Goal: Task Accomplishment & Management: Complete application form

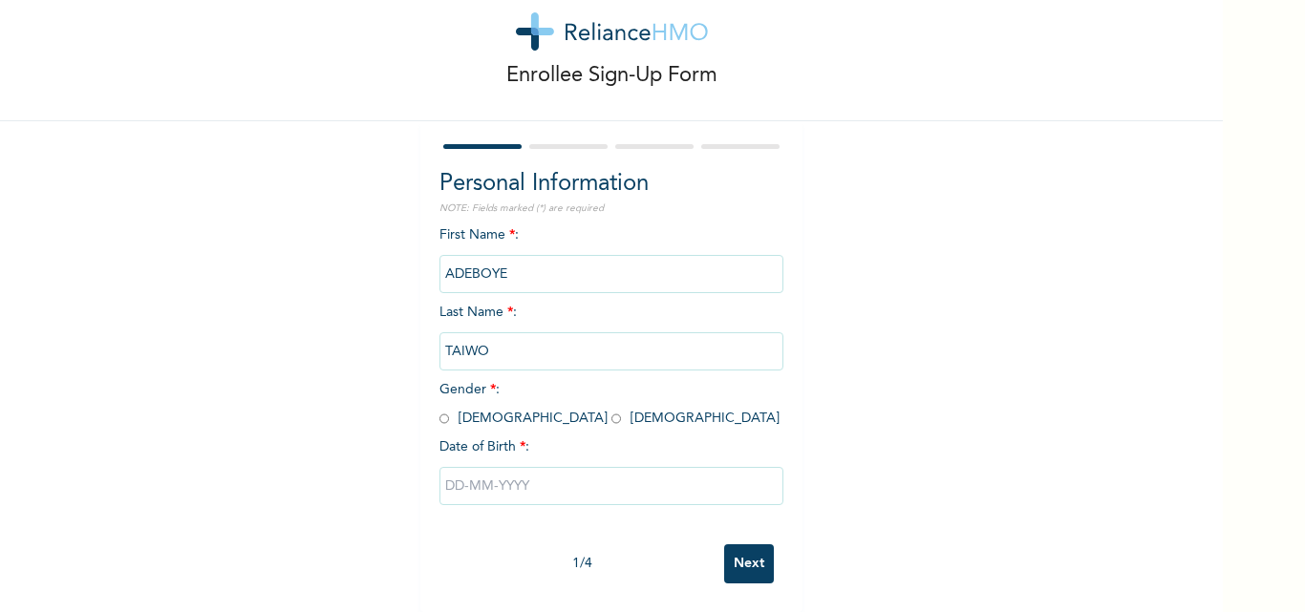
scroll to position [59, 0]
click at [611, 410] on input "radio" at bounding box center [616, 419] width 10 height 18
radio input "true"
click at [538, 475] on input "text" at bounding box center [611, 486] width 344 height 38
select select "8"
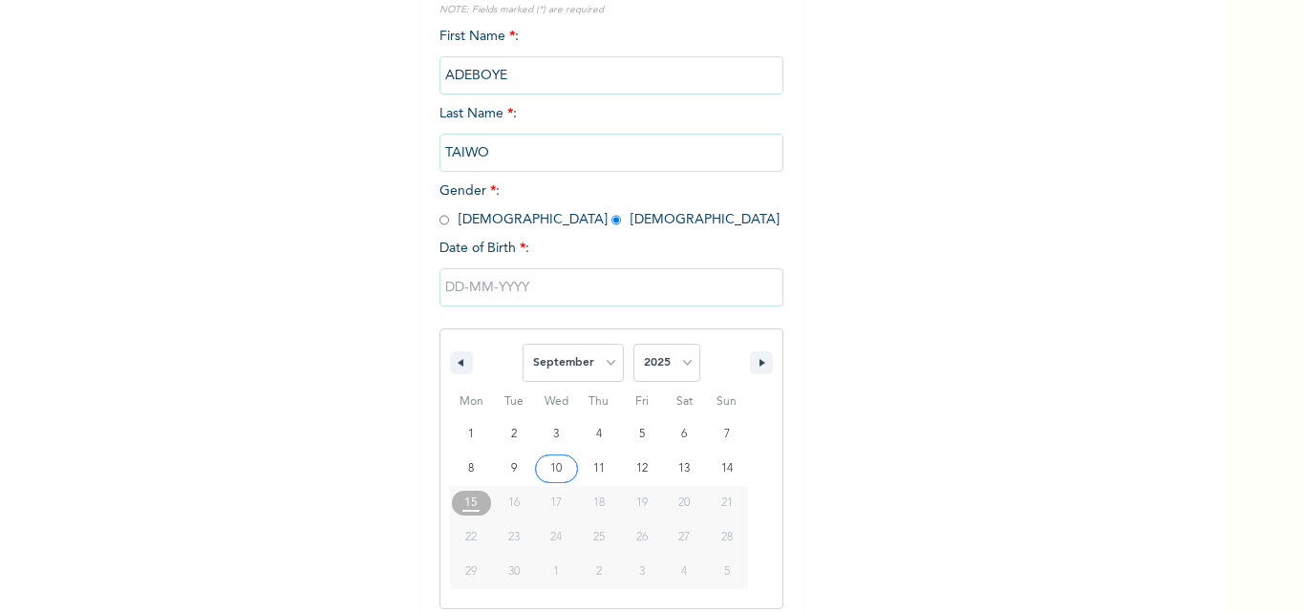
scroll to position [256, 0]
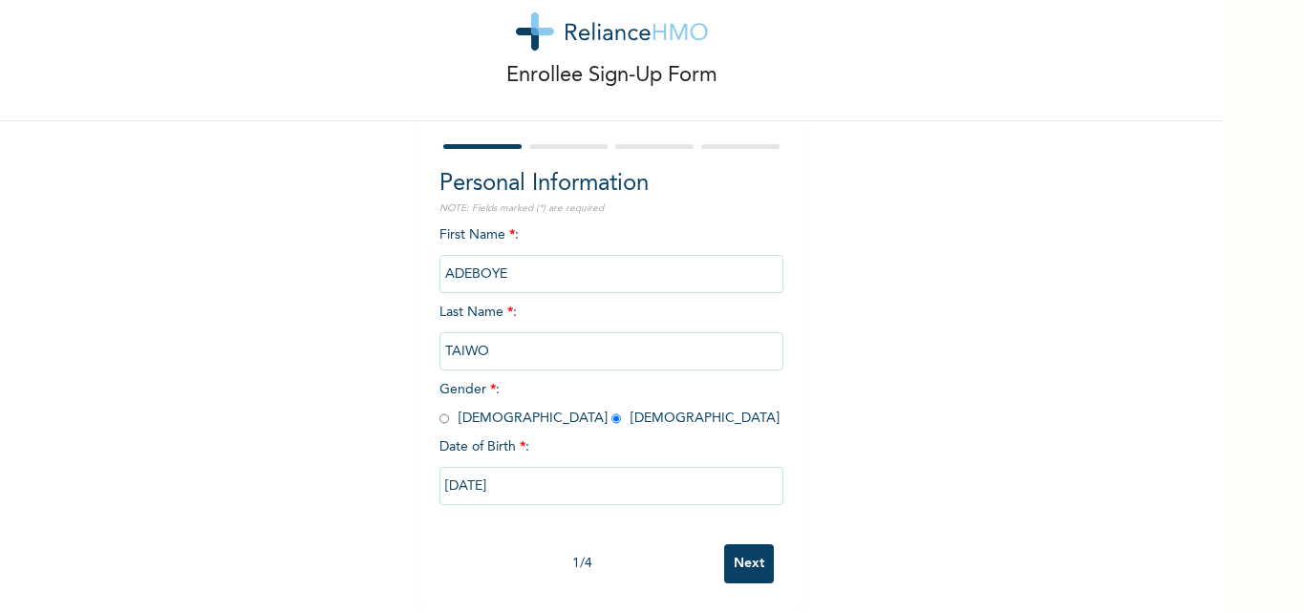
type input "[DATE]"
click at [452, 468] on input "[DATE]" at bounding box center [611, 486] width 344 height 38
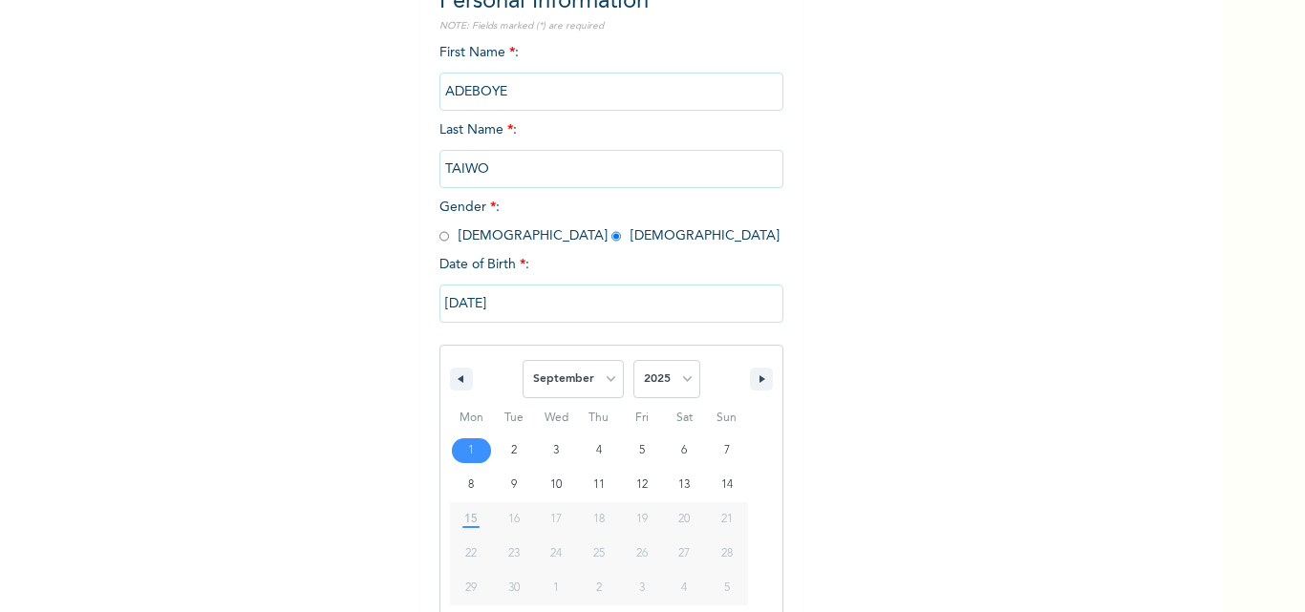
scroll to position [256, 0]
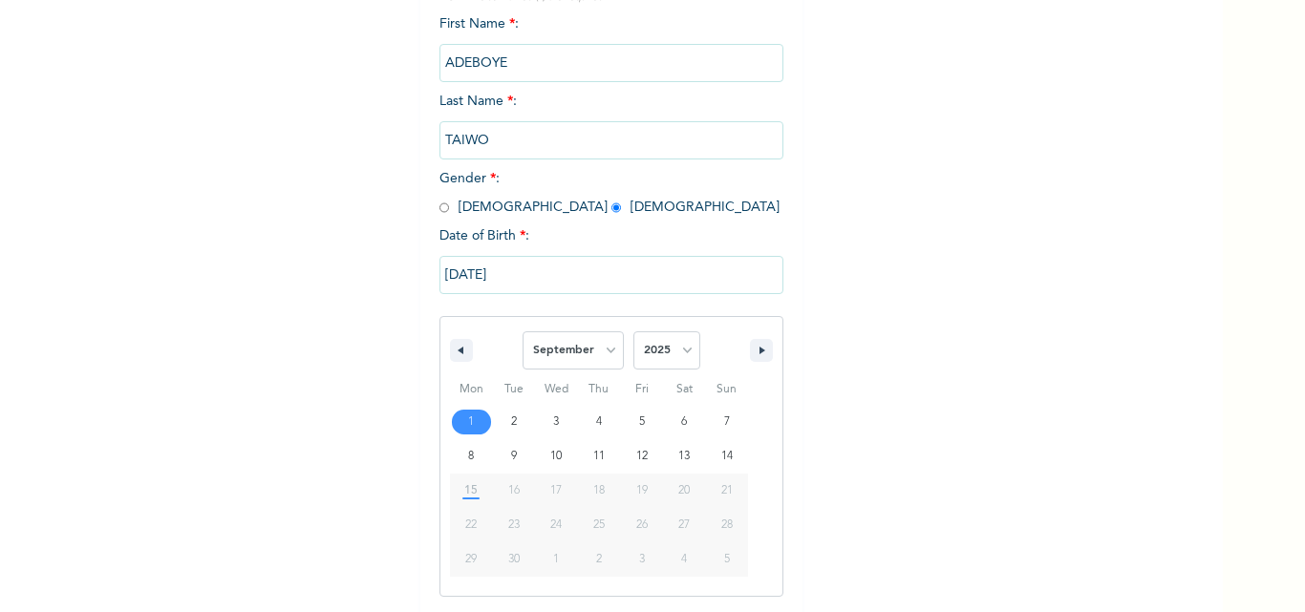
click at [469, 497] on span "15" at bounding box center [470, 491] width 13 height 34
click at [464, 495] on span "15" at bounding box center [470, 491] width 13 height 34
click at [451, 355] on button "button" at bounding box center [461, 350] width 23 height 23
select select "7"
type input "[DATE]"
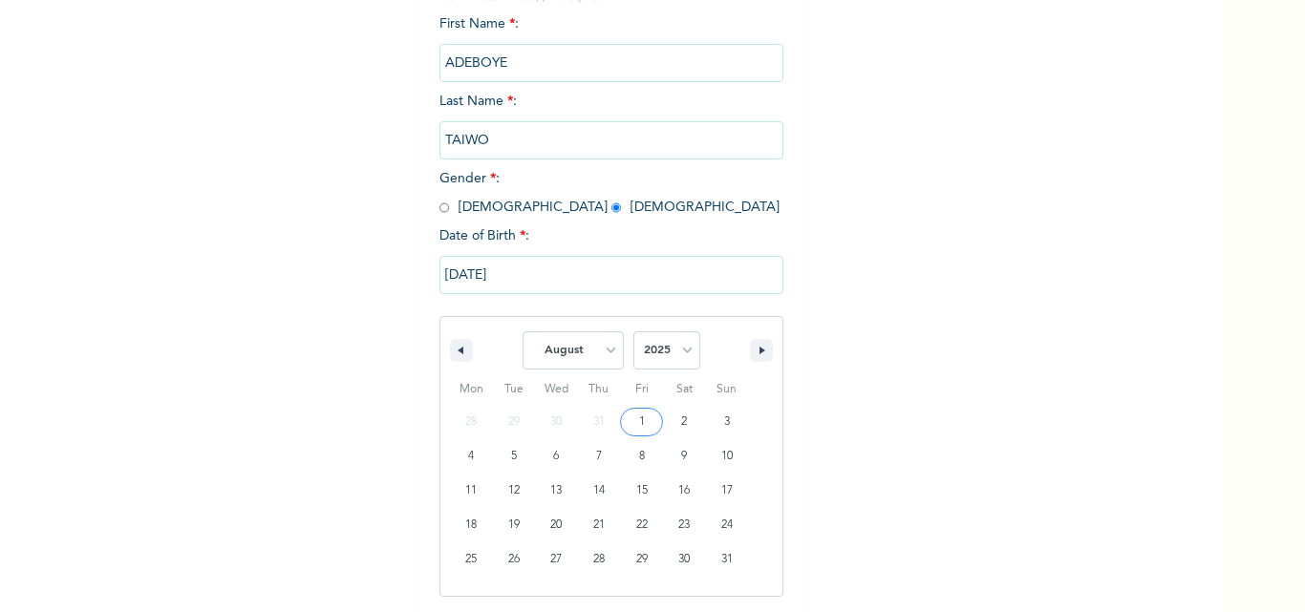
scroll to position [59, 0]
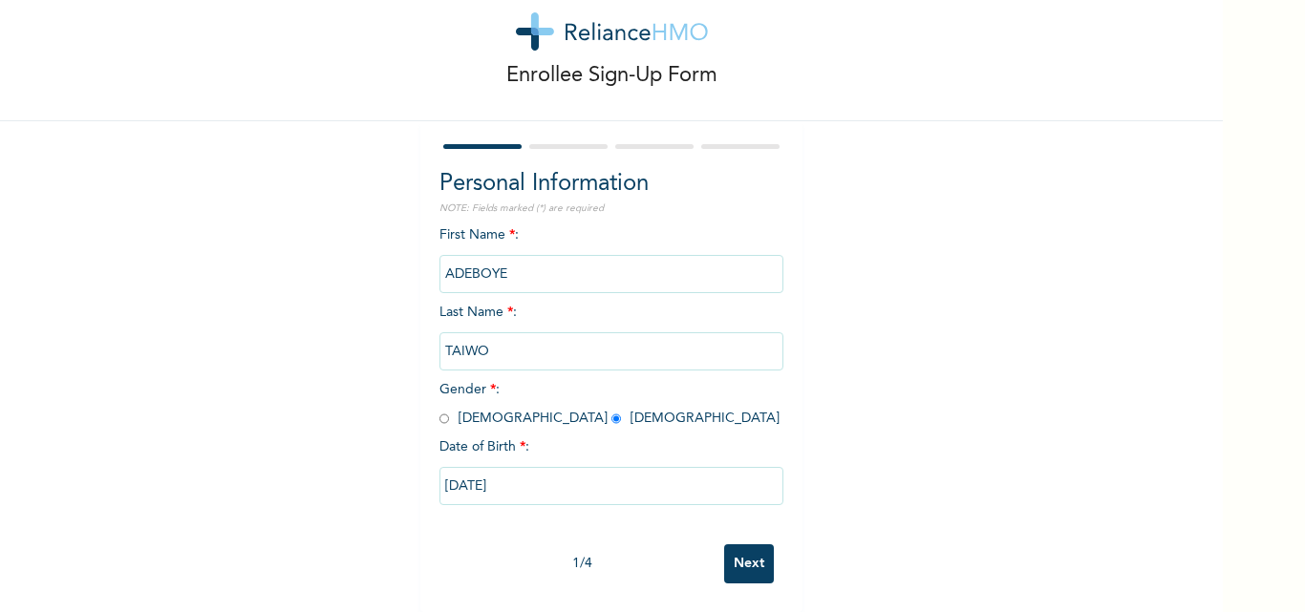
click at [618, 470] on input "[DATE]" at bounding box center [611, 486] width 344 height 38
select select "7"
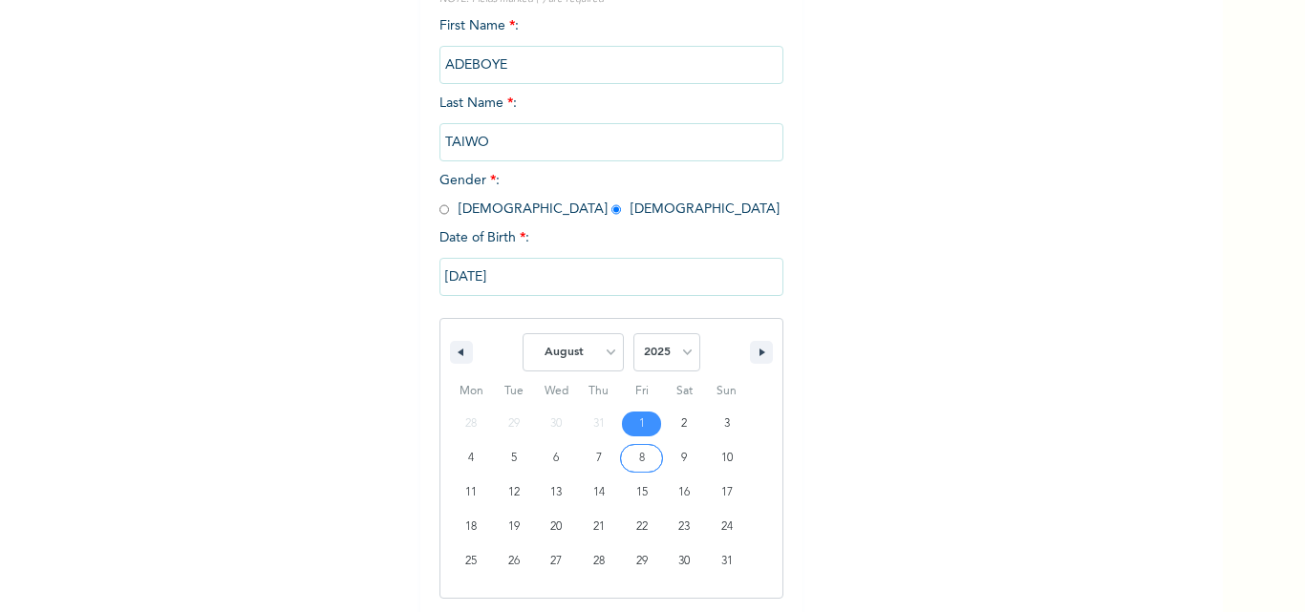
scroll to position [256, 0]
click at [454, 267] on input "[DATE]" at bounding box center [611, 275] width 344 height 38
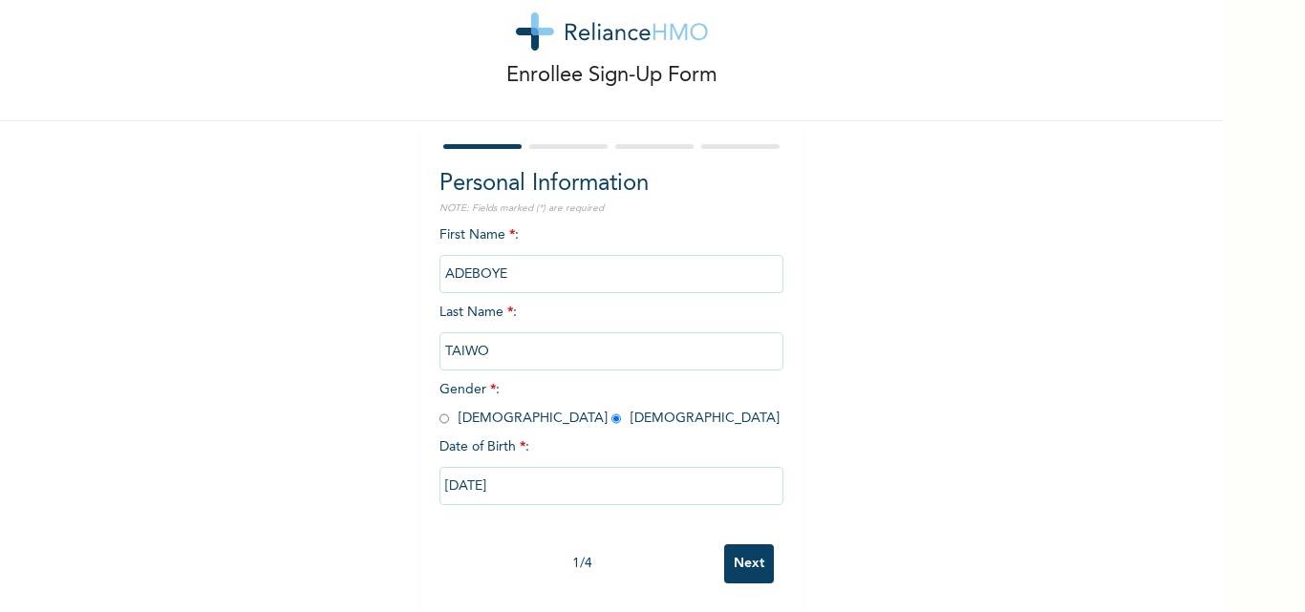
scroll to position [59, 0]
click at [473, 469] on input "[DATE]" at bounding box center [611, 486] width 344 height 38
type input "[DATE]"
click at [521, 468] on input "[DATE]" at bounding box center [611, 486] width 344 height 38
select select "7"
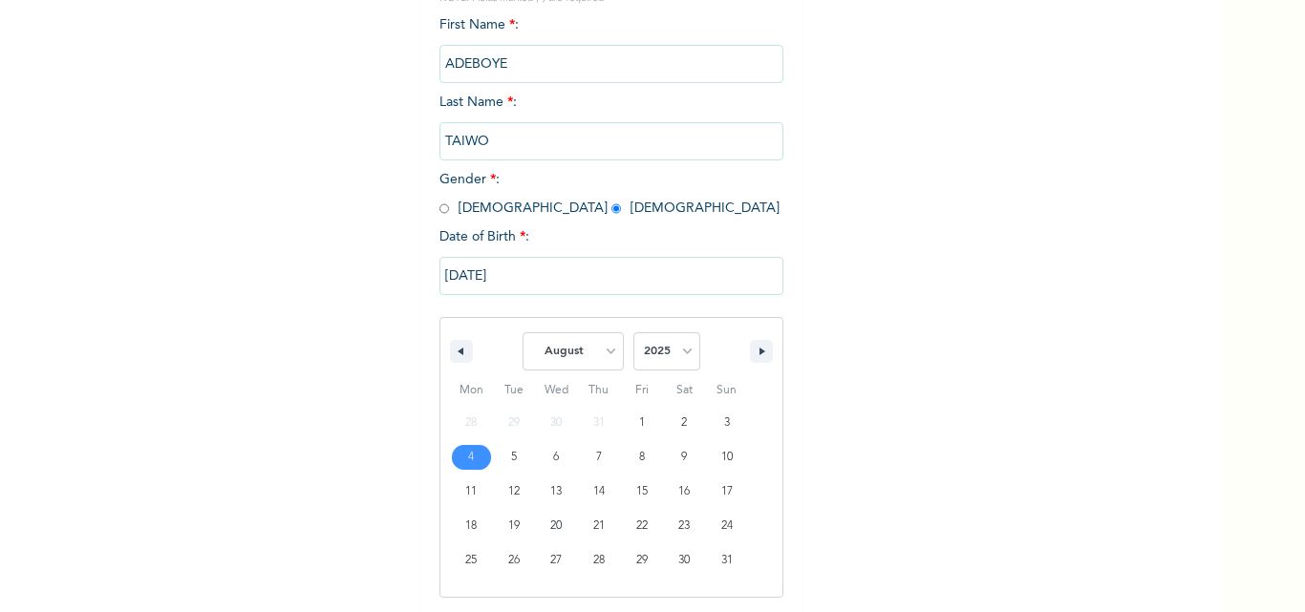
scroll to position [256, 0]
click at [450, 274] on input "[DATE]" at bounding box center [611, 275] width 344 height 38
click at [450, 82] on input "ADEBOYE" at bounding box center [611, 63] width 344 height 38
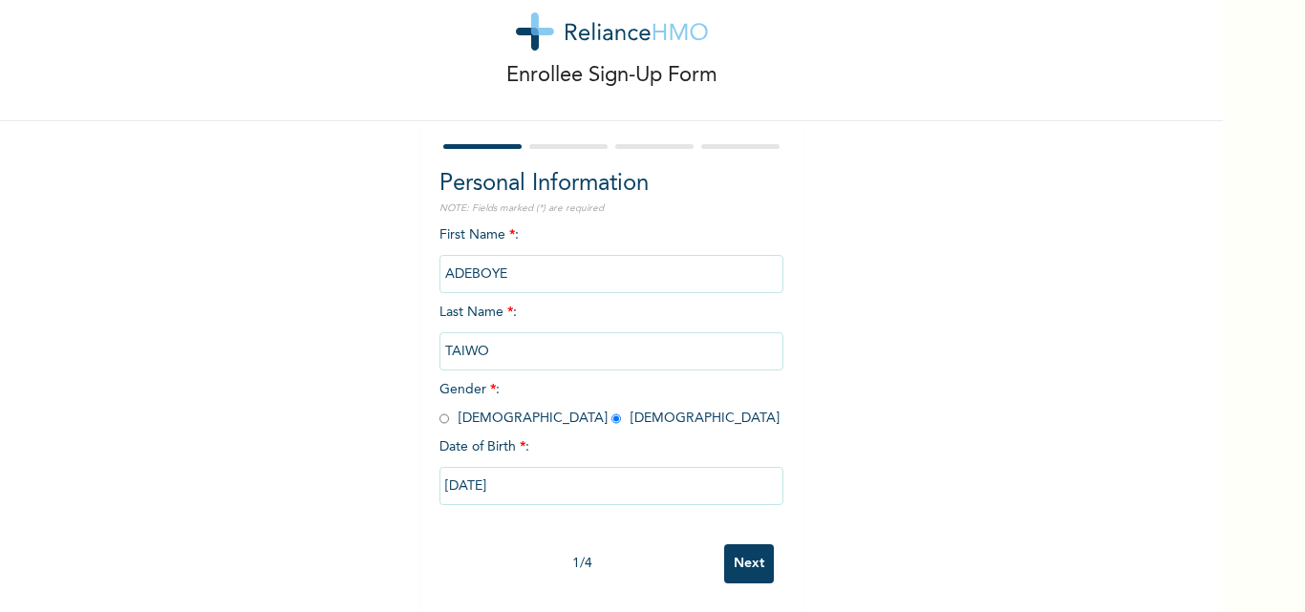
click at [449, 472] on input "[DATE]" at bounding box center [611, 486] width 344 height 38
select select "7"
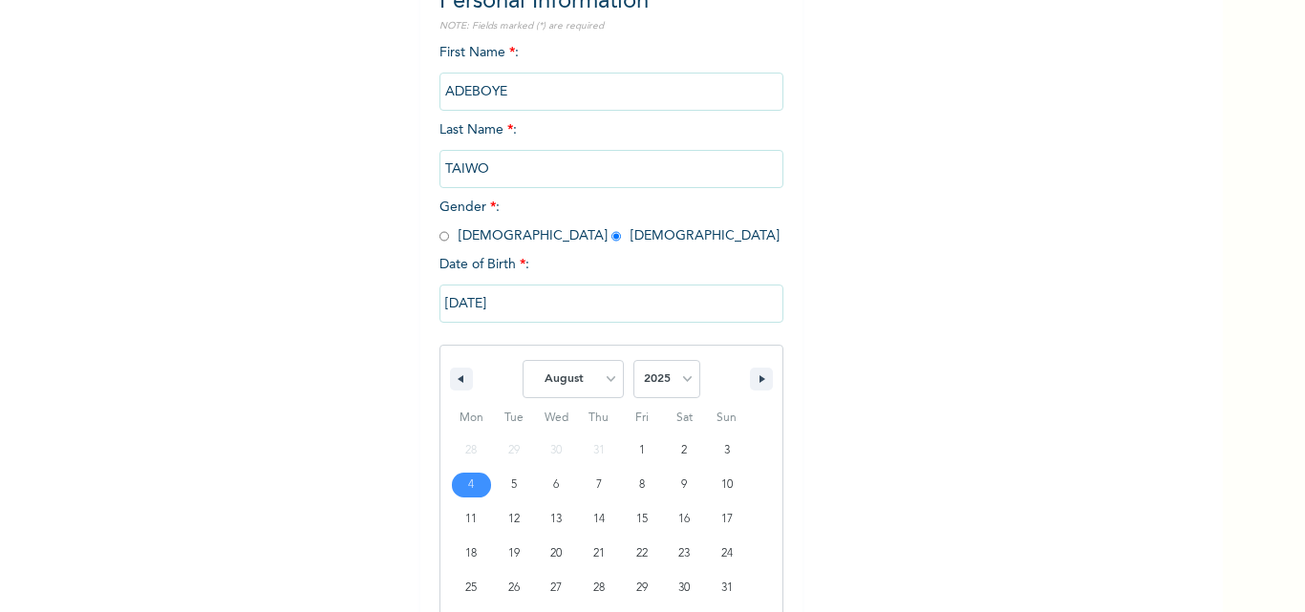
scroll to position [256, 0]
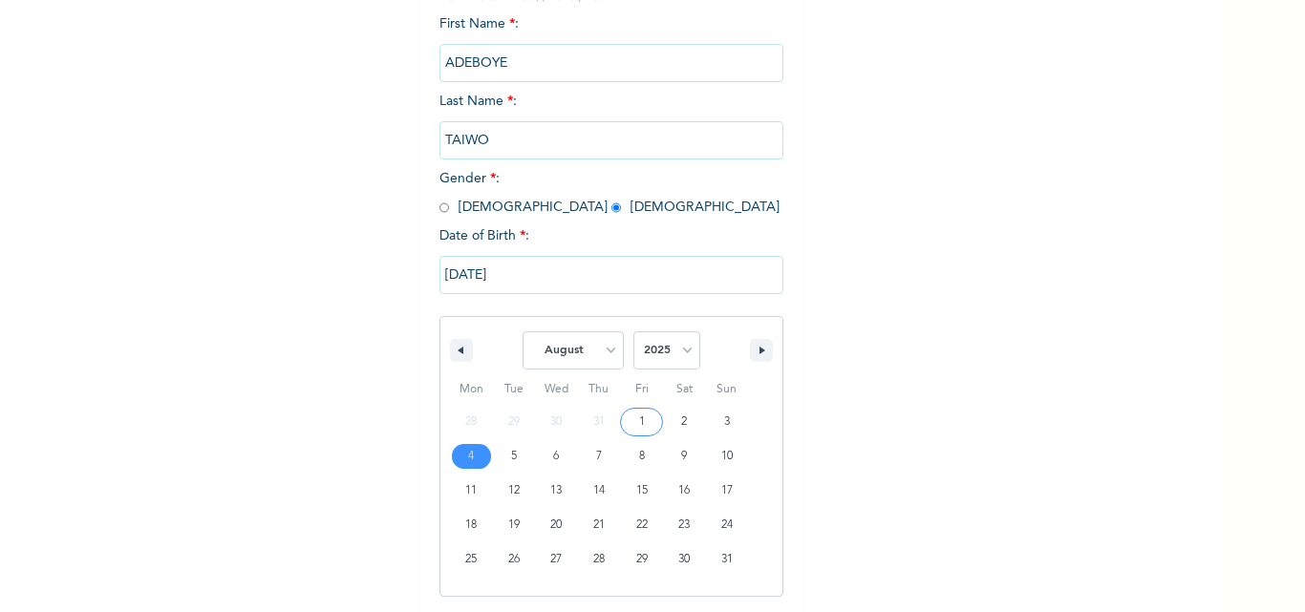
type input "[DATE]"
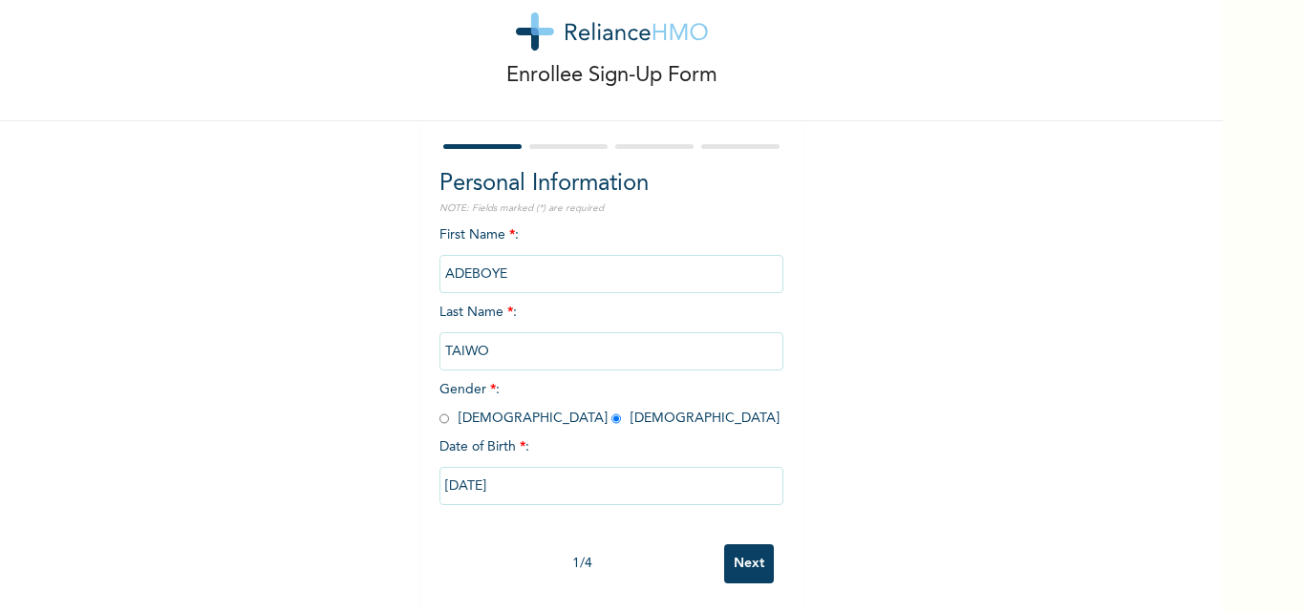
click at [638, 482] on input "[DATE]" at bounding box center [611, 486] width 344 height 38
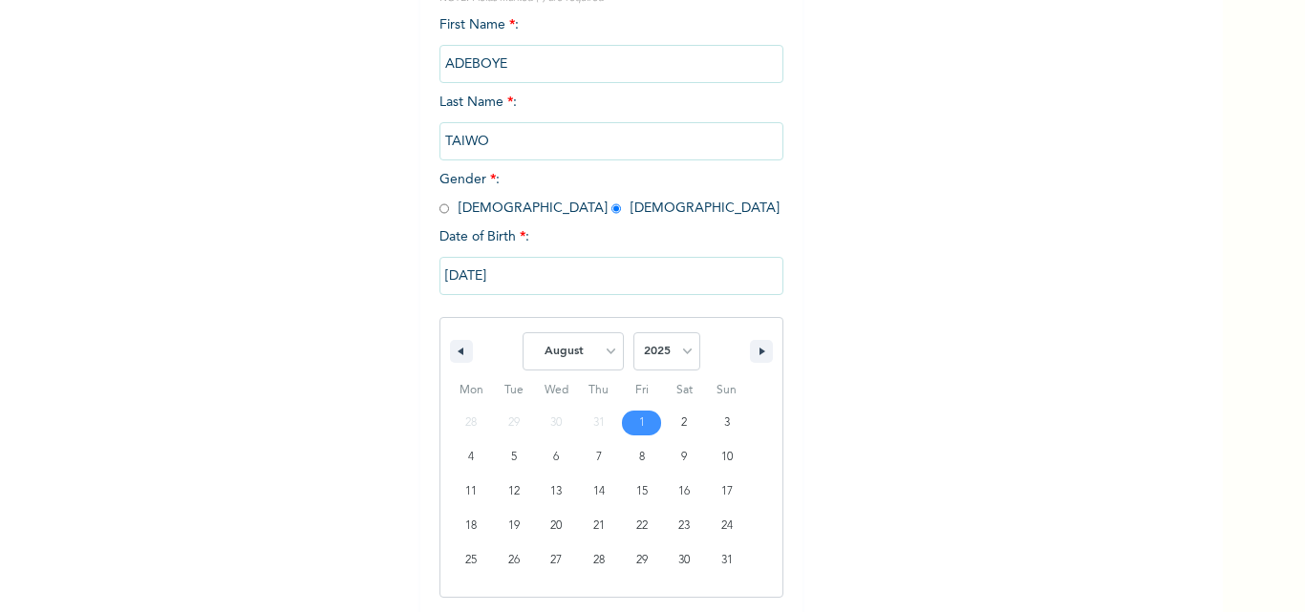
scroll to position [256, 0]
click at [454, 353] on icon "button" at bounding box center [459, 351] width 10 height 8
click at [454, 352] on icon "button" at bounding box center [459, 351] width 10 height 8
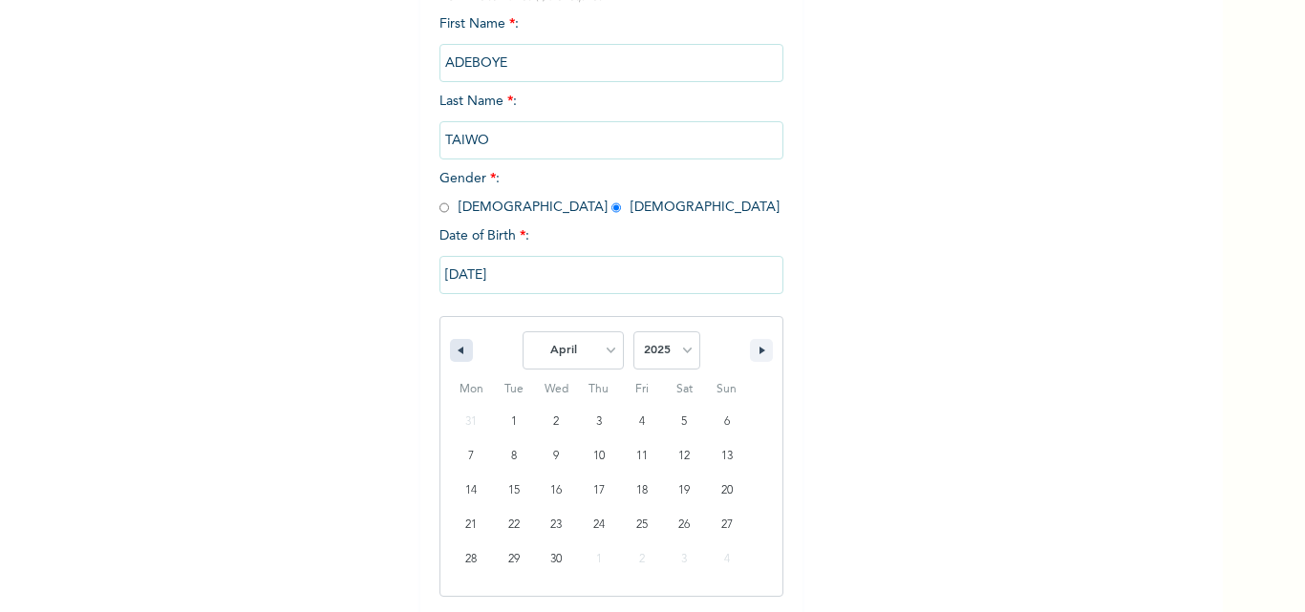
click at [454, 352] on icon "button" at bounding box center [459, 351] width 10 height 8
select select "0"
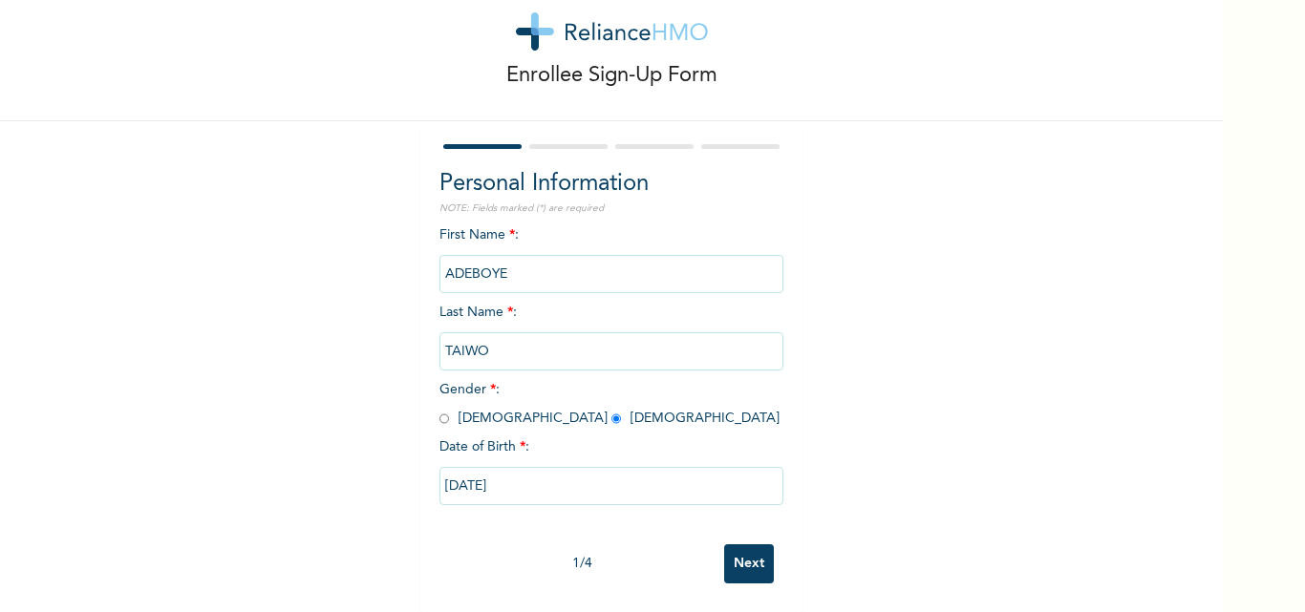
click at [608, 478] on input "[DATE]" at bounding box center [611, 486] width 344 height 38
click at [469, 478] on input "[DATE]" at bounding box center [611, 486] width 344 height 38
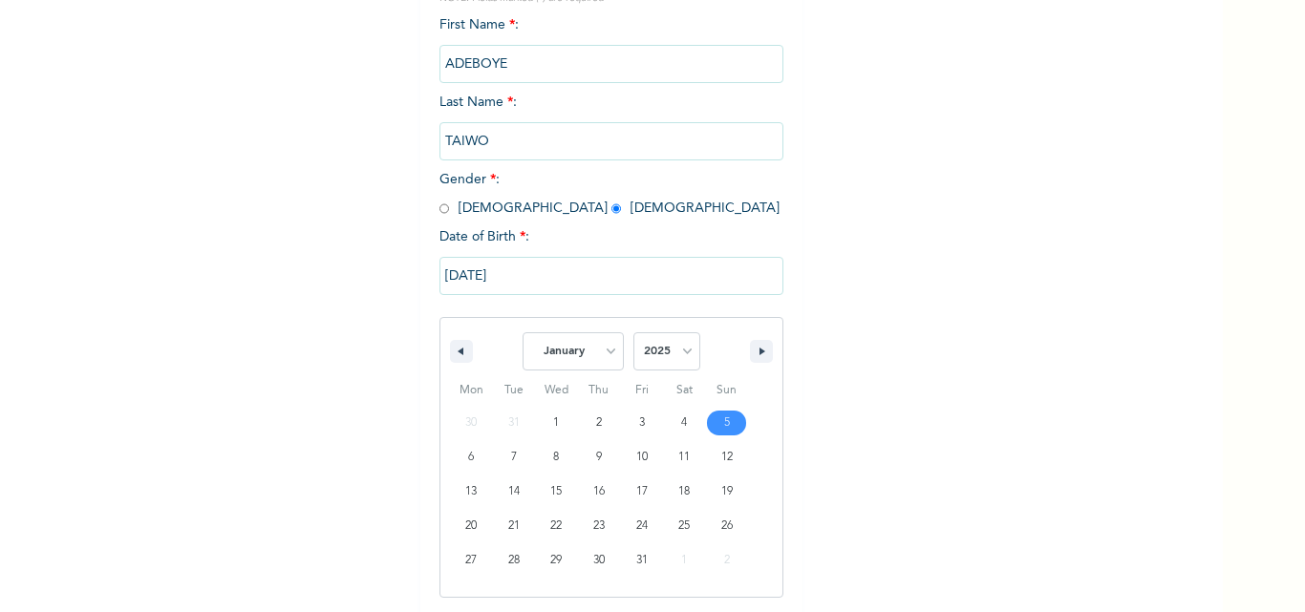
scroll to position [256, 0]
click at [452, 276] on input "[DATE]" at bounding box center [611, 275] width 344 height 38
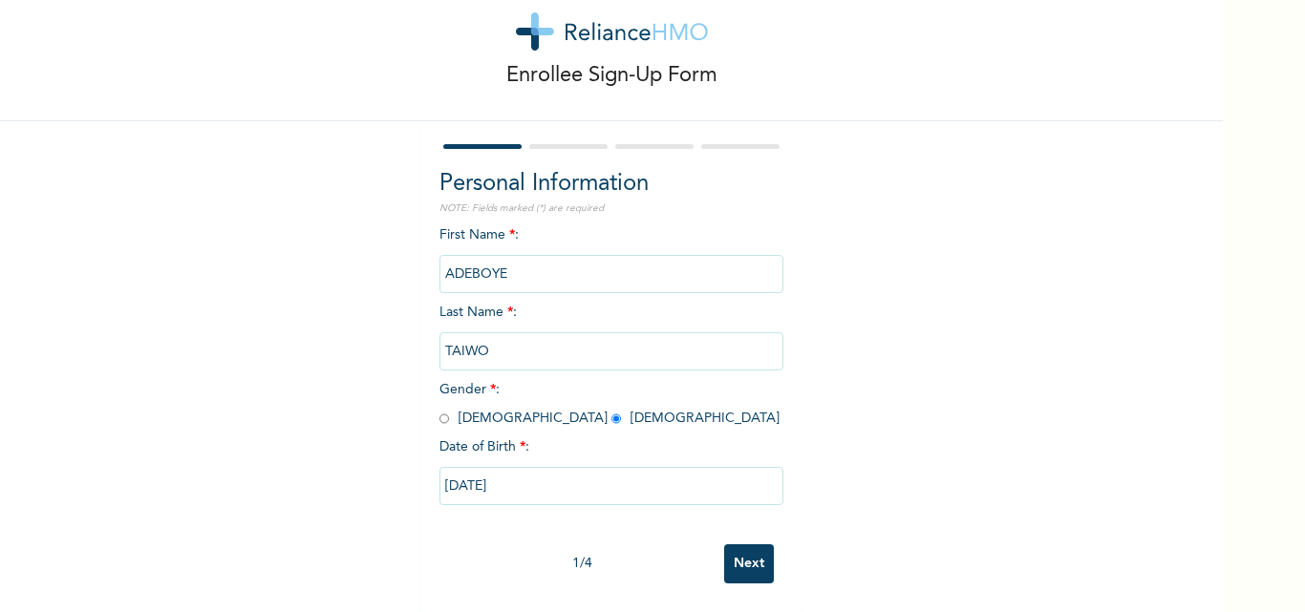
click at [450, 471] on input "[DATE]" at bounding box center [611, 486] width 344 height 38
click at [449, 471] on input "[DATE]" at bounding box center [611, 486] width 344 height 38
click at [439, 467] on input "[DATE]" at bounding box center [611, 486] width 344 height 38
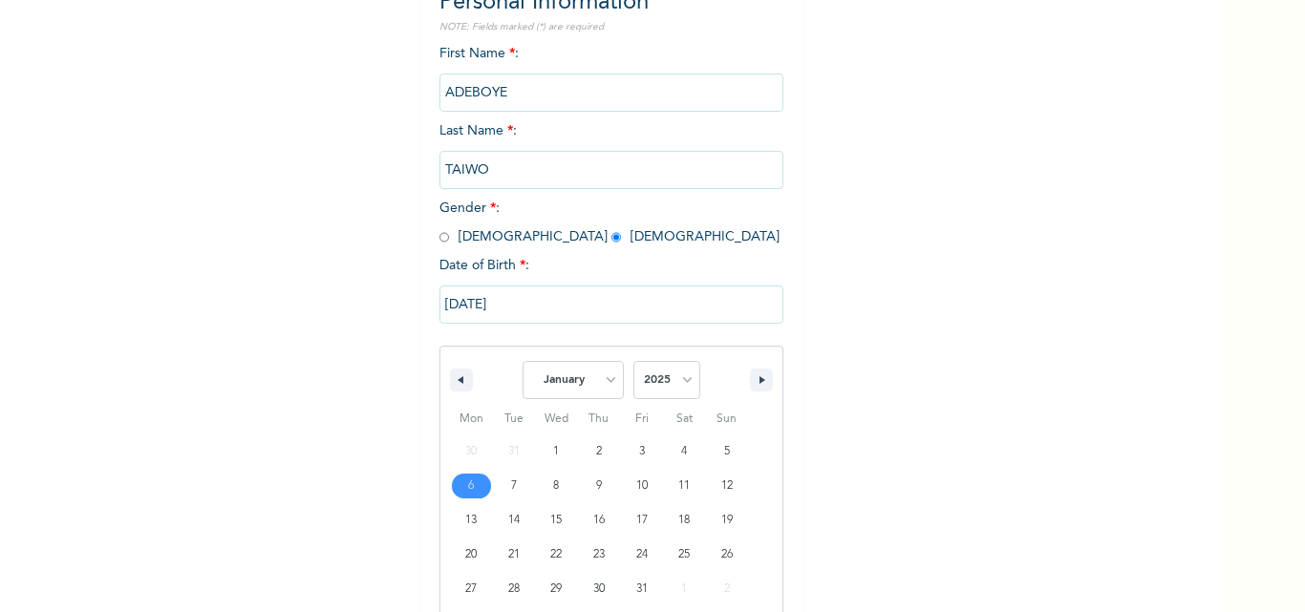
scroll to position [256, 0]
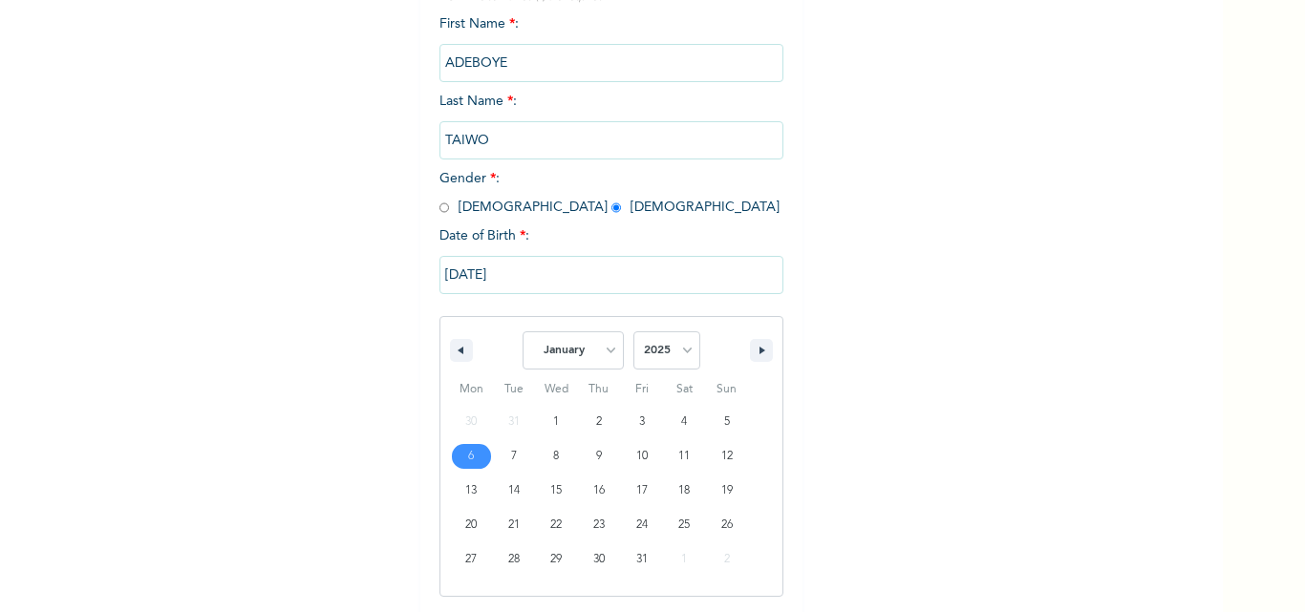
click at [445, 274] on input "[DATE]" at bounding box center [611, 275] width 344 height 38
click at [445, 82] on input "ADEBOYE" at bounding box center [611, 63] width 344 height 38
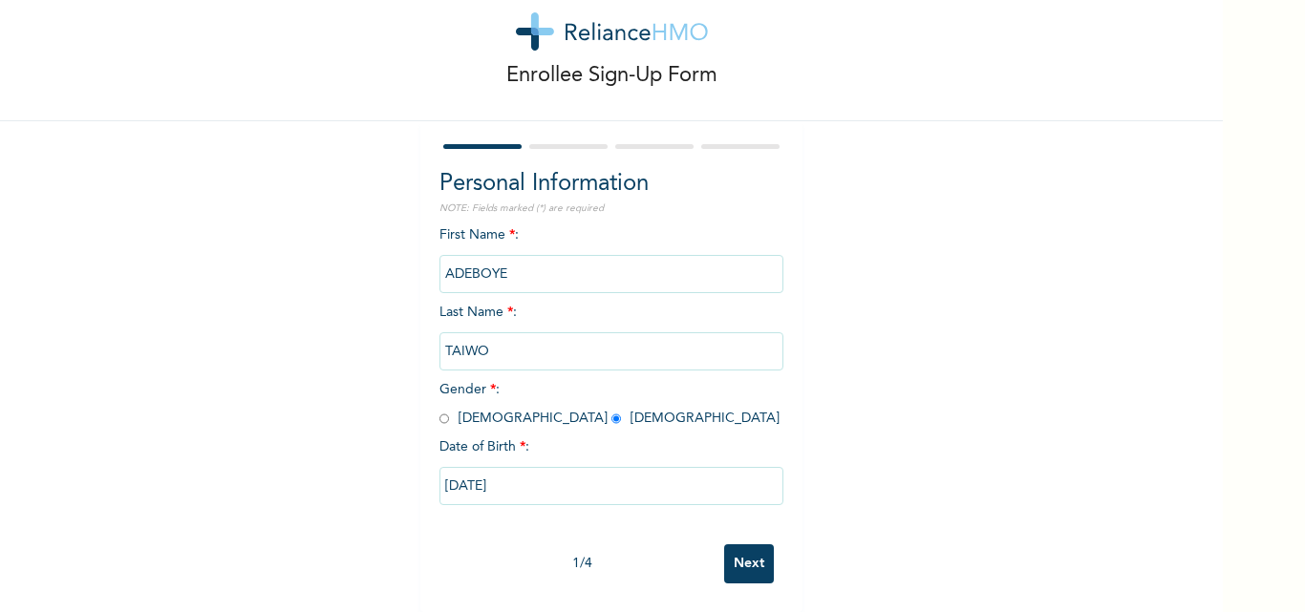
scroll to position [59, 0]
click at [445, 274] on input "ADEBOYE" at bounding box center [611, 274] width 344 height 38
click at [544, 467] on input "[DATE]" at bounding box center [611, 486] width 344 height 38
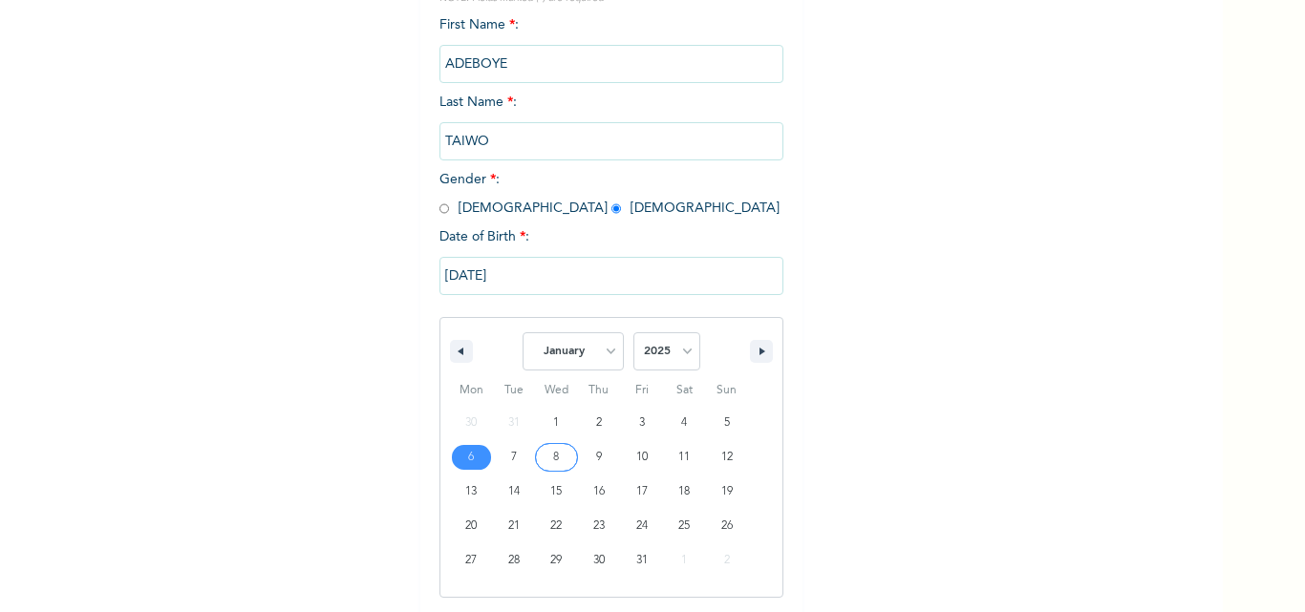
scroll to position [256, 0]
click at [448, 277] on input "[DATE]" at bounding box center [611, 275] width 344 height 38
click at [448, 82] on input "ADEBOYE" at bounding box center [611, 63] width 344 height 38
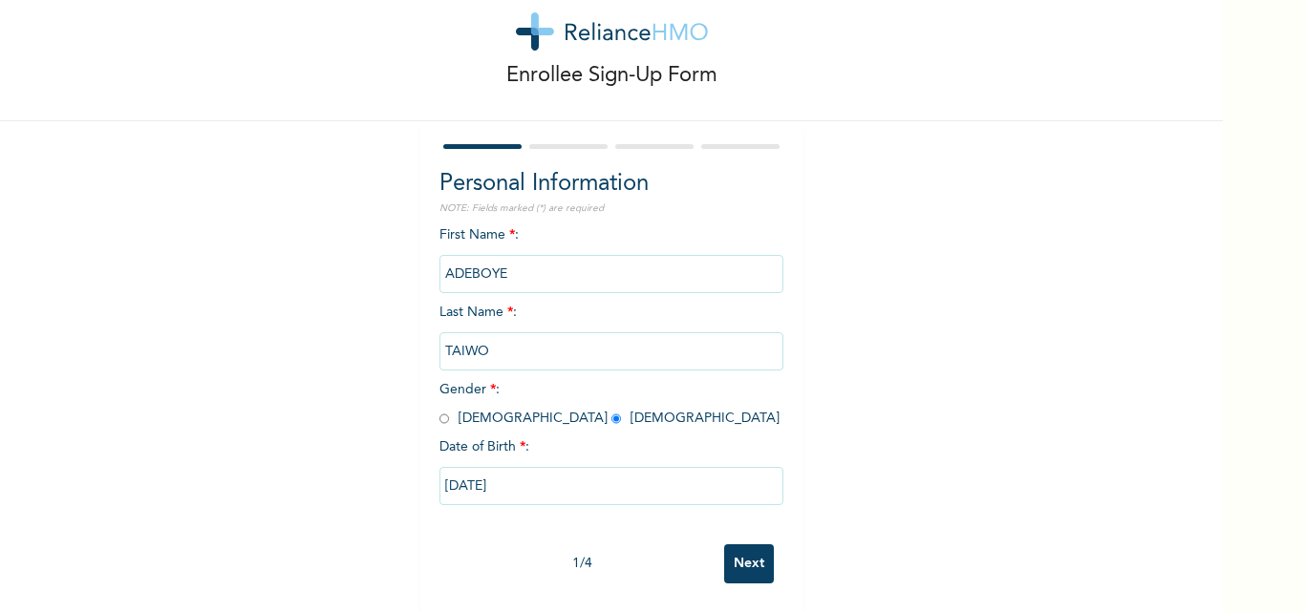
scroll to position [59, 0]
click at [448, 468] on input "[DATE]" at bounding box center [611, 486] width 344 height 38
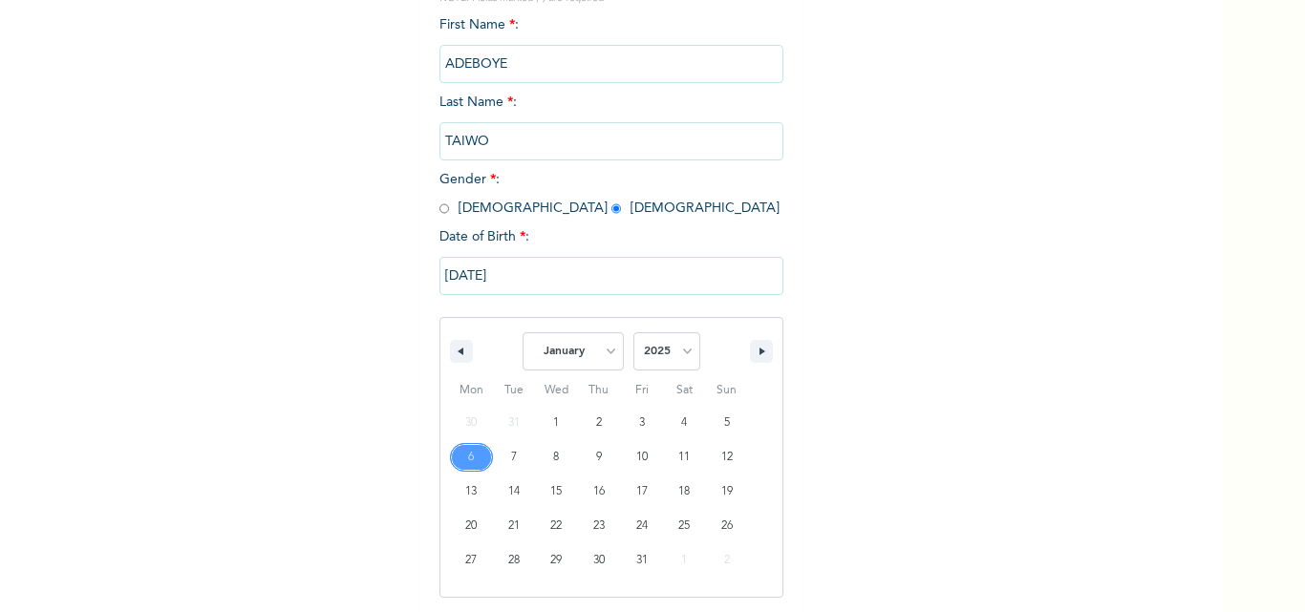
scroll to position [256, 0]
type input "[DATE]"
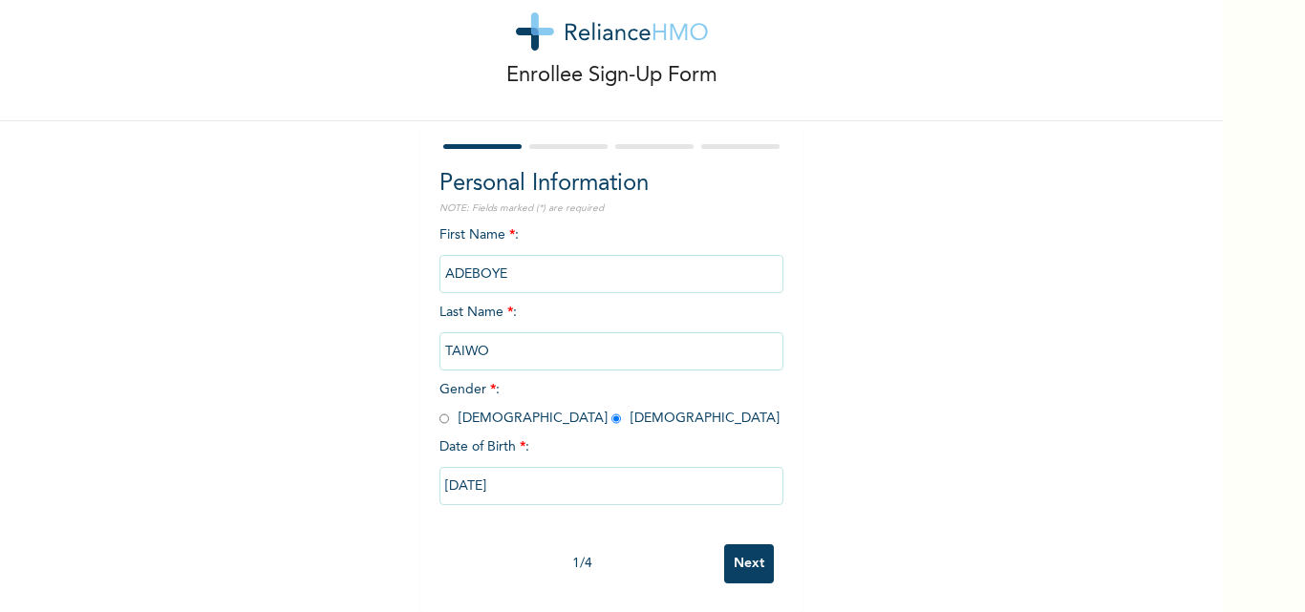
scroll to position [59, 0]
click at [439, 469] on input "[DATE]" at bounding box center [611, 486] width 344 height 38
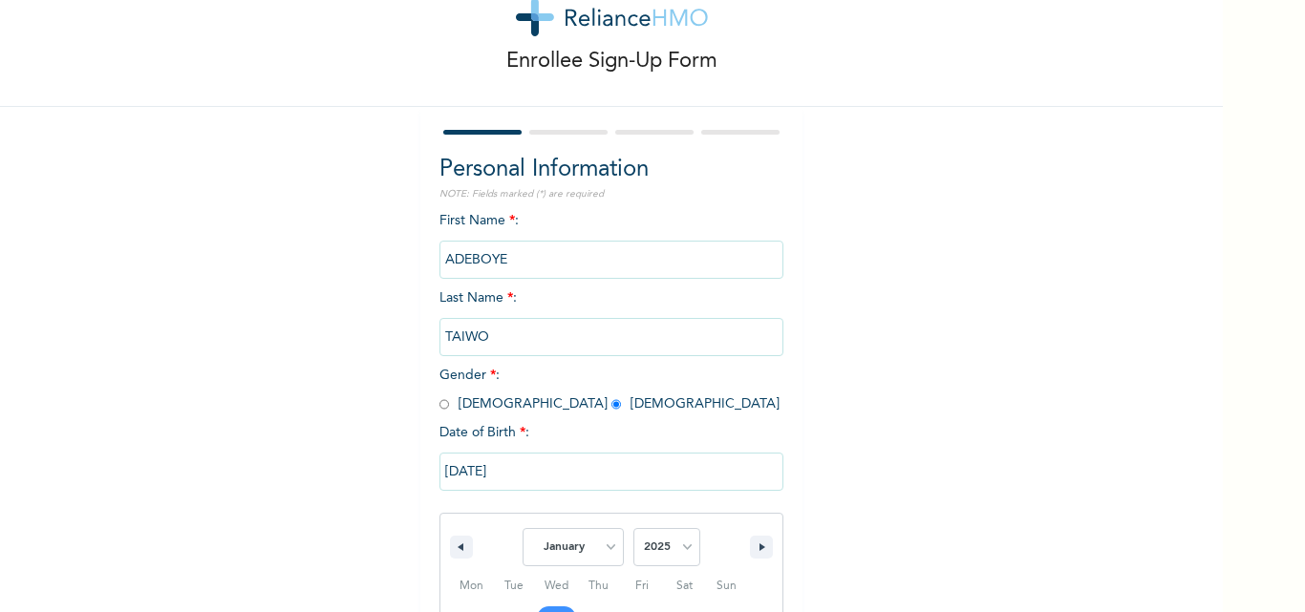
scroll to position [256, 0]
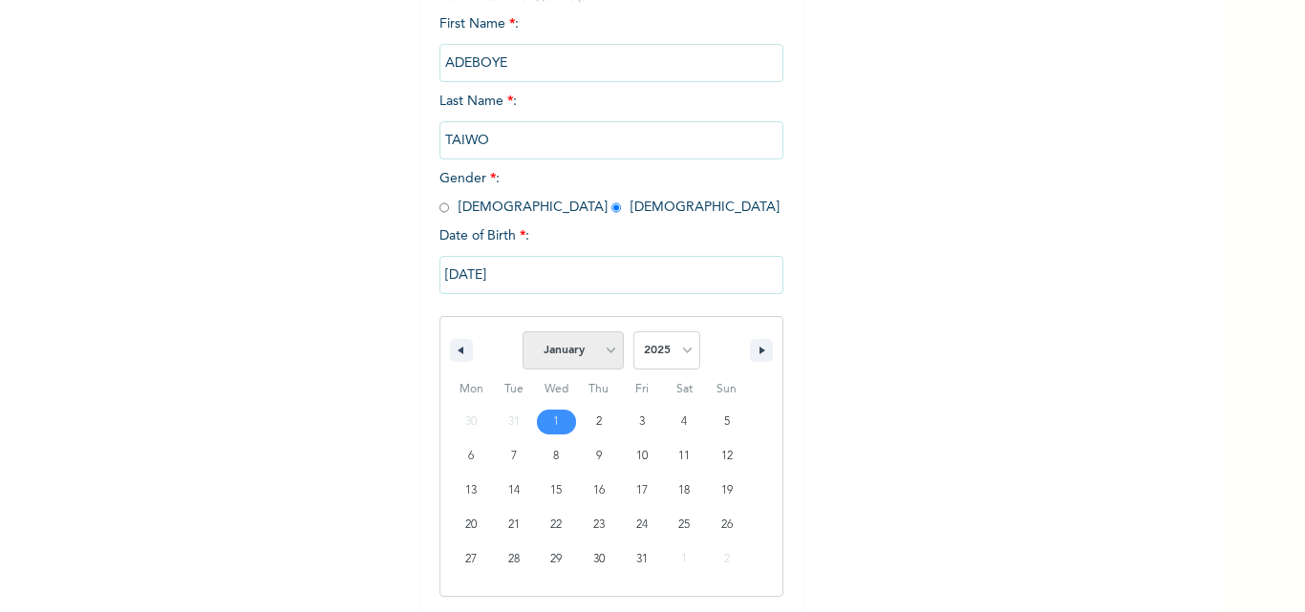
click at [604, 351] on select "January February March April May June July August September October November De…" at bounding box center [573, 350] width 101 height 38
click at [523, 332] on select "January February March April May June July August September October November De…" at bounding box center [573, 350] width 101 height 38
click at [684, 351] on select "2025 2024 2023 2022 2021 2020 2019 2018 2017 2016 2015 2014 2013 2012 2011 2010…" at bounding box center [666, 350] width 67 height 38
select select "1985"
click at [633, 332] on select "2025 2024 2023 2022 2021 2020 2019 2018 2017 2016 2015 2014 2013 2012 2011 2010…" at bounding box center [666, 350] width 67 height 38
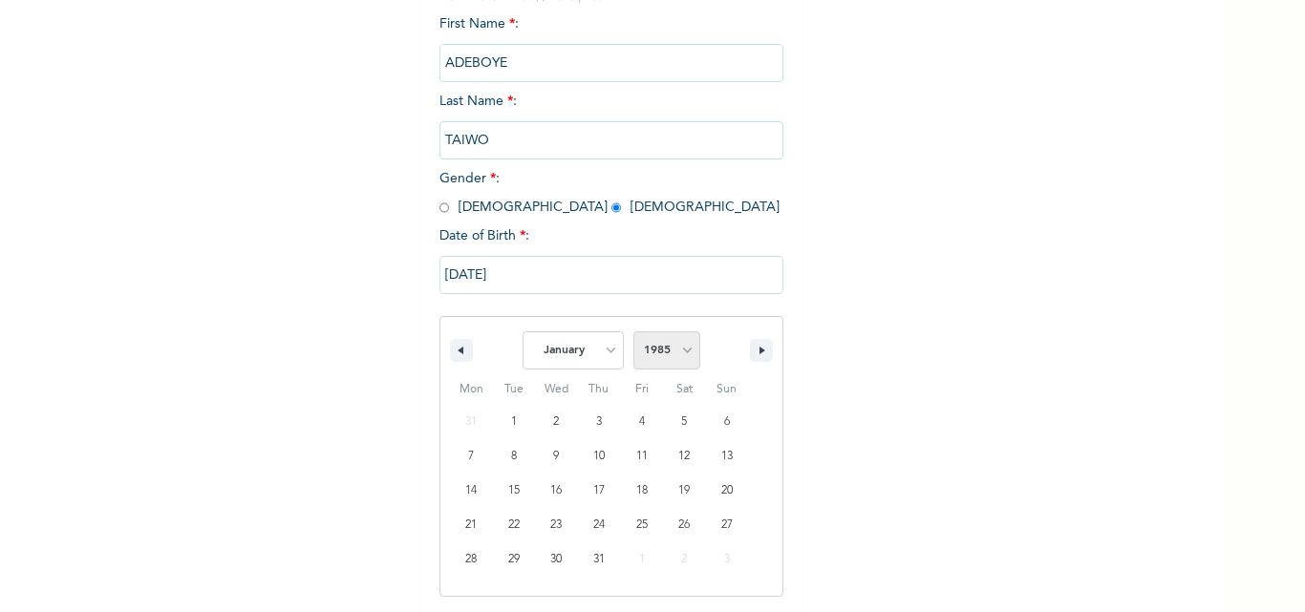
click at [678, 350] on select "2025 2024 2023 2022 2021 2020 2019 2018 2017 2016 2015 2014 2013 2012 2011 2010…" at bounding box center [666, 350] width 67 height 38
click at [633, 332] on select "2025 2024 2023 2022 2021 2020 2019 2018 2017 2016 2015 2014 2013 2012 2011 2010…" at bounding box center [666, 350] width 67 height 38
click at [449, 267] on input "[DATE]" at bounding box center [611, 275] width 344 height 38
click at [449, 82] on input "ADEBOYE" at bounding box center [611, 63] width 344 height 38
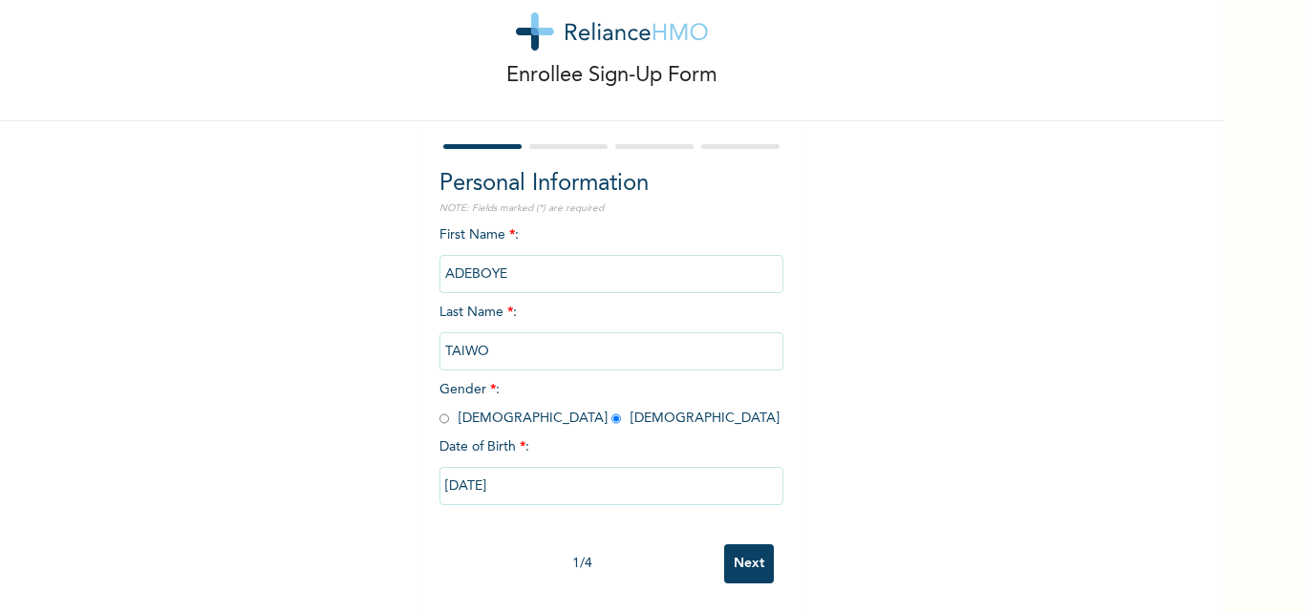
click at [823, 324] on div "Enrollee Sign-Up Form Personal Information NOTE: Fields marked (*) are required…" at bounding box center [611, 283] width 1223 height 657
click at [450, 472] on input "[DATE]" at bounding box center [611, 486] width 344 height 38
click at [443, 471] on input "[DATE]" at bounding box center [611, 486] width 344 height 38
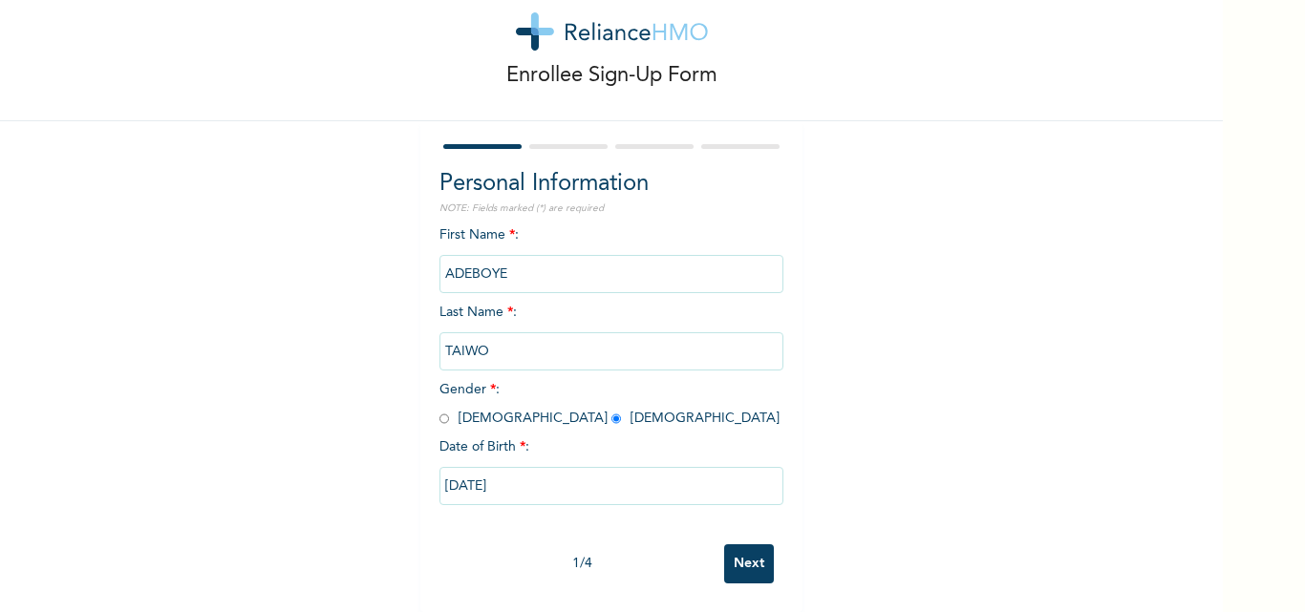
click at [457, 470] on input "[DATE]" at bounding box center [611, 486] width 344 height 38
click at [544, 472] on input "[DATE]" at bounding box center [611, 486] width 344 height 38
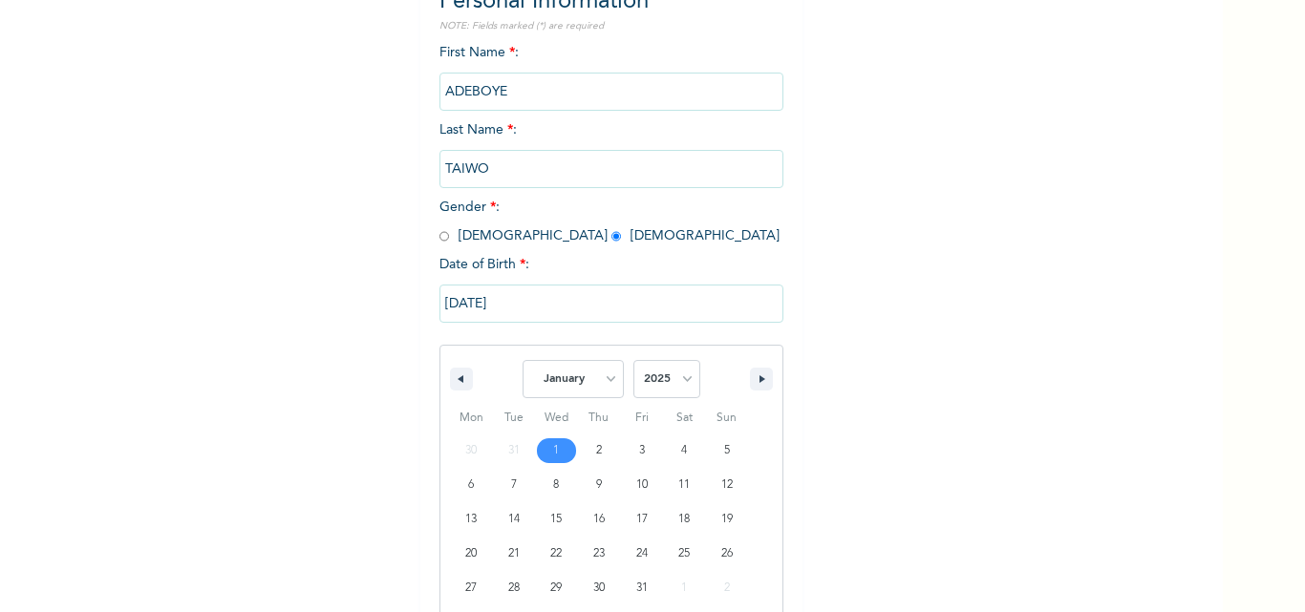
scroll to position [256, 0]
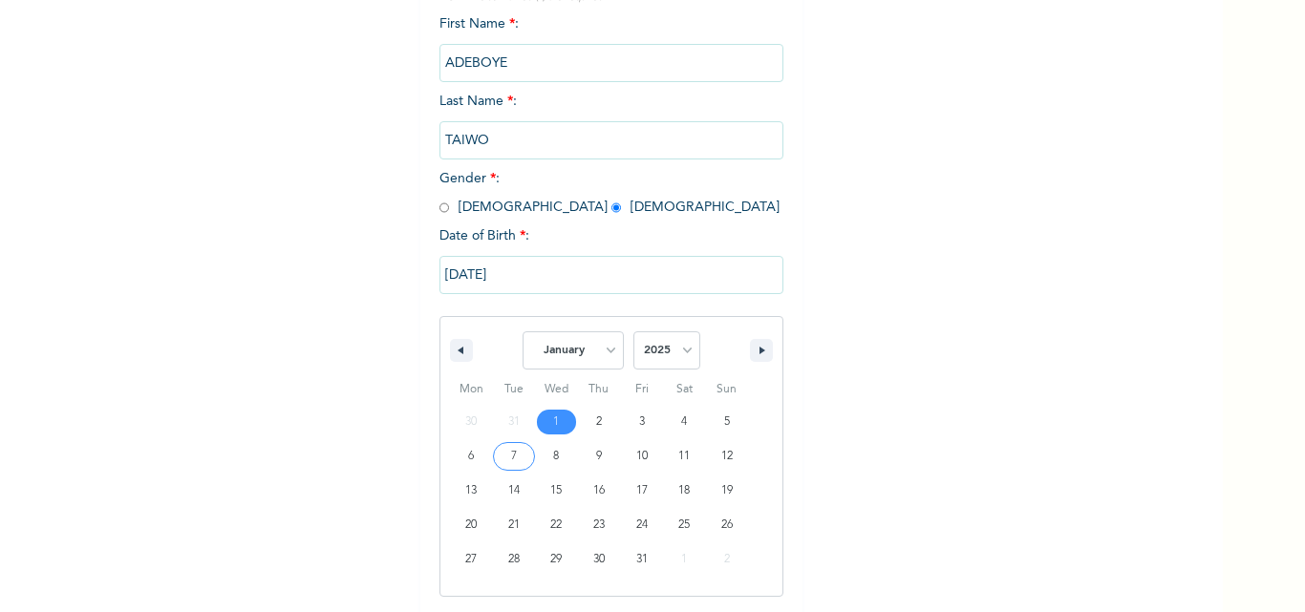
click at [450, 278] on input "[DATE]" at bounding box center [611, 275] width 344 height 38
click at [450, 82] on input "ADEBOYE" at bounding box center [611, 63] width 344 height 38
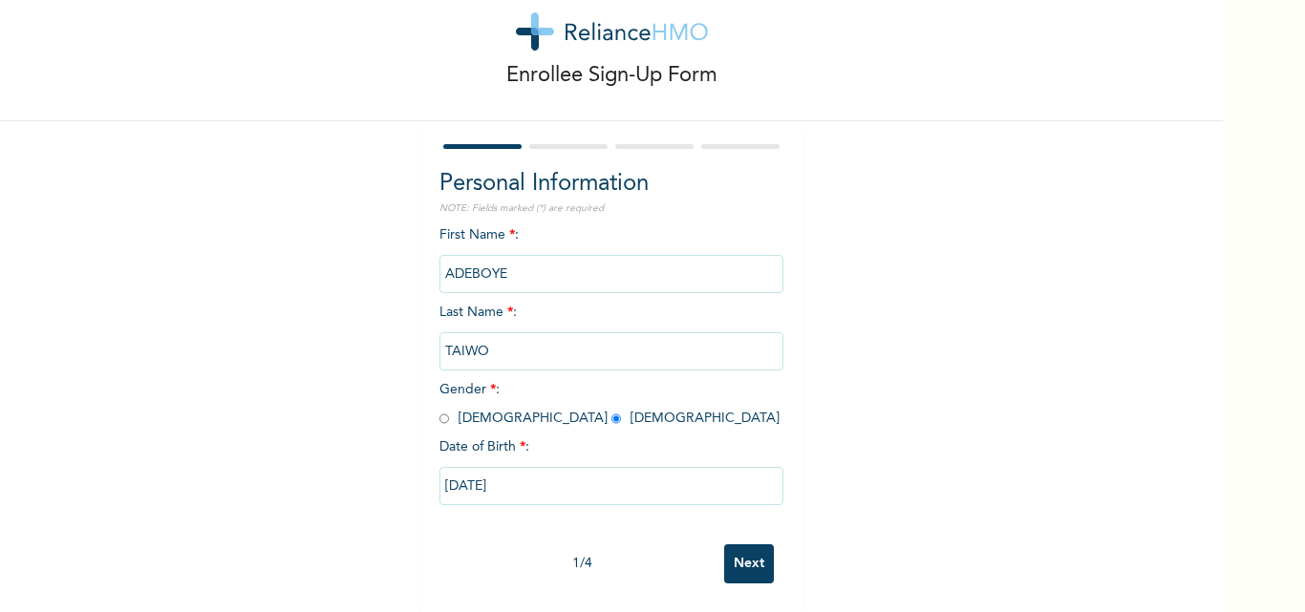
click at [453, 471] on input "[DATE]" at bounding box center [611, 486] width 344 height 38
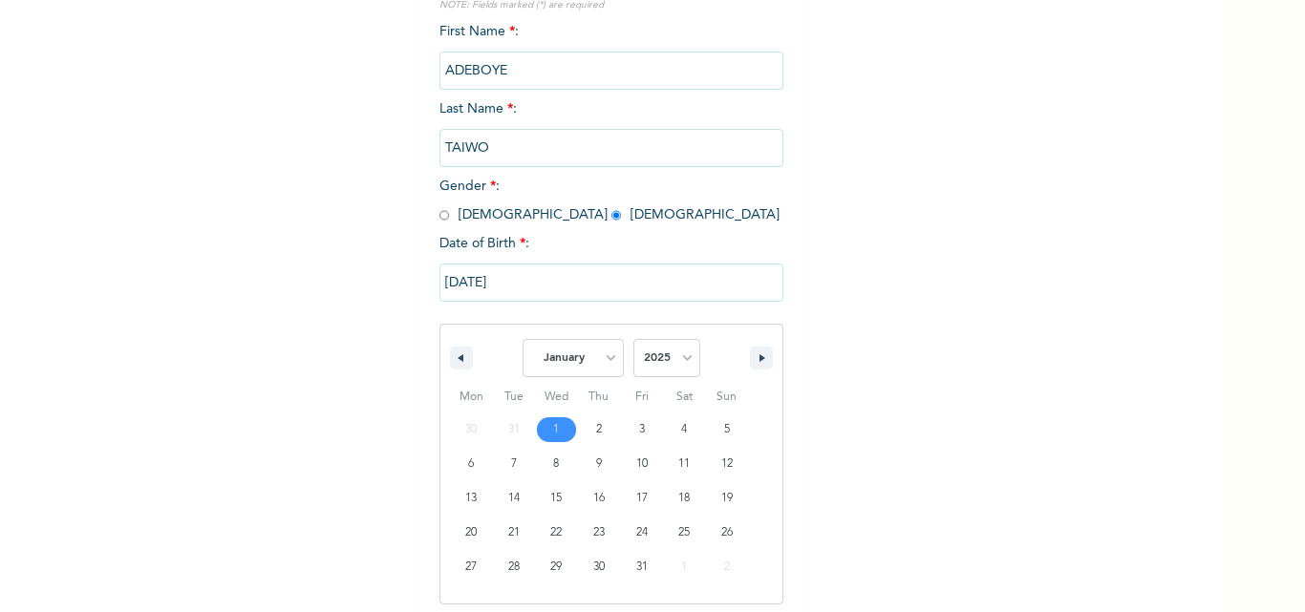
scroll to position [256, 0]
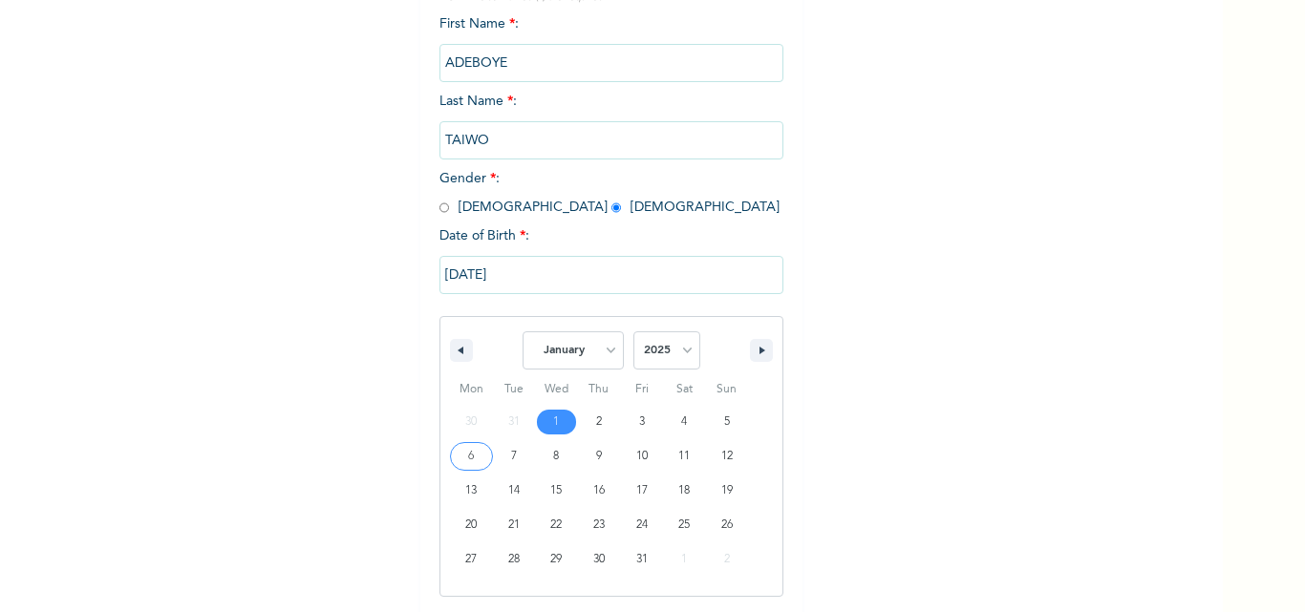
click at [468, 271] on input "[DATE]" at bounding box center [611, 275] width 344 height 38
click at [468, 82] on input "ADEBOYE" at bounding box center [611, 63] width 344 height 38
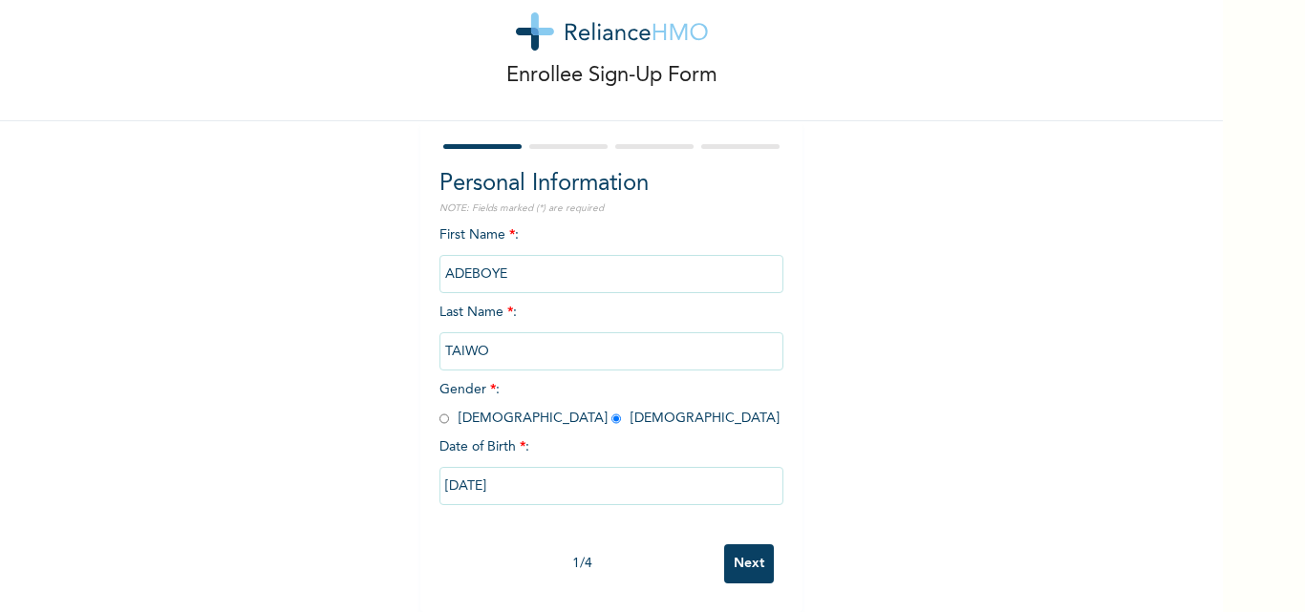
scroll to position [59, 0]
click at [441, 468] on input "[DATE]" at bounding box center [611, 486] width 344 height 38
click at [515, 471] on input "[DATE]" at bounding box center [611, 486] width 344 height 38
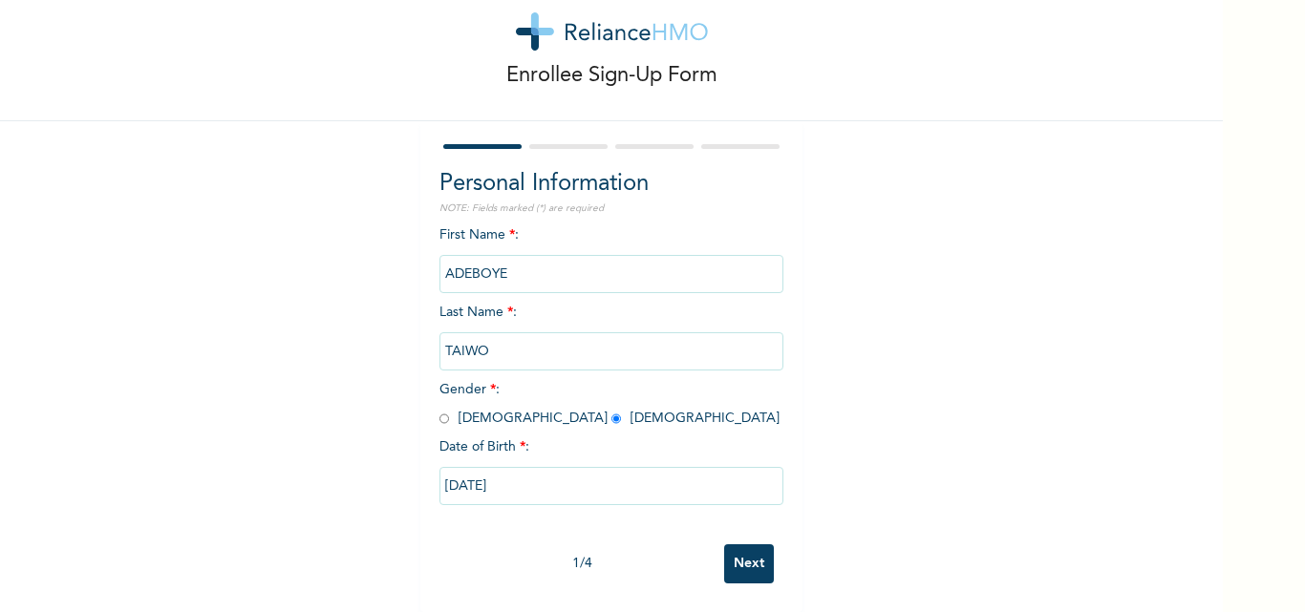
click at [514, 471] on input "[DATE]" at bounding box center [611, 486] width 344 height 38
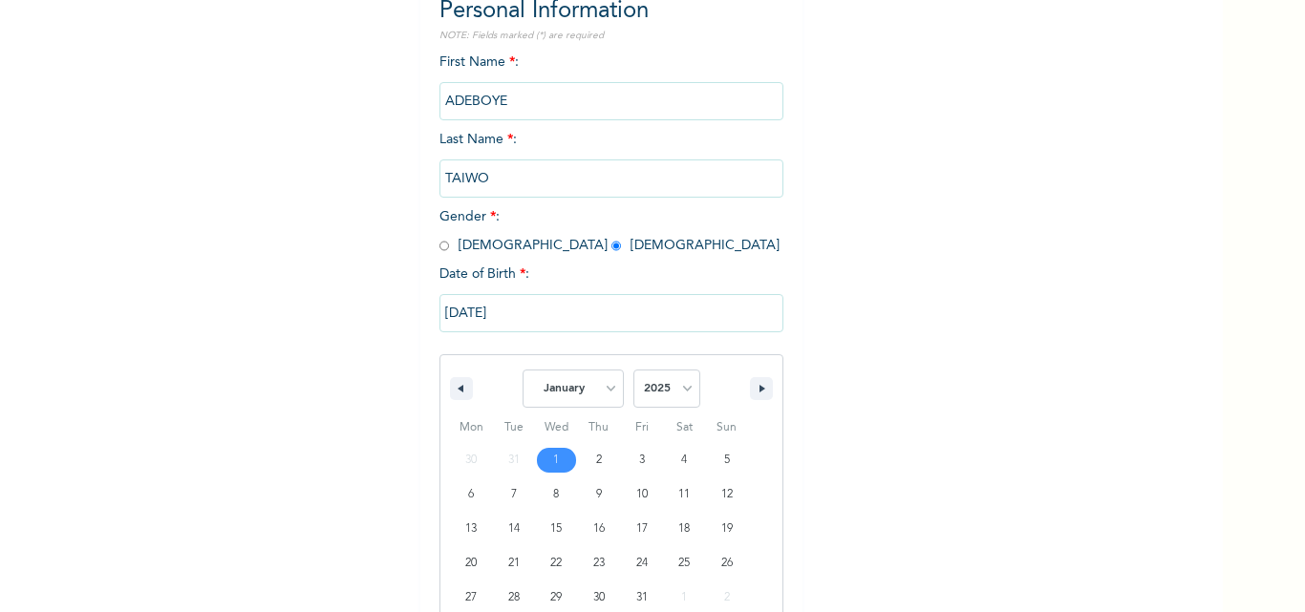
scroll to position [256, 0]
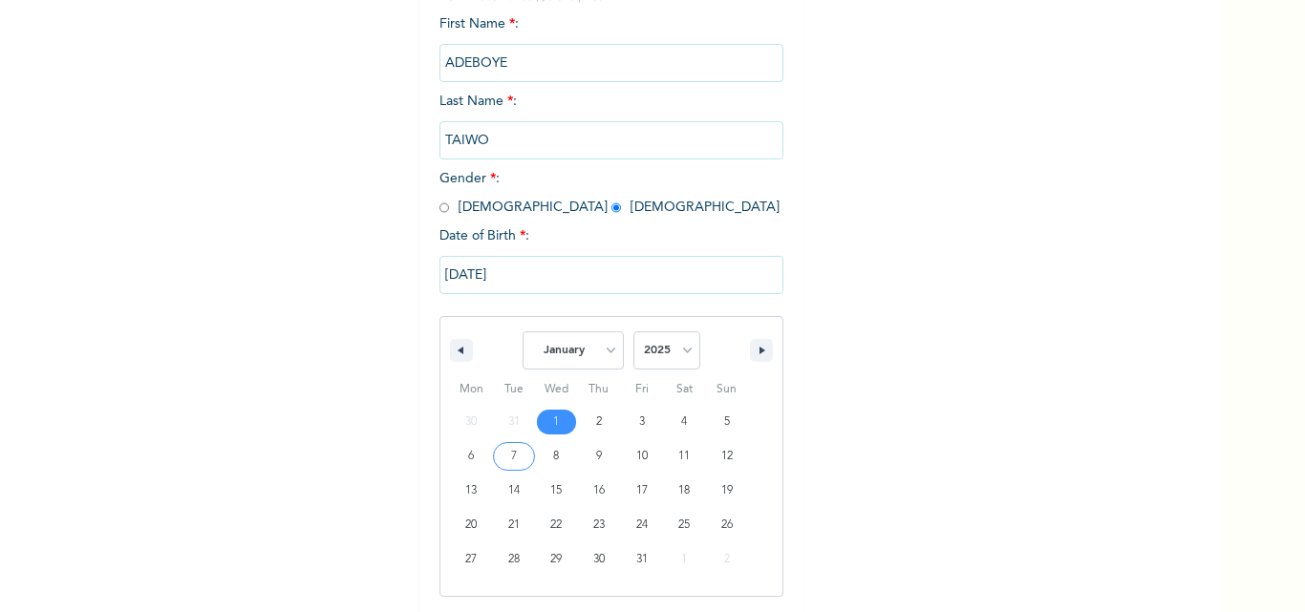
click at [452, 272] on input "[DATE]" at bounding box center [611, 275] width 344 height 38
click at [452, 82] on input "ADEBOYE" at bounding box center [611, 63] width 344 height 38
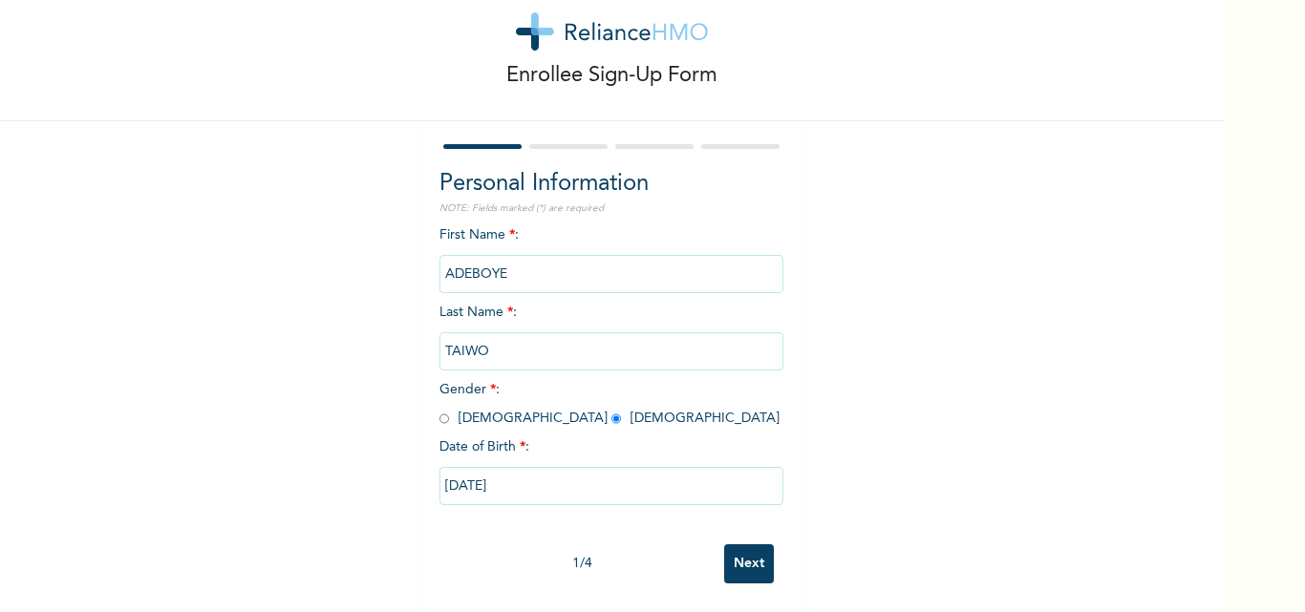
scroll to position [59, 0]
click at [452, 272] on input "ADEBOYE" at bounding box center [611, 274] width 344 height 38
click at [504, 469] on input "[DATE]" at bounding box center [611, 486] width 344 height 38
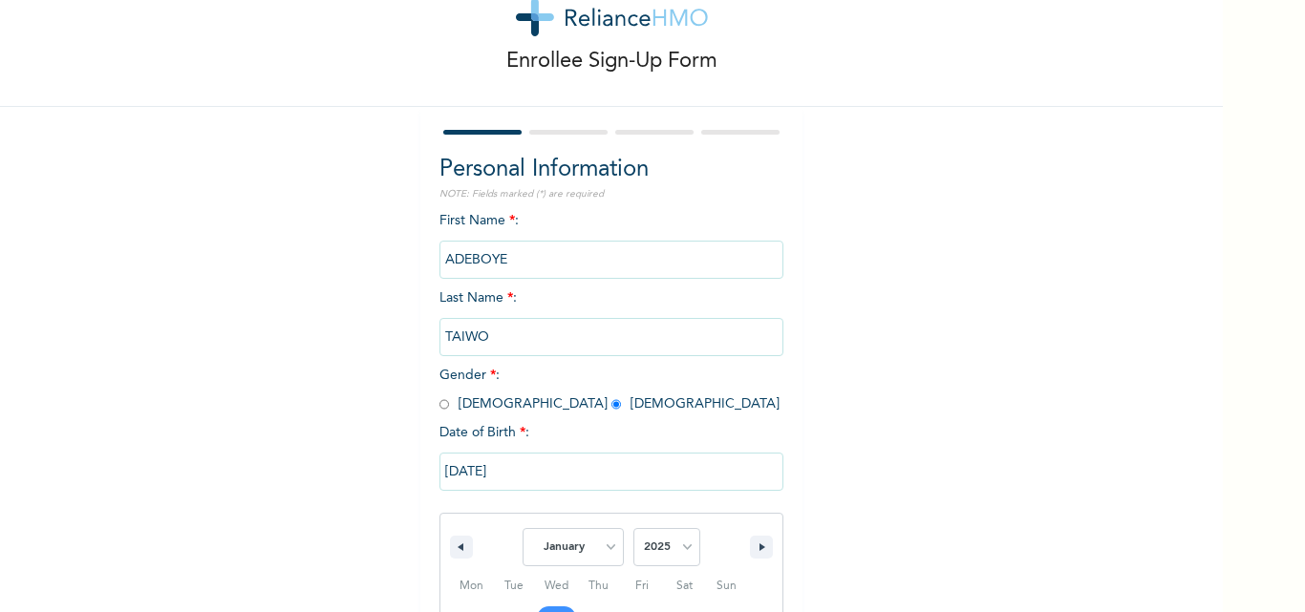
scroll to position [256, 0]
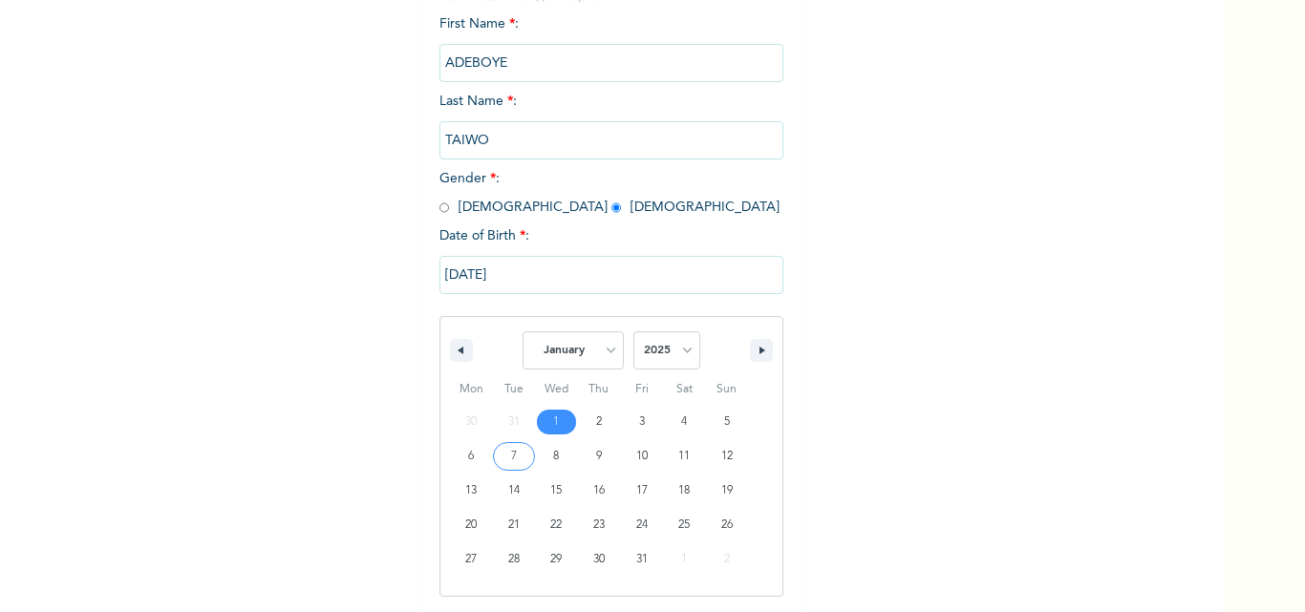
click at [505, 273] on input "[DATE]" at bounding box center [611, 275] width 344 height 38
click at [505, 82] on input "ADEBOYE" at bounding box center [611, 63] width 344 height 38
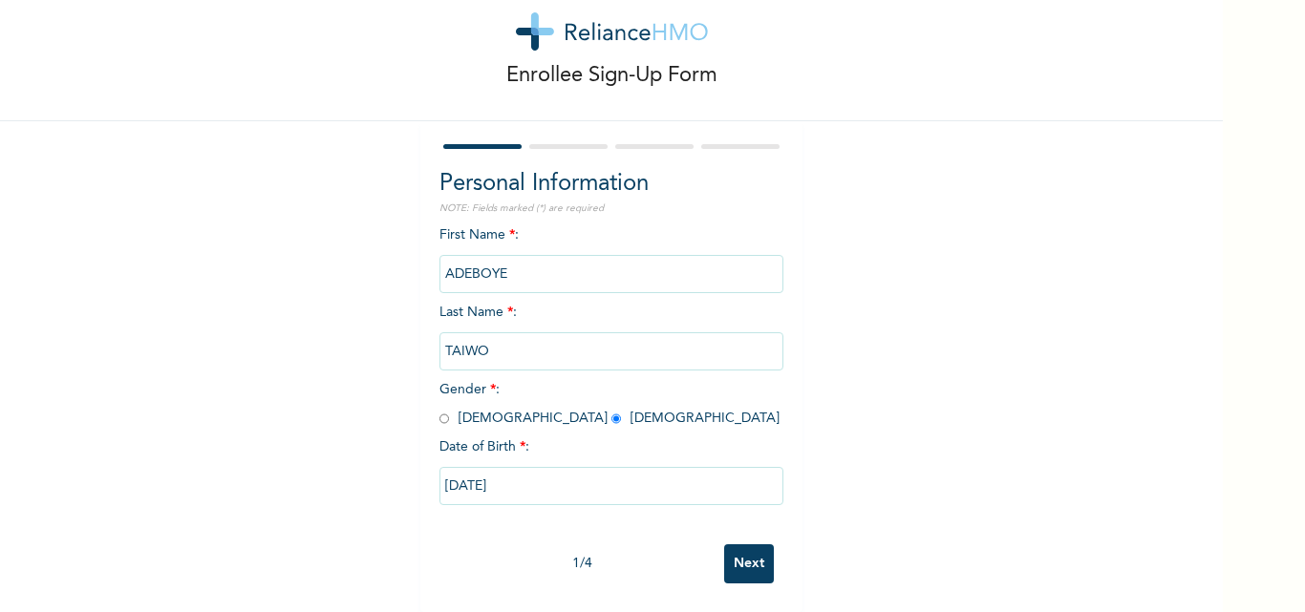
click at [505, 467] on input "[DATE]" at bounding box center [611, 486] width 344 height 38
click at [471, 469] on input "[DATE]" at bounding box center [611, 486] width 344 height 38
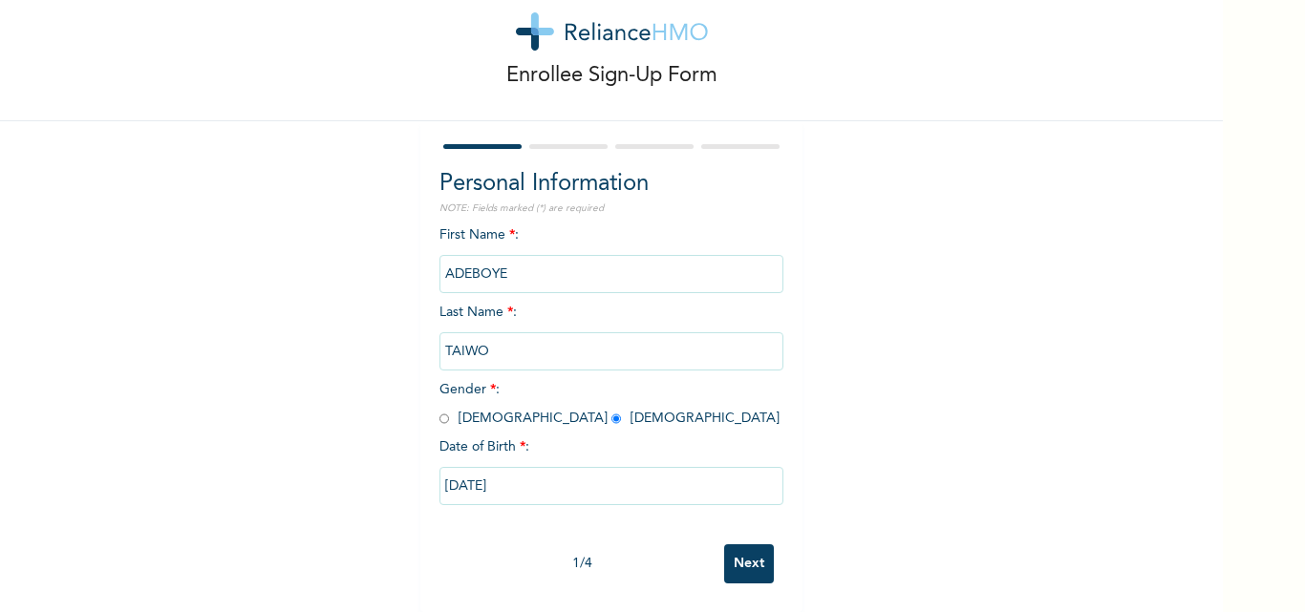
click at [472, 470] on input "[DATE]" at bounding box center [611, 486] width 344 height 38
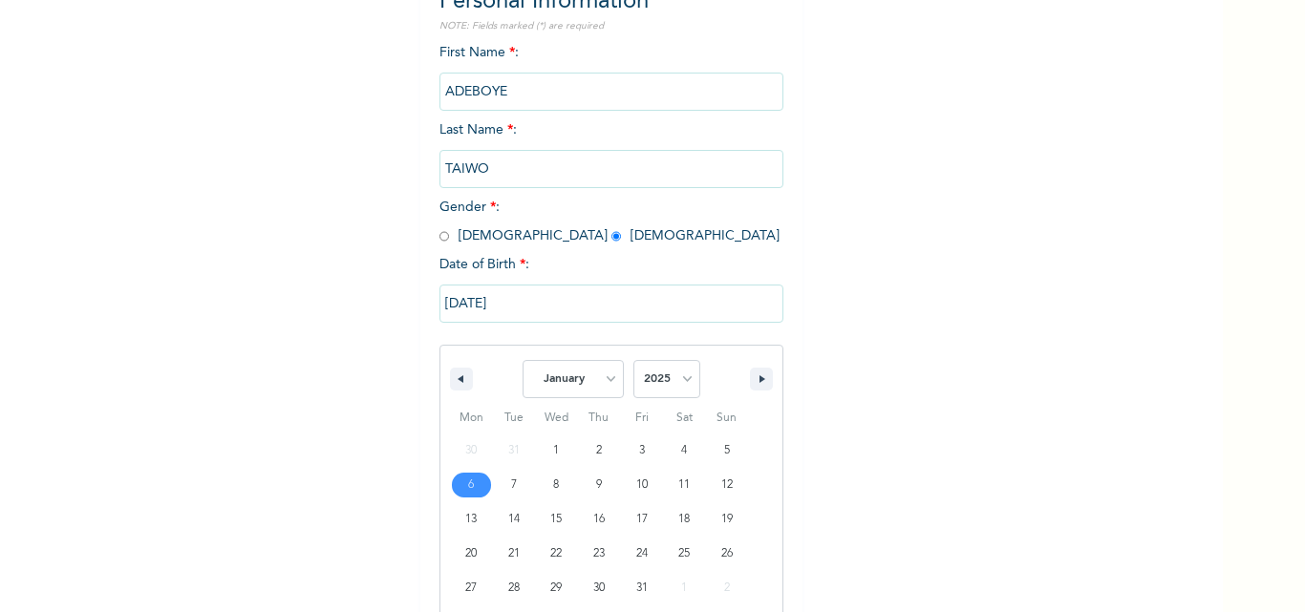
scroll to position [256, 0]
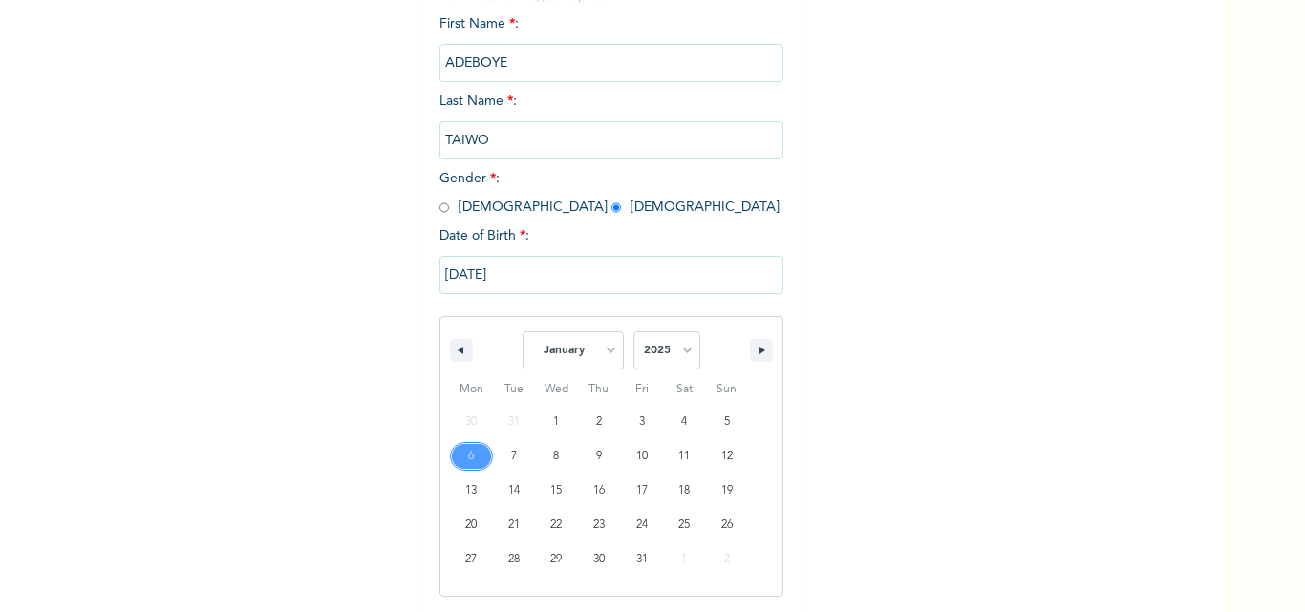
click at [508, 274] on input "[DATE]" at bounding box center [611, 275] width 344 height 38
click at [508, 82] on input "ADEBOYE" at bounding box center [611, 63] width 344 height 38
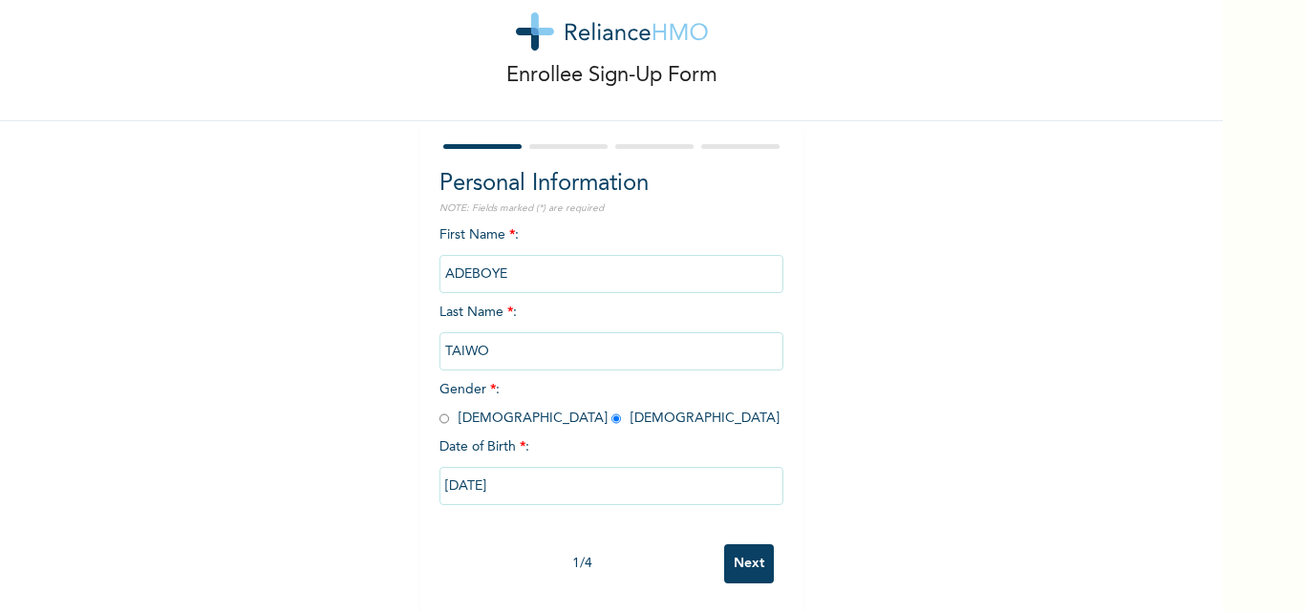
scroll to position [59, 0]
click at [507, 274] on input "ADEBOYE" at bounding box center [611, 274] width 344 height 38
click at [499, 467] on input "[DATE]" at bounding box center [611, 486] width 344 height 38
click at [603, 475] on input "[DATE]" at bounding box center [611, 486] width 344 height 38
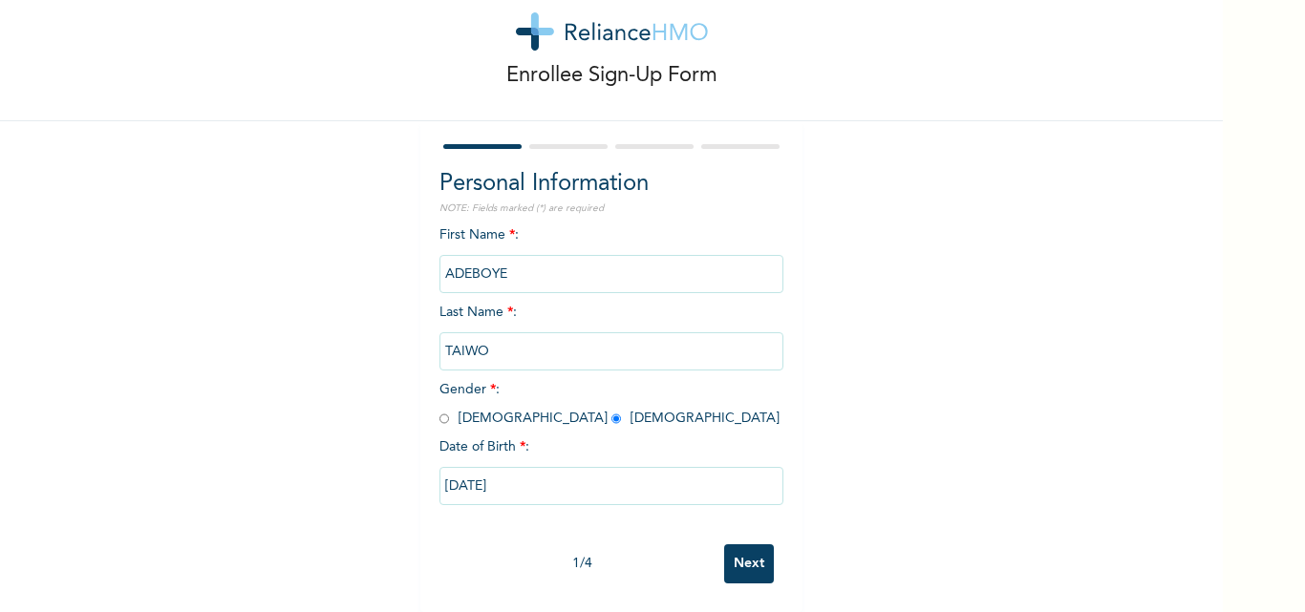
click at [551, 467] on input "[DATE]" at bounding box center [611, 486] width 344 height 38
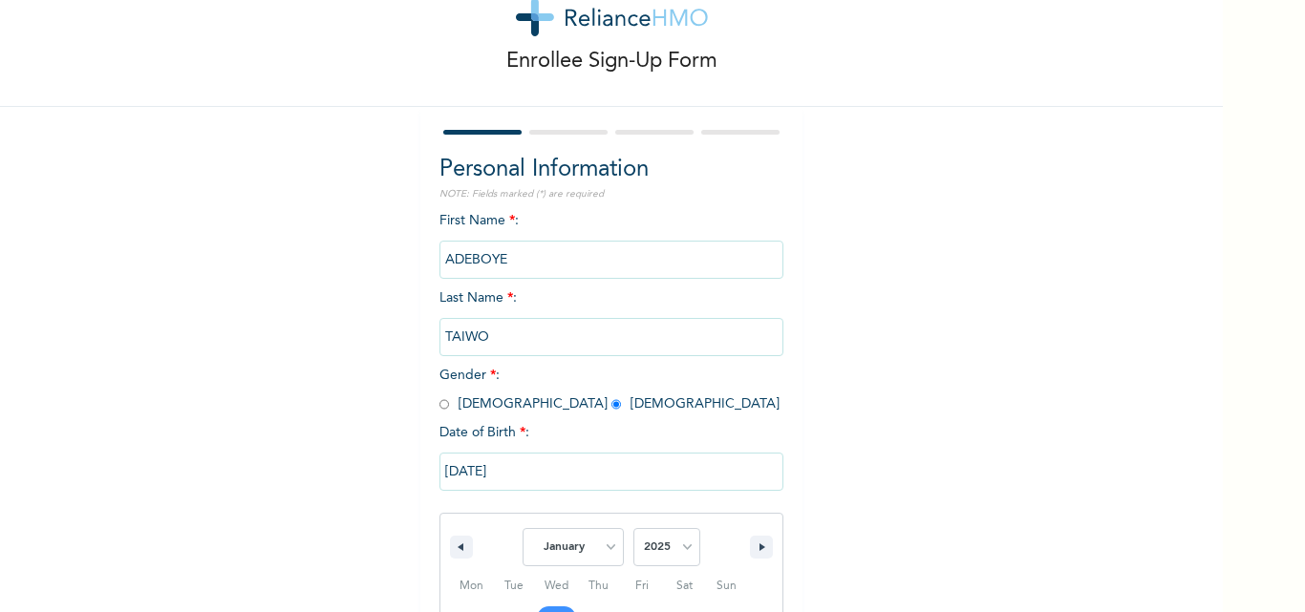
scroll to position [256, 0]
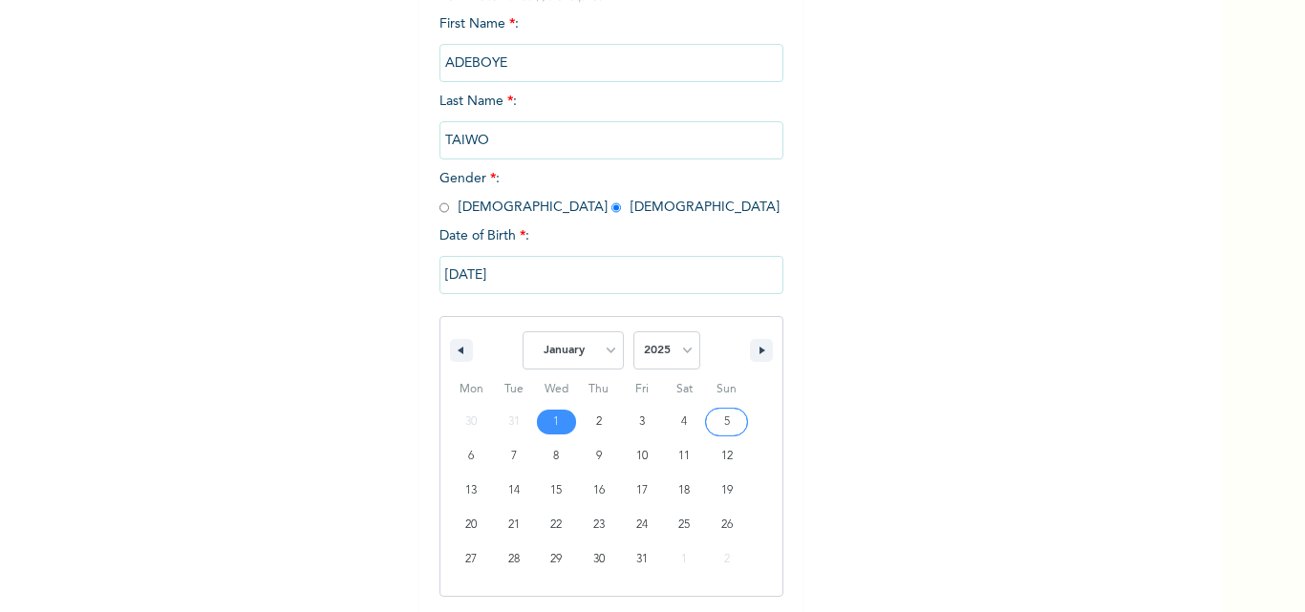
type input "[DATE]"
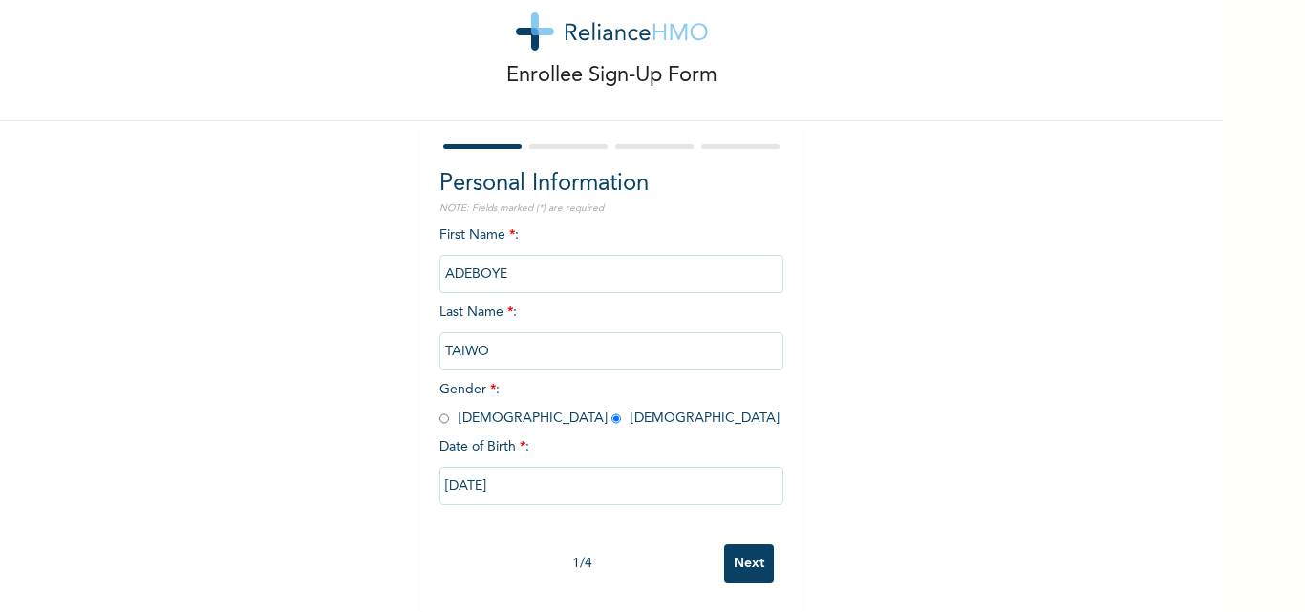
scroll to position [59, 0]
click at [491, 473] on input "[DATE]" at bounding box center [611, 486] width 344 height 38
click at [441, 470] on input "[DATE]" at bounding box center [611, 486] width 344 height 38
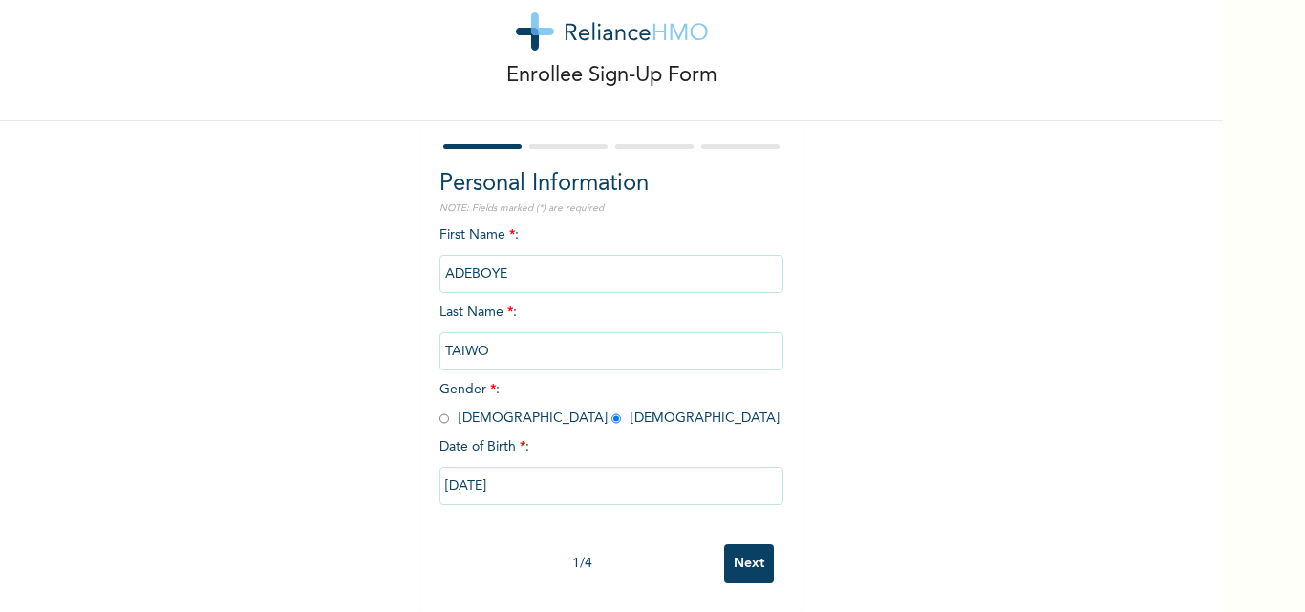
click at [441, 470] on input "[DATE]" at bounding box center [611, 486] width 344 height 38
click at [918, 456] on div "Enrollee Sign-Up Form Personal Information NOTE: Fields marked (*) are required…" at bounding box center [611, 283] width 1223 height 657
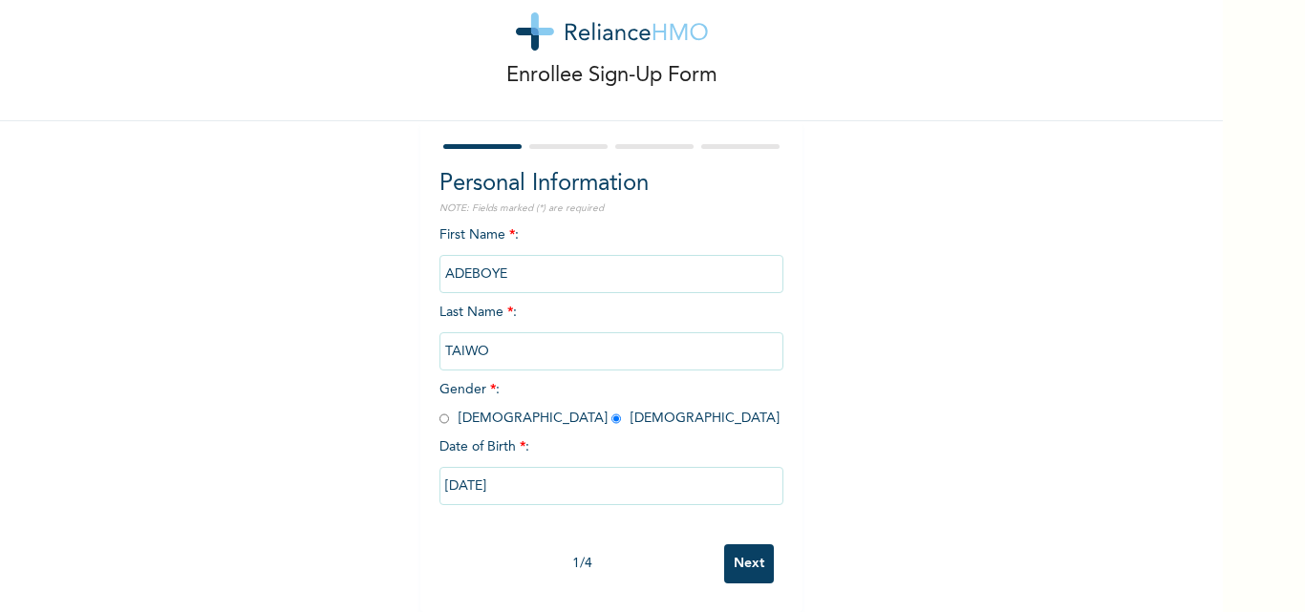
click at [918, 456] on div "Enrollee Sign-Up Form Personal Information NOTE: Fields marked (*) are required…" at bounding box center [611, 283] width 1223 height 657
click at [451, 471] on input "[DATE]" at bounding box center [611, 486] width 344 height 38
click at [868, 273] on div "Enrollee Sign-Up Form Personal Information NOTE: Fields marked (*) are required…" at bounding box center [611, 283] width 1223 height 657
click at [445, 473] on input "[DATE]" at bounding box center [611, 486] width 344 height 38
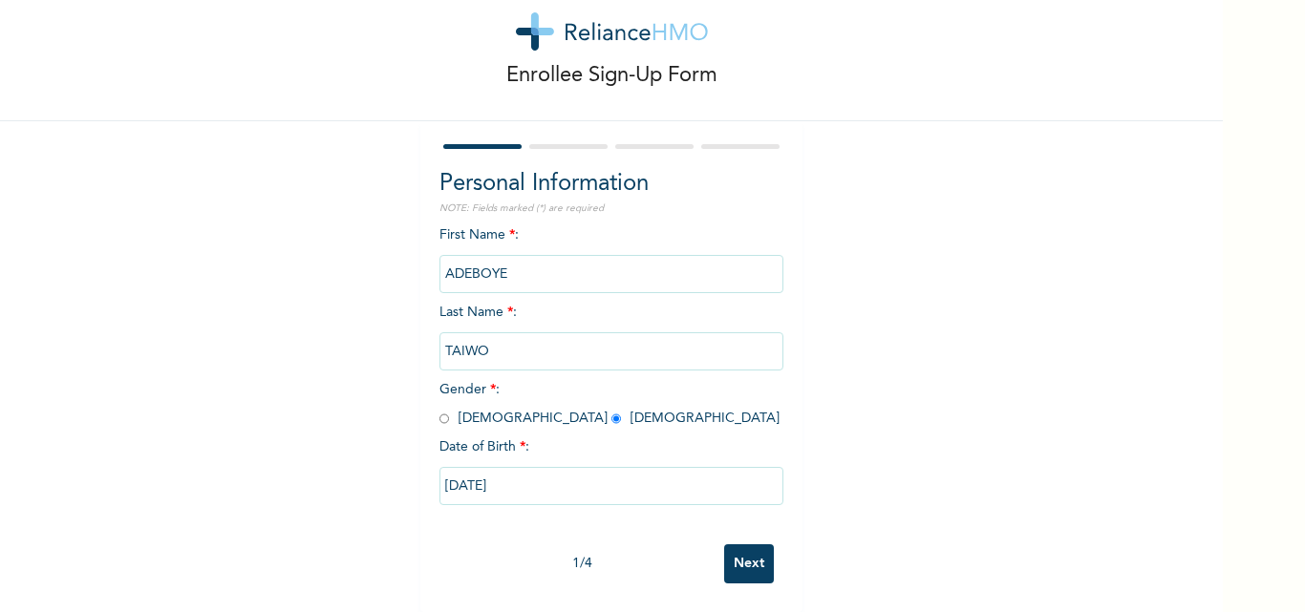
click at [467, 473] on input "[DATE]" at bounding box center [611, 486] width 344 height 38
click at [462, 473] on input "[DATE]" at bounding box center [611, 486] width 344 height 38
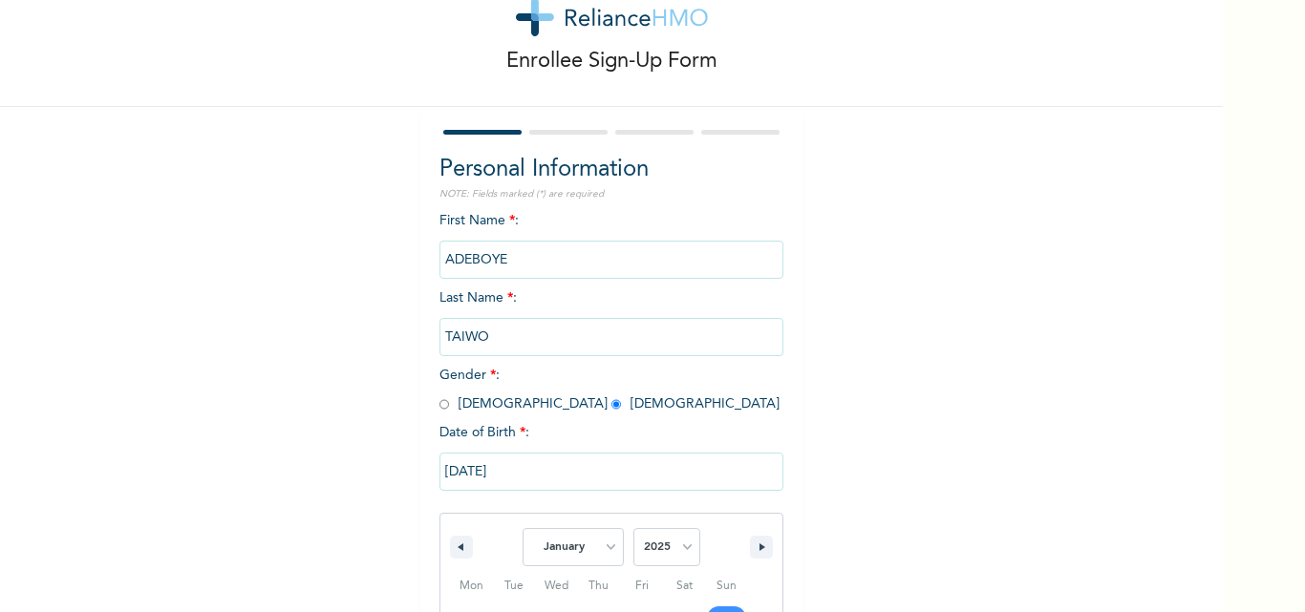
scroll to position [256, 0]
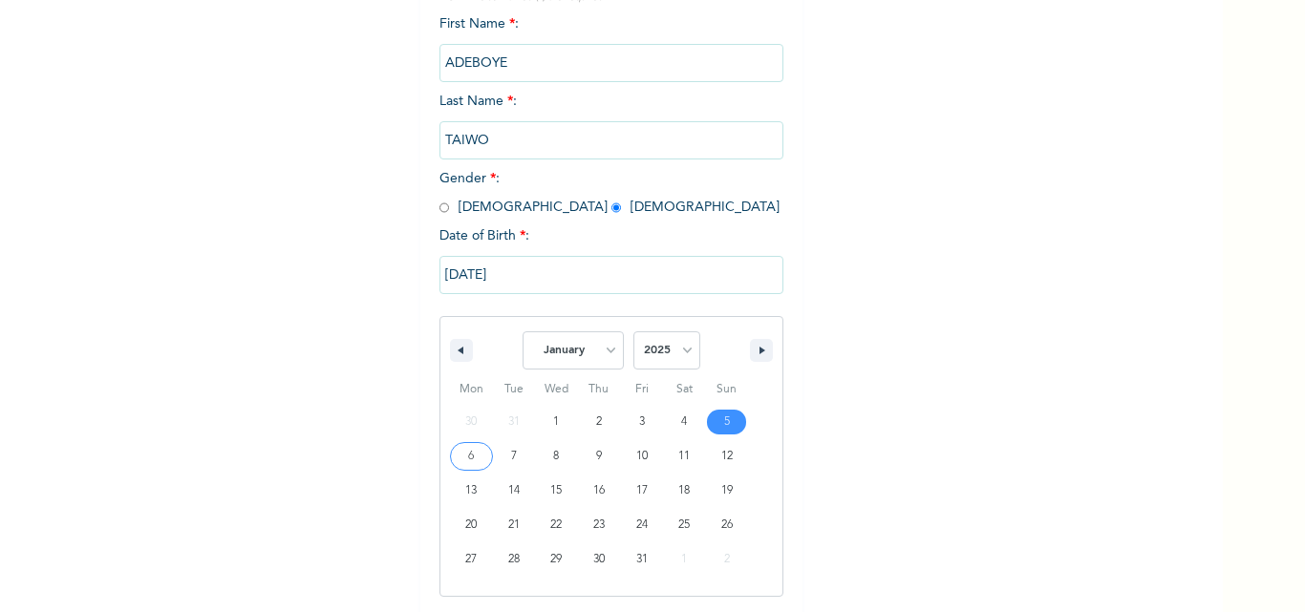
click at [466, 272] on input "[DATE]" at bounding box center [611, 275] width 344 height 38
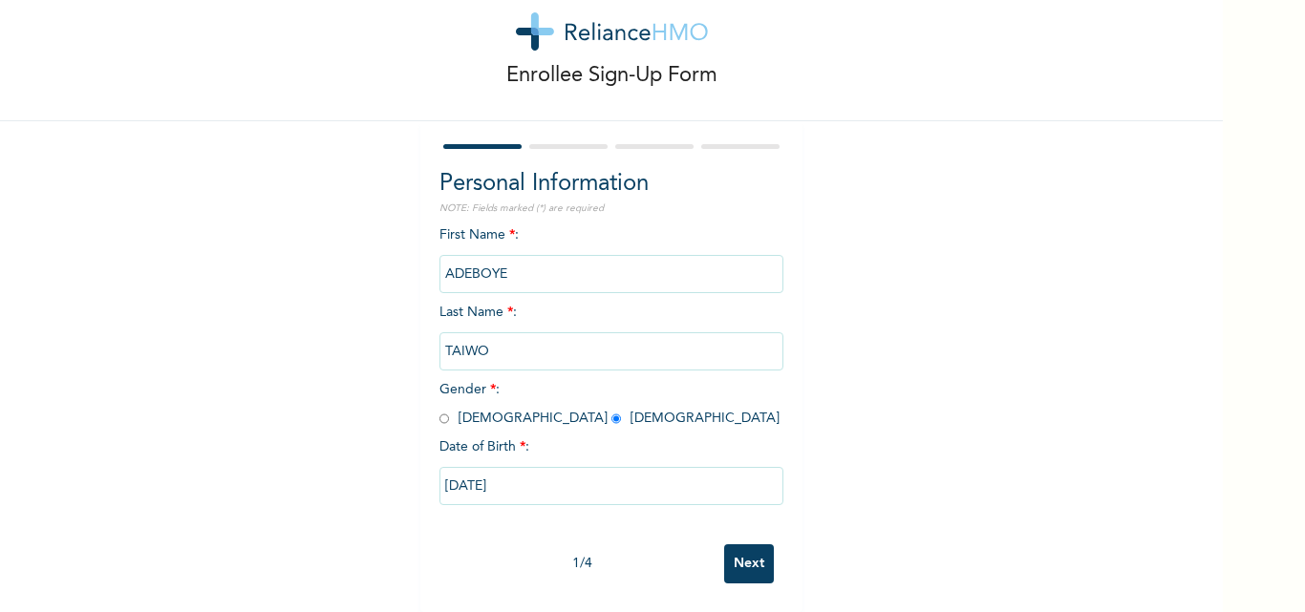
click at [472, 471] on input "[DATE]" at bounding box center [611, 486] width 344 height 38
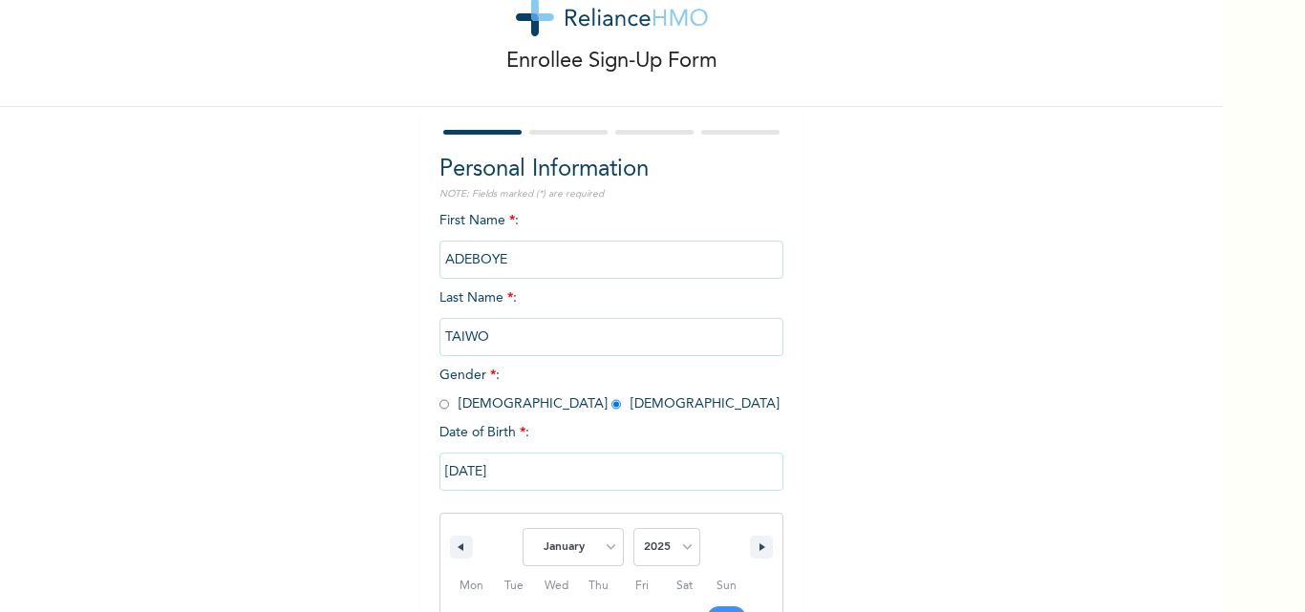
scroll to position [256, 0]
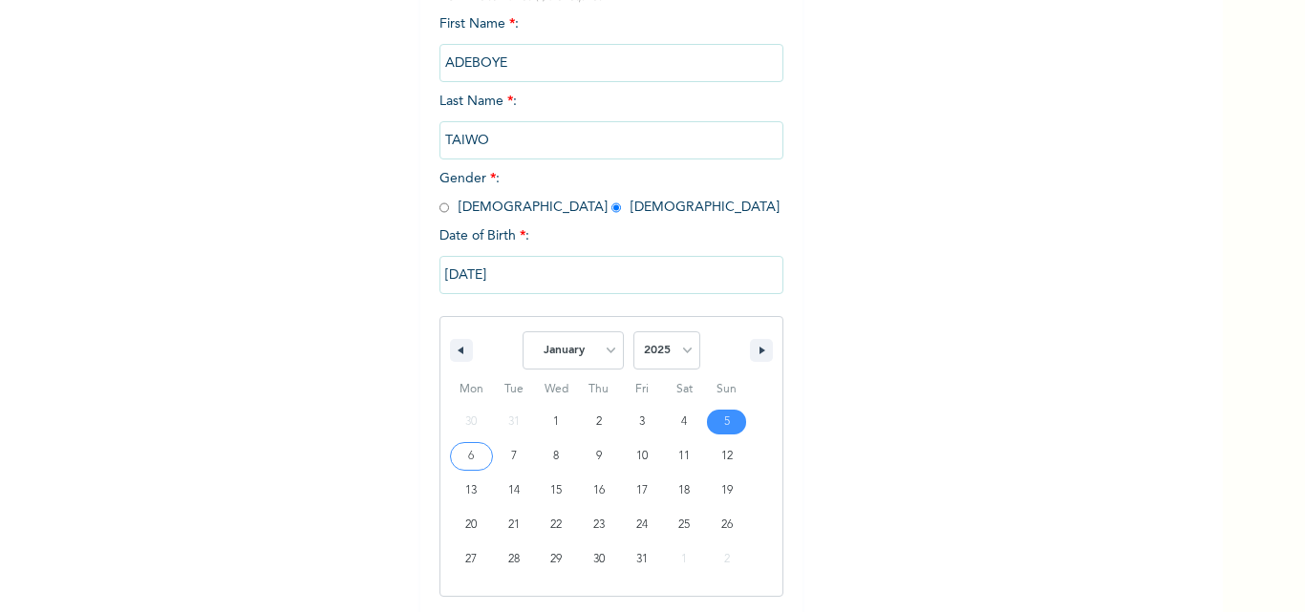
click at [490, 277] on input "[DATE]" at bounding box center [611, 275] width 344 height 38
click at [490, 82] on input "ADEBOYE" at bounding box center [611, 63] width 344 height 38
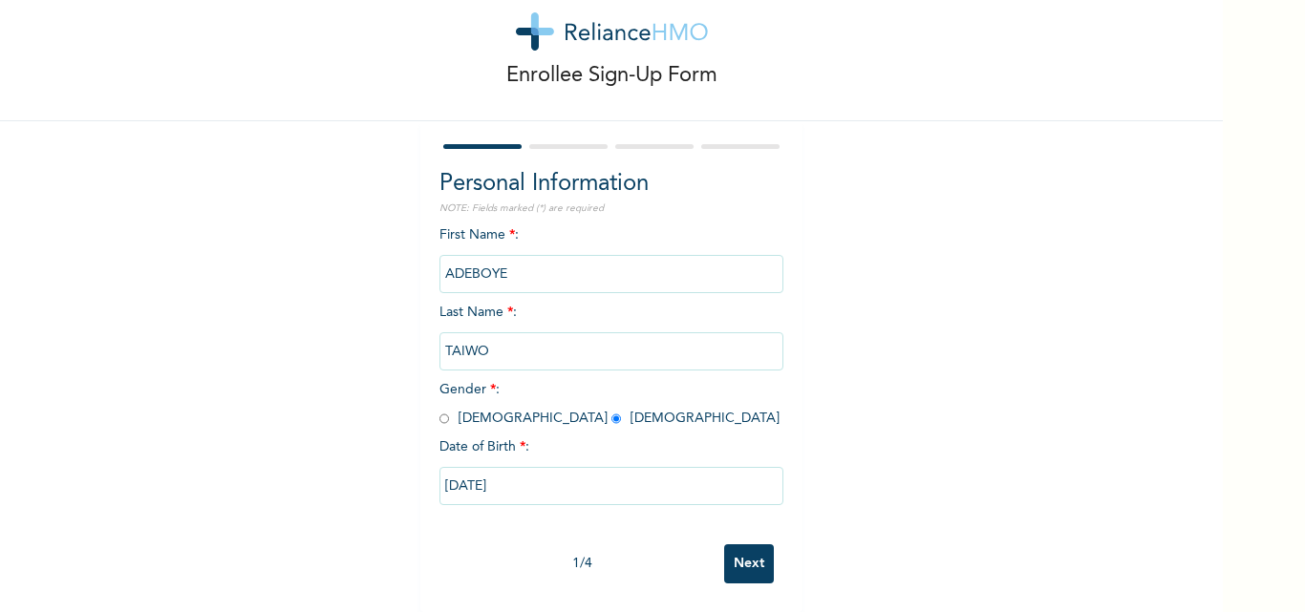
scroll to position [59, 0]
click at [489, 277] on input "ADEBOYE" at bounding box center [611, 274] width 344 height 38
click at [505, 483] on input "[DATE]" at bounding box center [611, 486] width 344 height 38
click at [504, 483] on input "[DATE]" at bounding box center [611, 486] width 344 height 38
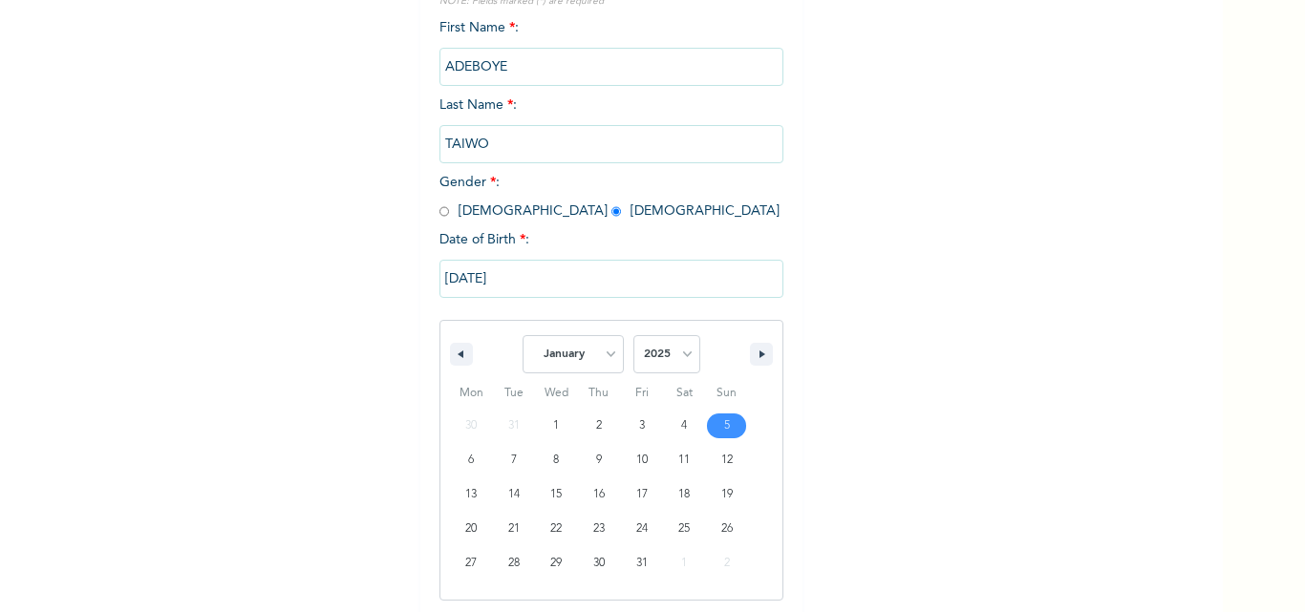
scroll to position [256, 0]
click at [459, 348] on button "button" at bounding box center [461, 350] width 23 height 23
select select "11"
select select "2024"
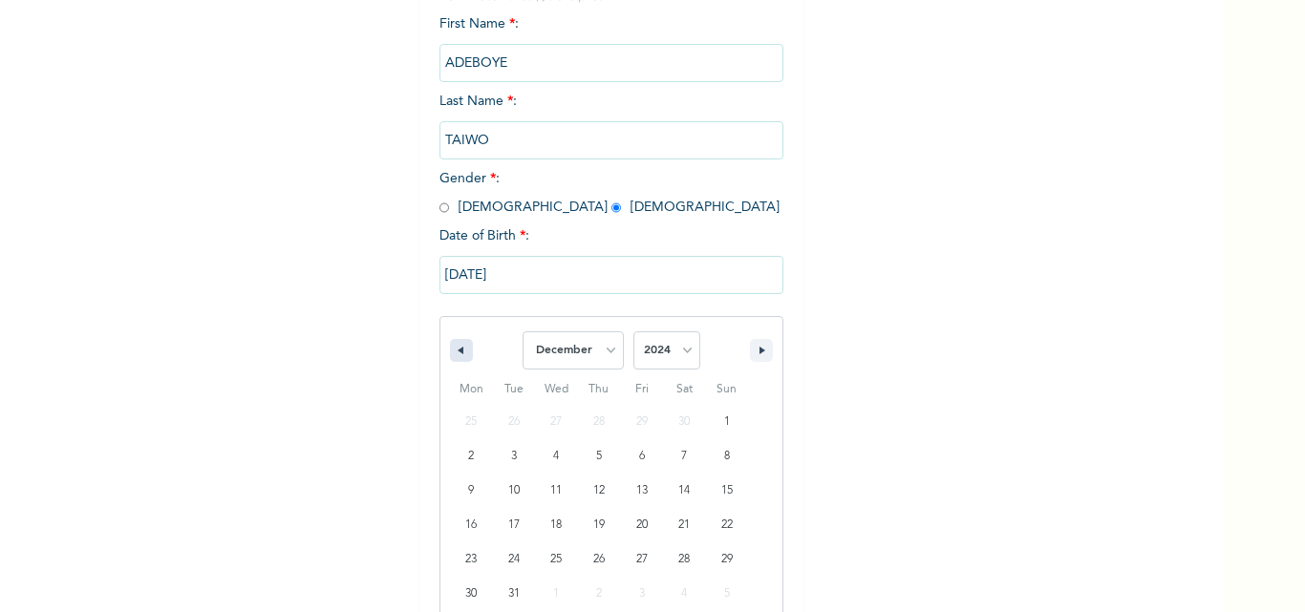
click at [458, 348] on button "button" at bounding box center [461, 350] width 23 height 23
click at [760, 352] on icon "button" at bounding box center [764, 351] width 10 height 8
select select "0"
click at [679, 356] on select "2025 2024 2023 2022 2021 2020 2019 2018 2017 2016 2015 2014 2013 2012 2011 2010…" at bounding box center [666, 350] width 67 height 38
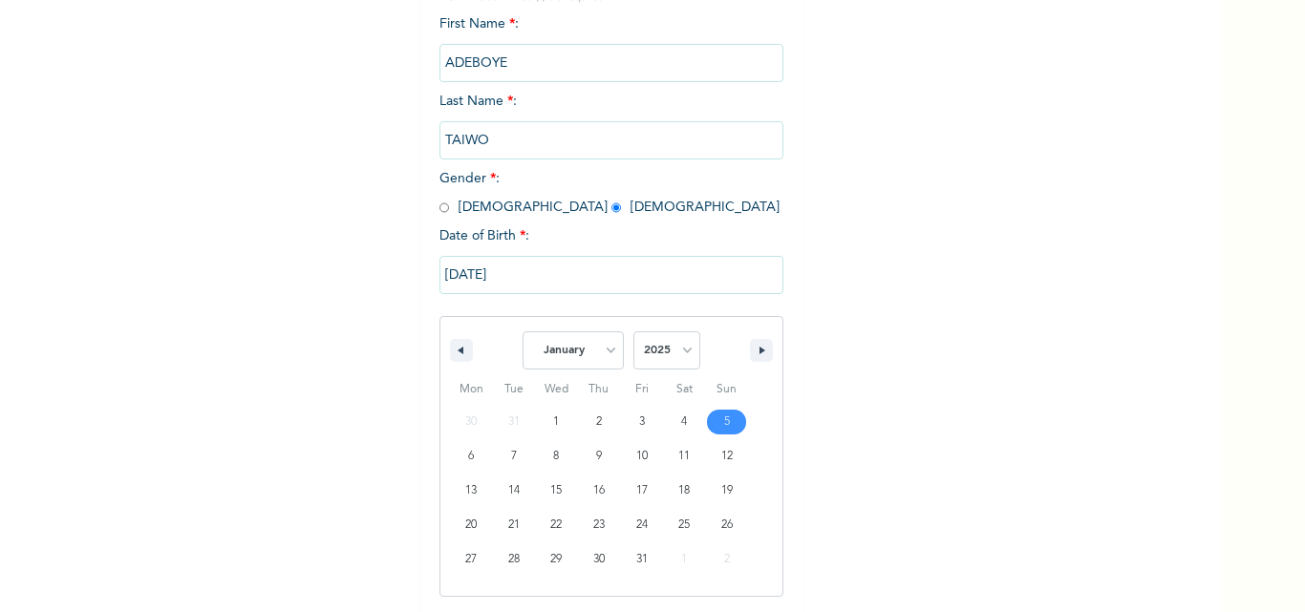
select select "1985"
click at [633, 332] on select "2025 2024 2023 2022 2021 2020 2019 2018 2017 2016 2015 2014 2013 2012 2011 2010…" at bounding box center [666, 350] width 67 height 38
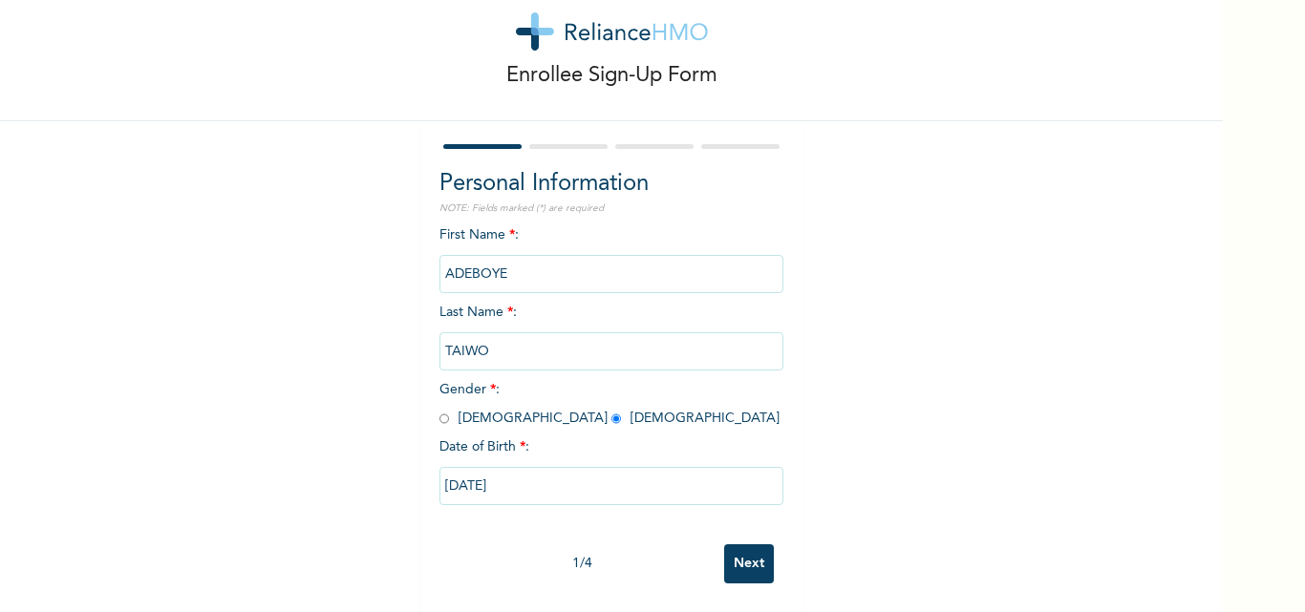
click at [1260, 538] on div "Enrollee Sign-Up Form Personal Information NOTE: Fields marked (*) are required…" at bounding box center [652, 306] width 1305 height 612
click at [543, 472] on input "[DATE]" at bounding box center [611, 486] width 344 height 38
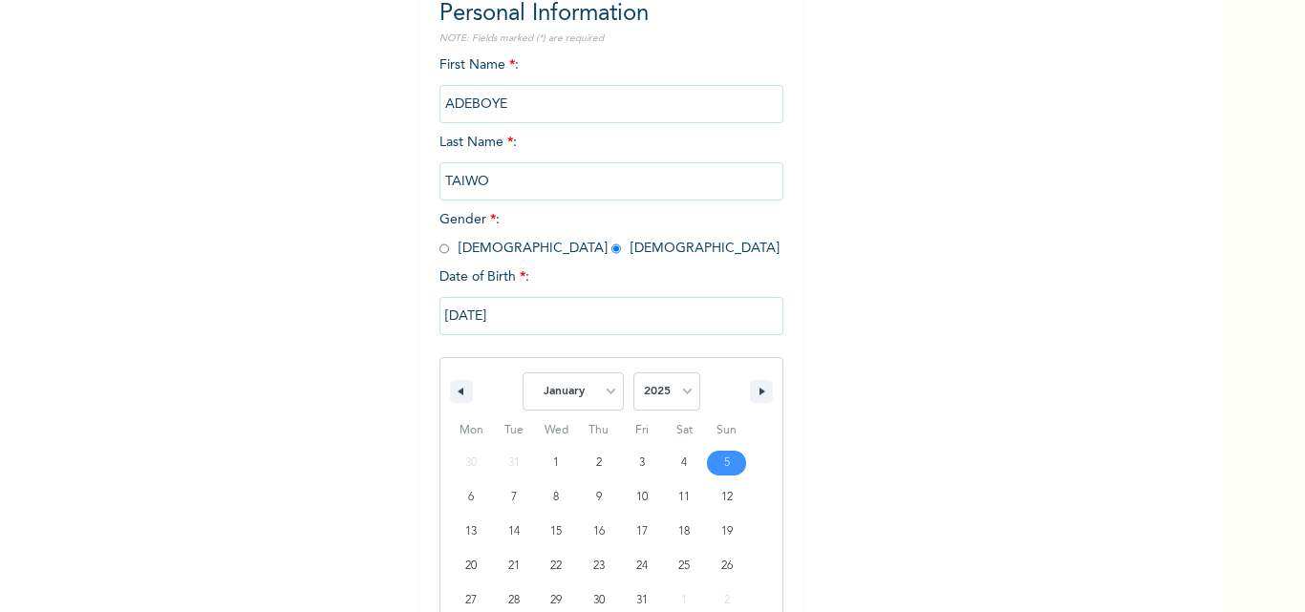
scroll to position [256, 0]
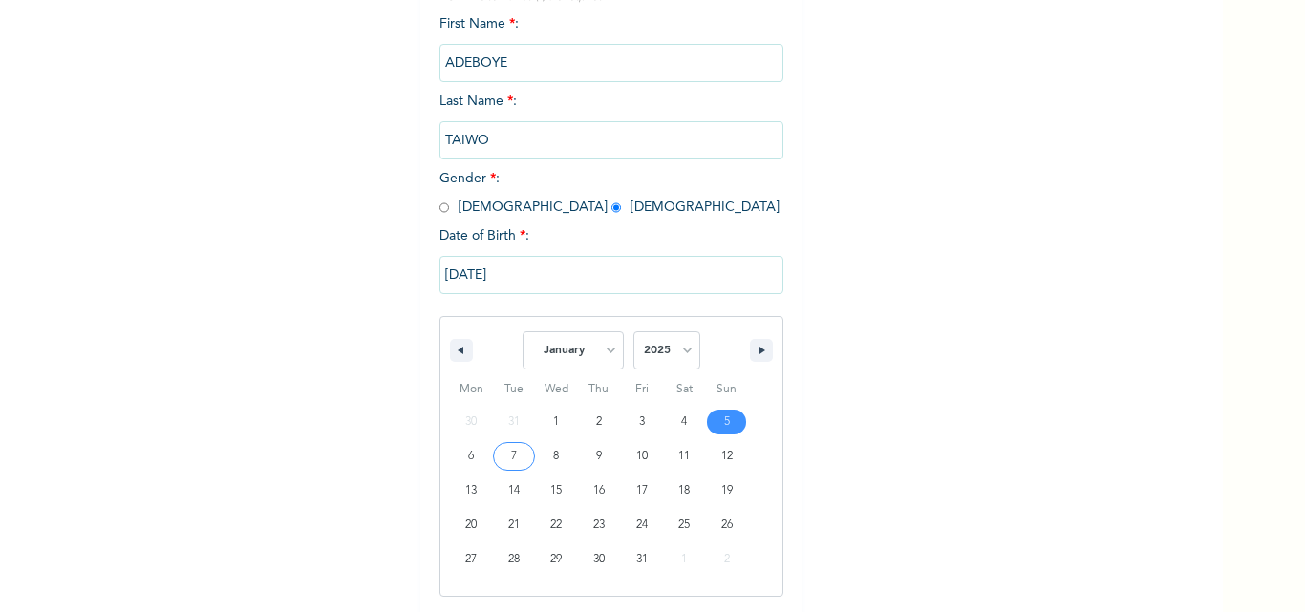
click at [452, 276] on input "[DATE]" at bounding box center [611, 275] width 344 height 38
click at [452, 82] on input "ADEBOYE" at bounding box center [611, 63] width 344 height 38
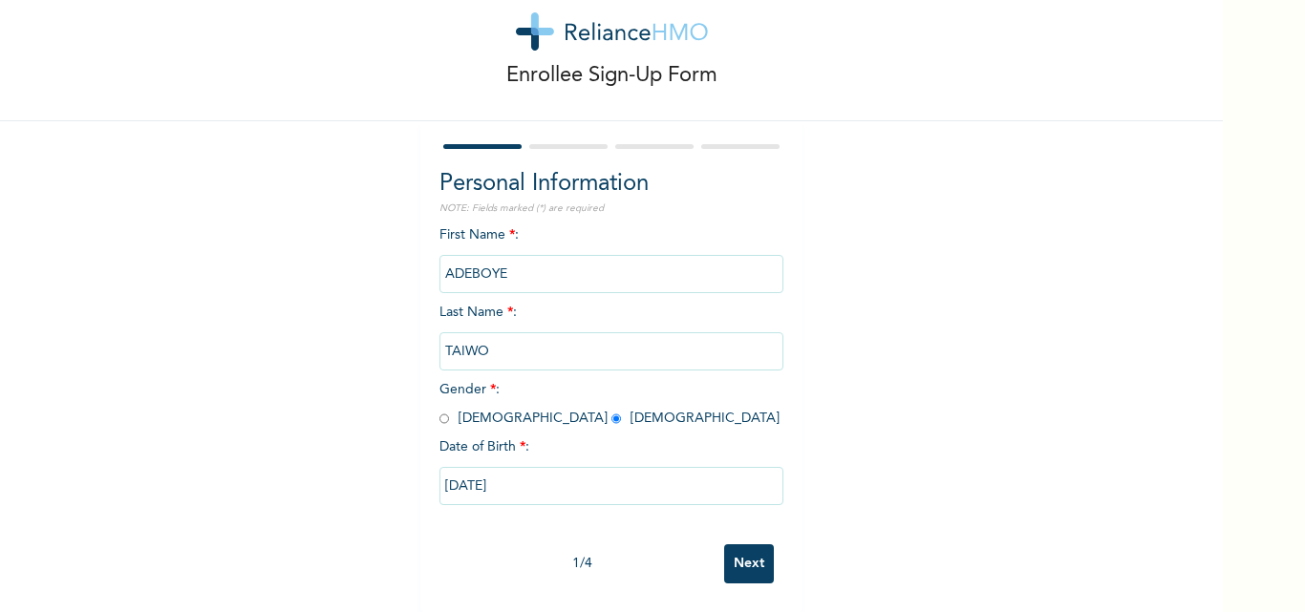
click at [451, 468] on input "[DATE]" at bounding box center [611, 486] width 344 height 38
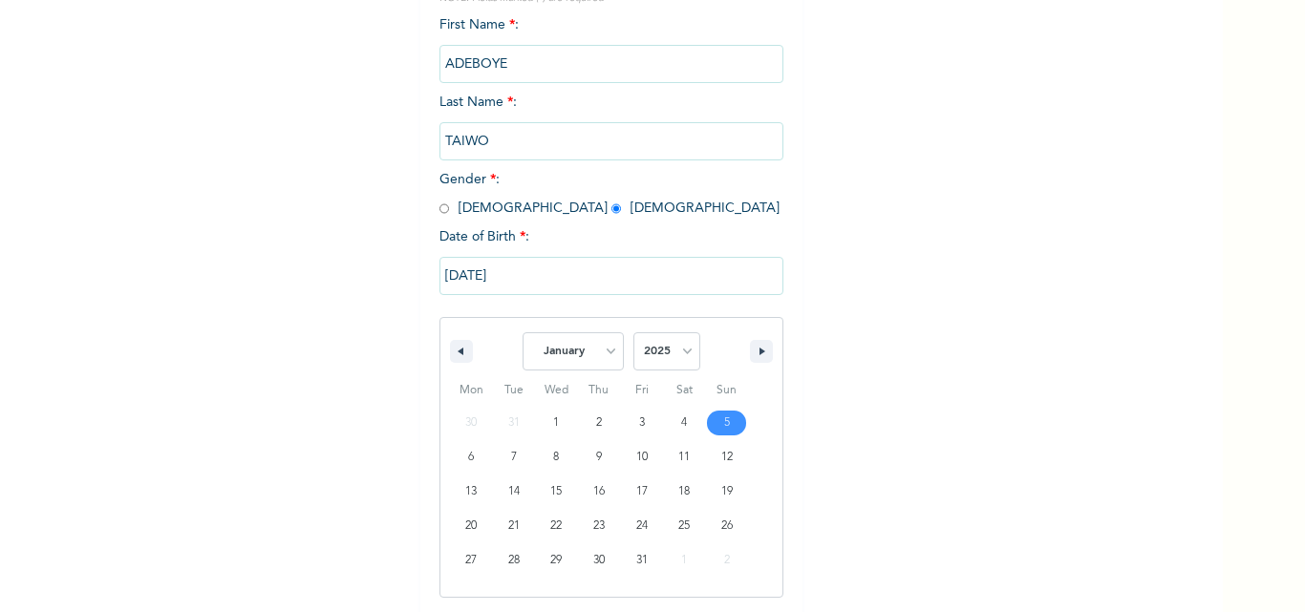
scroll to position [256, 0]
click at [506, 276] on input "[DATE]" at bounding box center [611, 275] width 344 height 38
click at [506, 82] on input "ADEBOYE" at bounding box center [611, 63] width 344 height 38
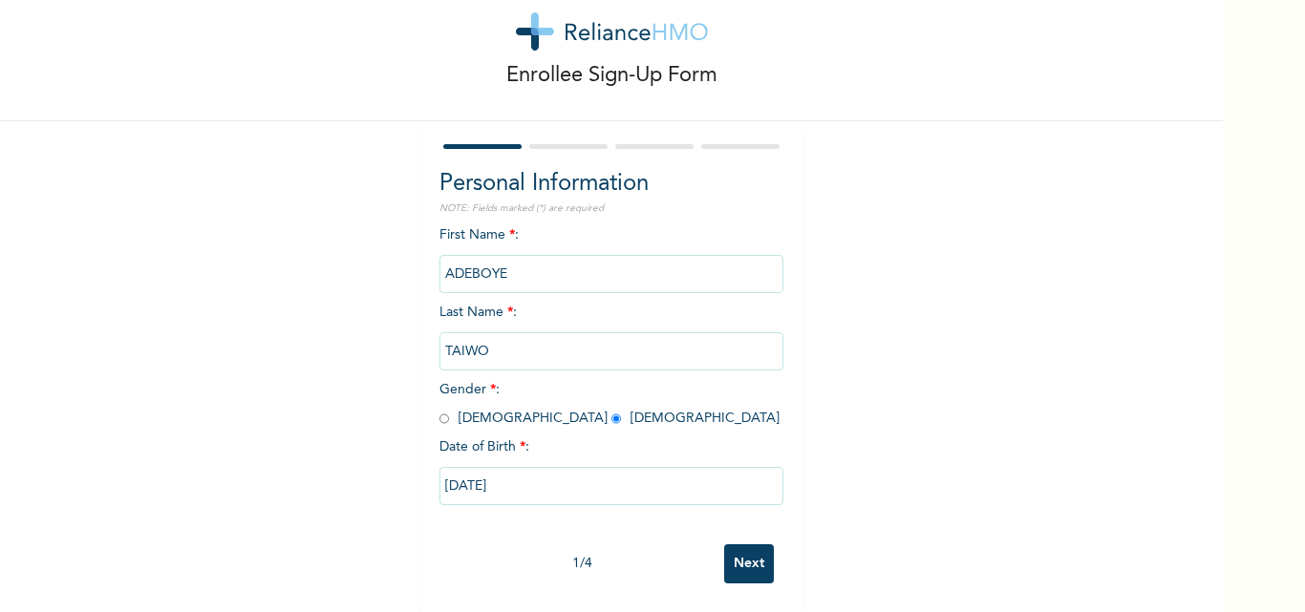
scroll to position [59, 0]
click at [489, 475] on input "[DATE]" at bounding box center [611, 486] width 344 height 38
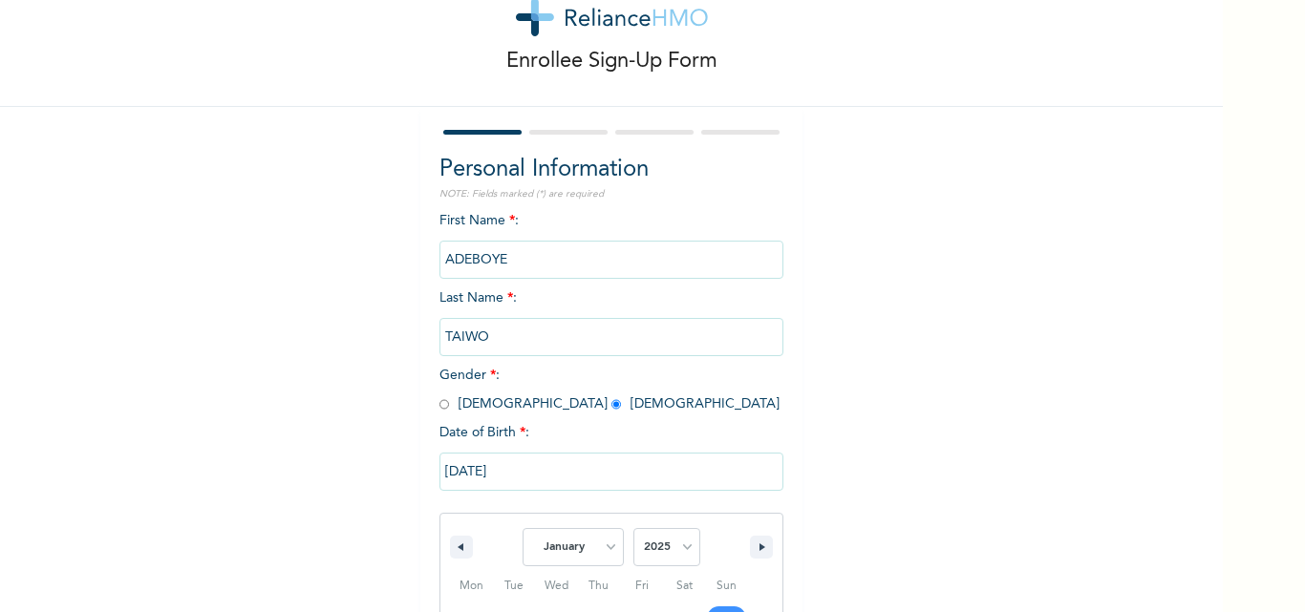
scroll to position [256, 0]
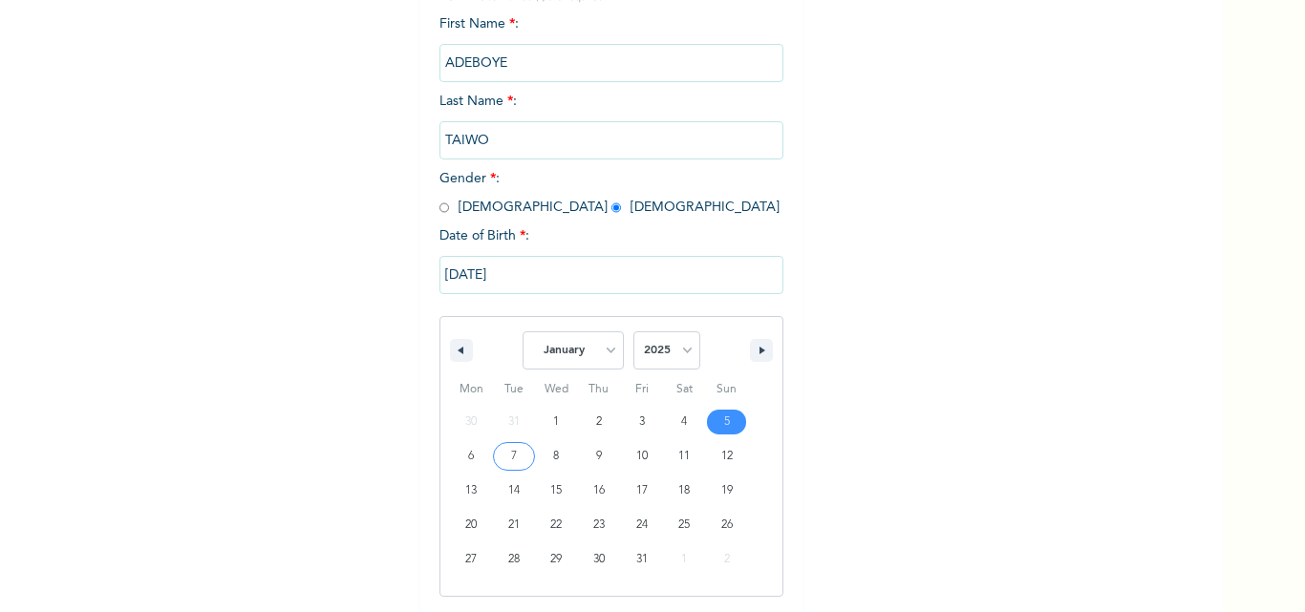
click at [454, 276] on input "[DATE]" at bounding box center [611, 275] width 344 height 38
click at [454, 82] on input "ADEBOYE" at bounding box center [611, 63] width 344 height 38
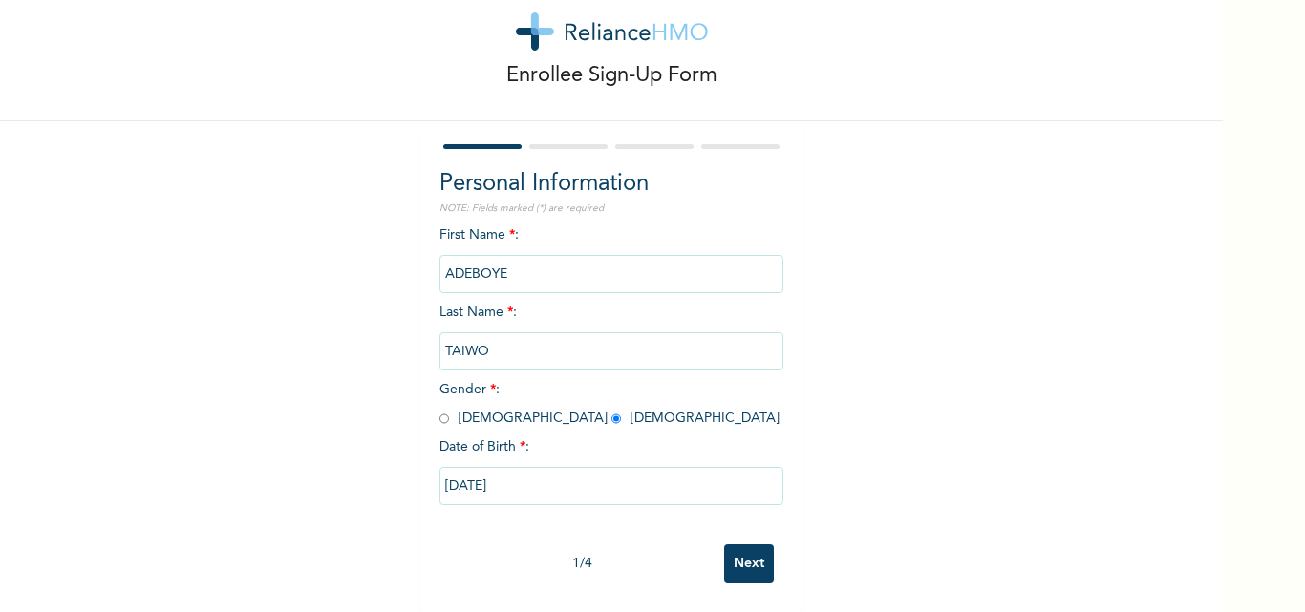
click at [473, 476] on input "[DATE]" at bounding box center [611, 486] width 344 height 38
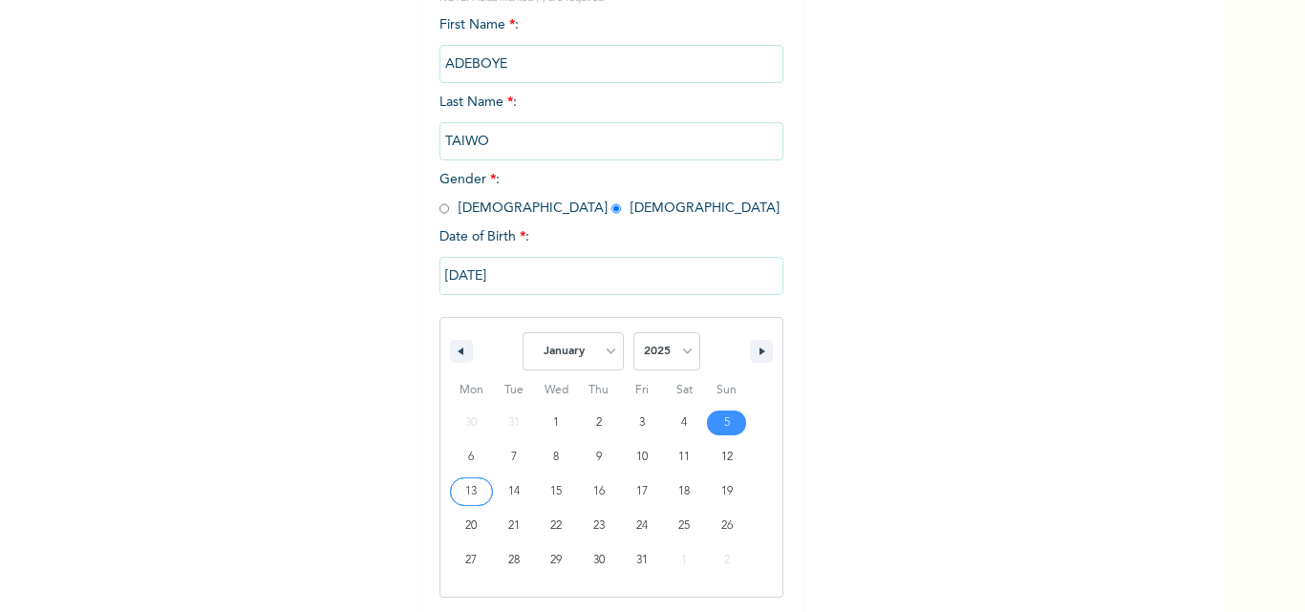
scroll to position [256, 0]
click at [685, 350] on select "2025 2024 2023 2022 2021 2020 2019 2018 2017 2016 2015 2014 2013 2012 2011 2010…" at bounding box center [666, 350] width 67 height 38
select select "1985"
click at [633, 332] on select "2025 2024 2023 2022 2021 2020 2019 2018 2017 2016 2015 2014 2013 2012 2011 2010…" at bounding box center [666, 350] width 67 height 38
click at [599, 352] on select "January February March April May June July August September October November De…" at bounding box center [573, 350] width 101 height 38
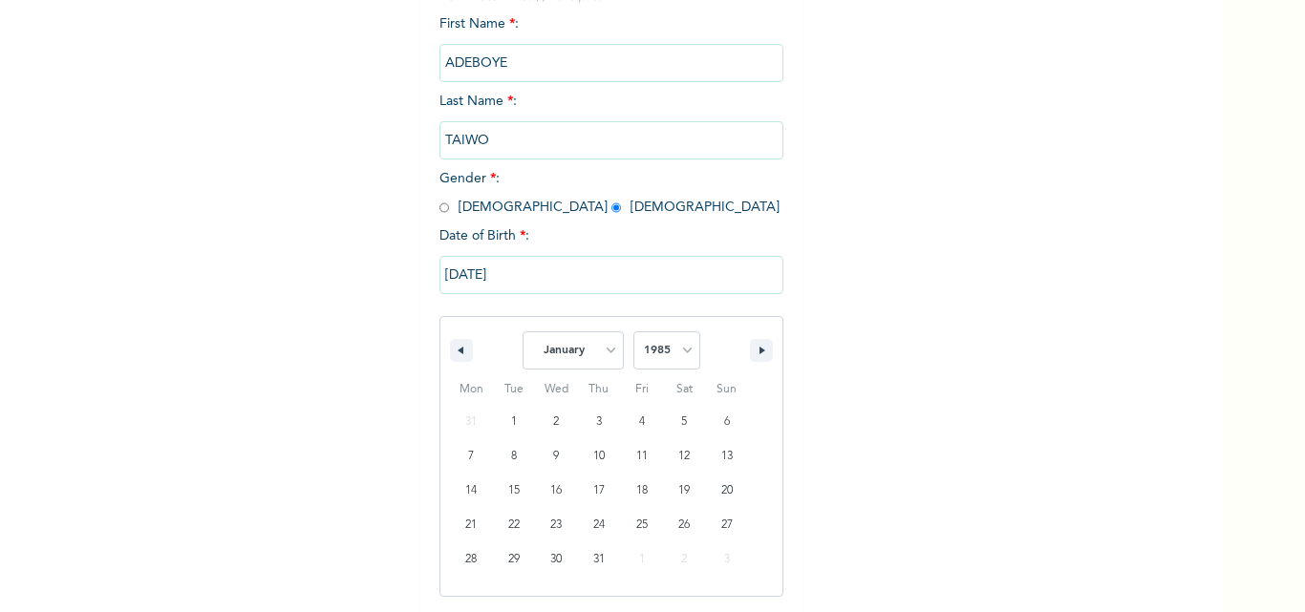
click at [523, 332] on select "January February March April May June July August September October November De…" at bounding box center [573, 350] width 101 height 38
type input "[DATE]"
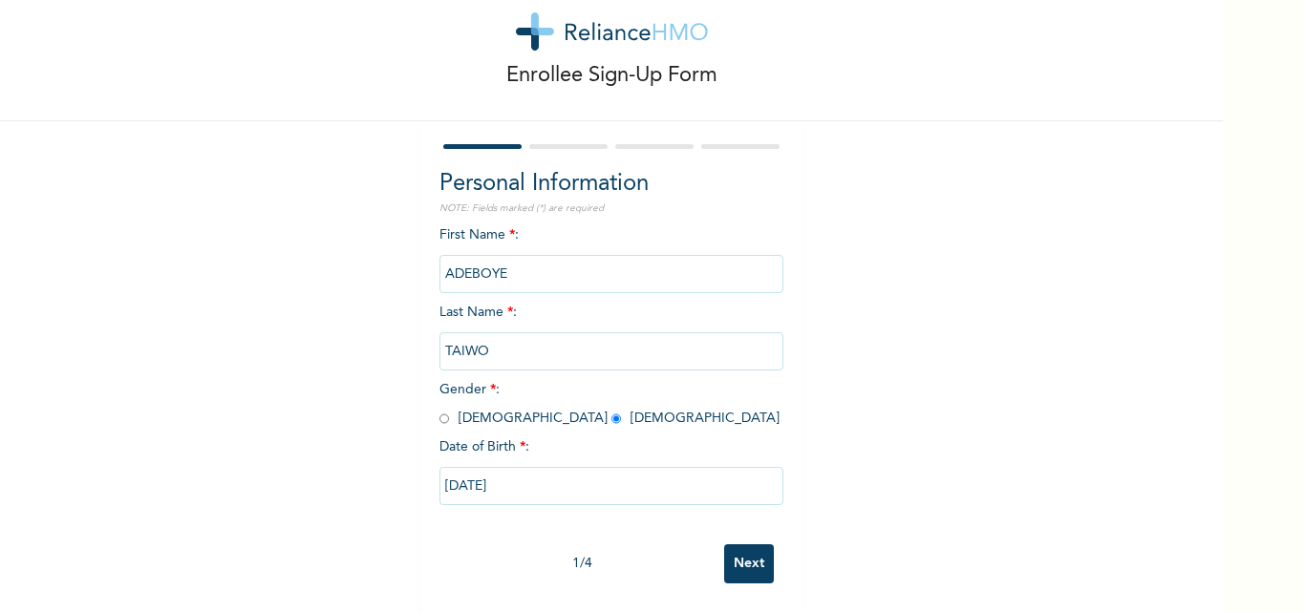
click at [446, 472] on input "[DATE]" at bounding box center [611, 486] width 344 height 38
select select "1985"
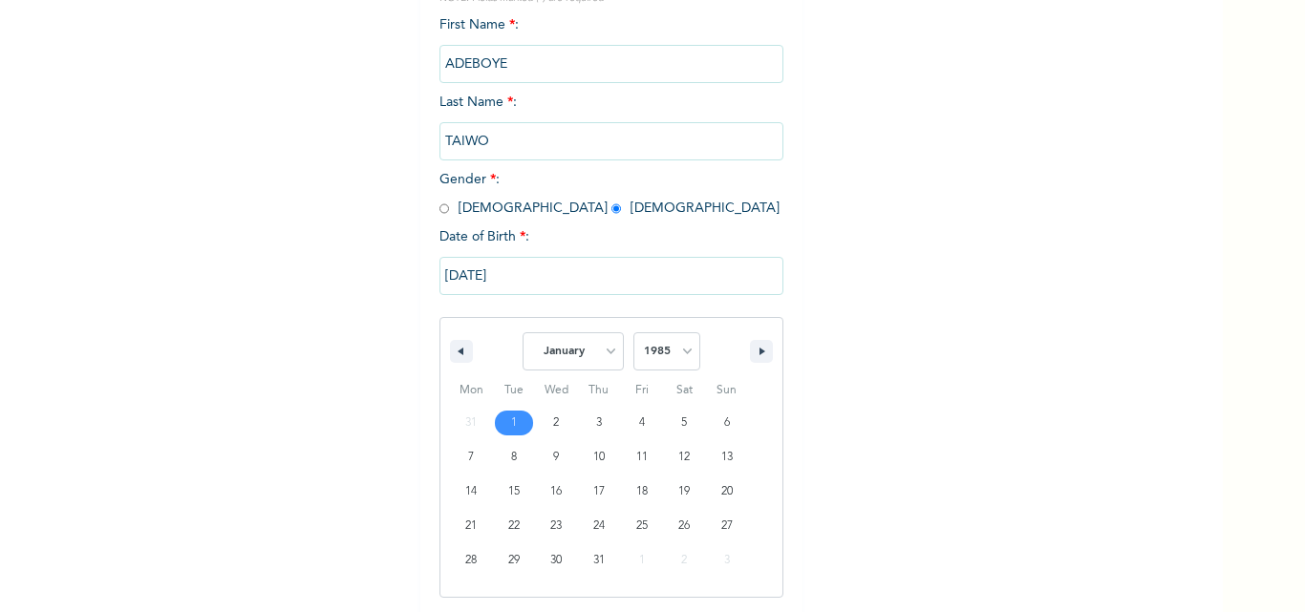
scroll to position [256, 0]
type input "[DATE]"
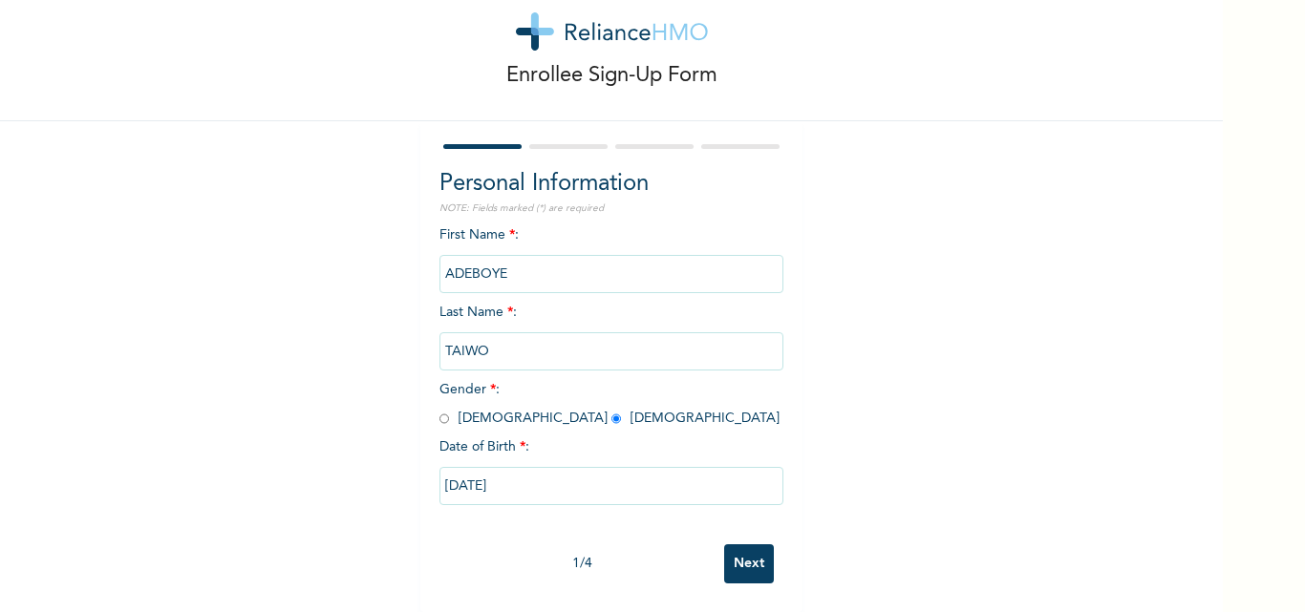
click at [747, 553] on input "Next" at bounding box center [749, 563] width 50 height 39
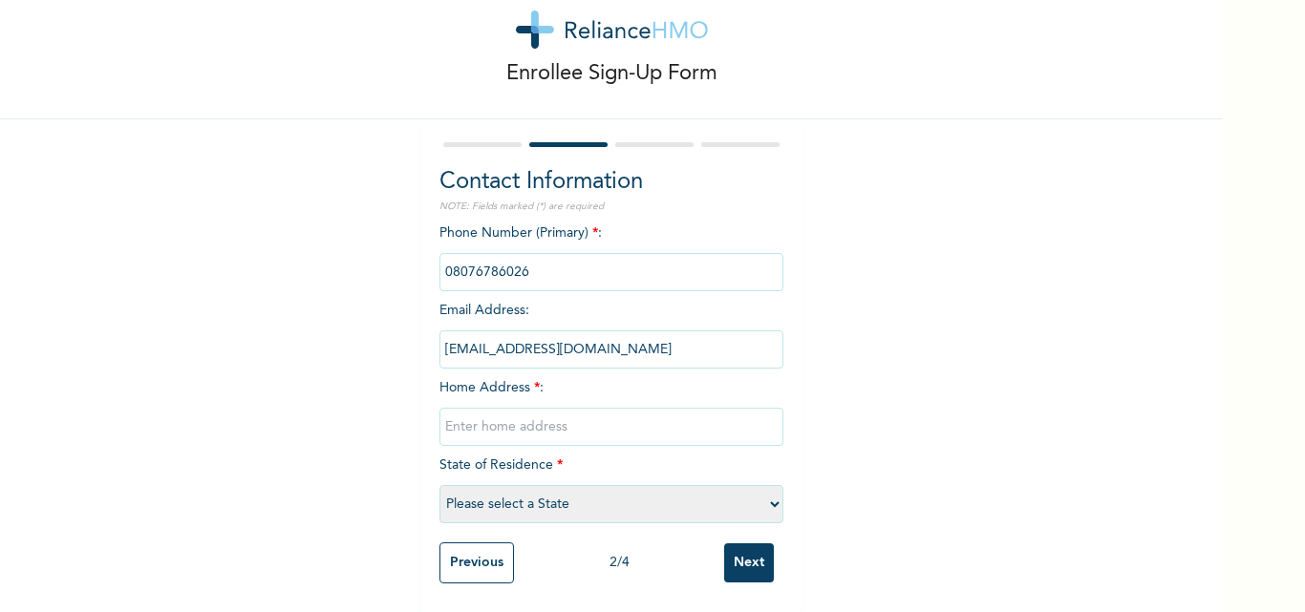
click at [666, 409] on input "text" at bounding box center [611, 427] width 344 height 38
click at [294, 395] on div "Enrollee Sign-Up Form Contact Information NOTE: Fields marked (*) are required …" at bounding box center [611, 282] width 1223 height 659
click at [645, 415] on input "[STREET_ADDRESS]" at bounding box center [611, 427] width 344 height 38
type input "[STREET_ADDRESS]."
click at [766, 489] on select "Please select a State [PERSON_NAME] (FCT) [PERSON_NAME] Ibom [GEOGRAPHIC_DATA] …" at bounding box center [611, 504] width 344 height 38
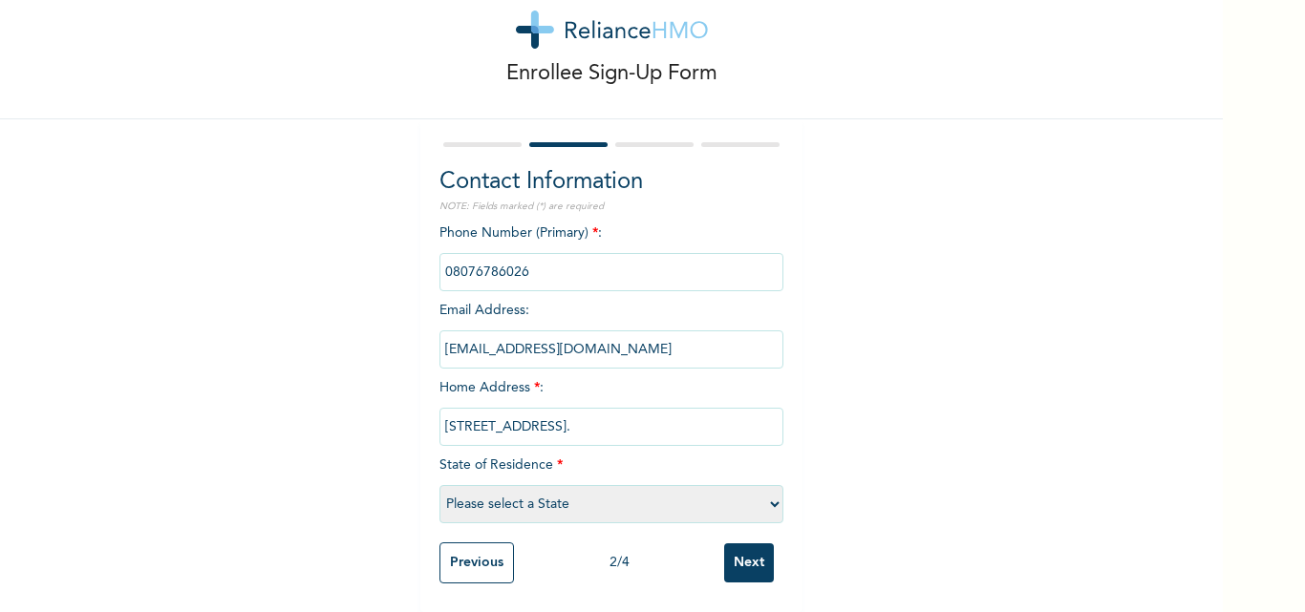
select select "25"
click at [439, 485] on select "Please select a State [PERSON_NAME] (FCT) [PERSON_NAME] Ibom [GEOGRAPHIC_DATA] …" at bounding box center [611, 504] width 344 height 38
click at [740, 551] on input "Next" at bounding box center [749, 563] width 50 height 39
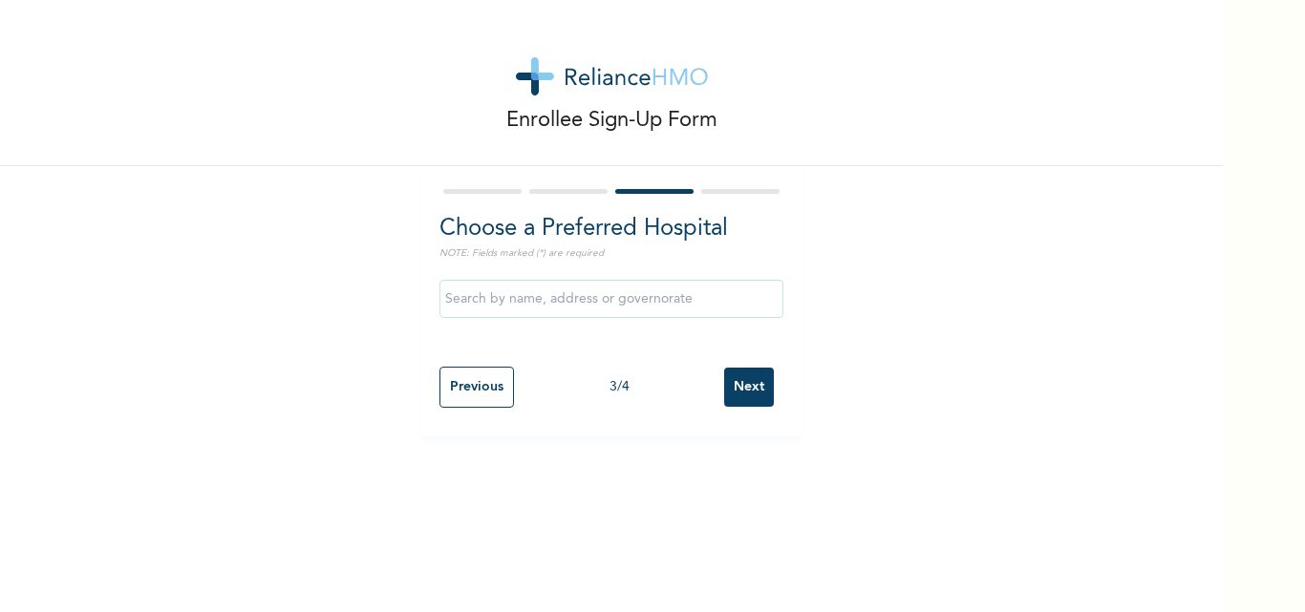
scroll to position [0, 0]
click at [686, 295] on input "text" at bounding box center [611, 299] width 344 height 38
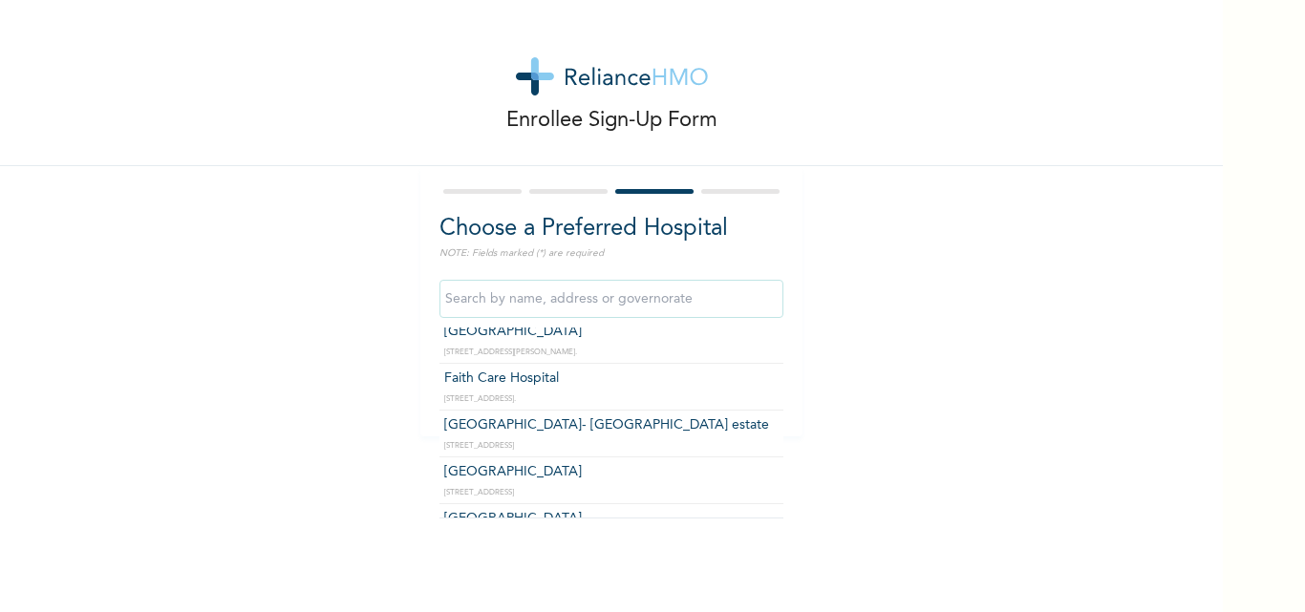
scroll to position [841, 0]
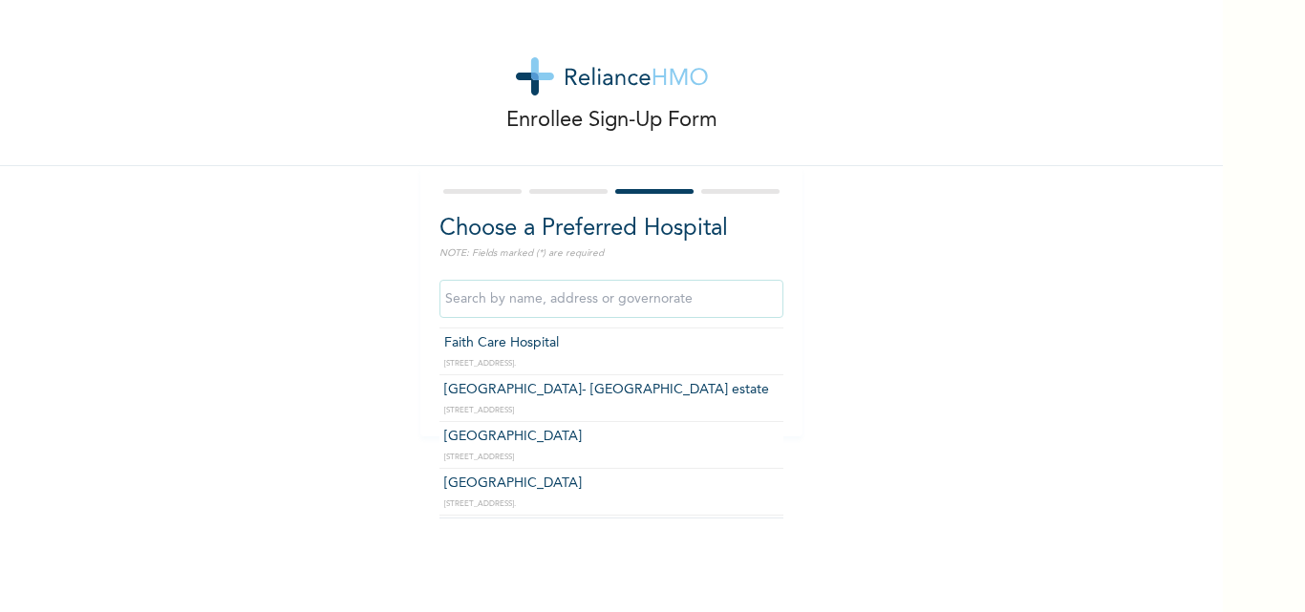
type input "[GEOGRAPHIC_DATA]"
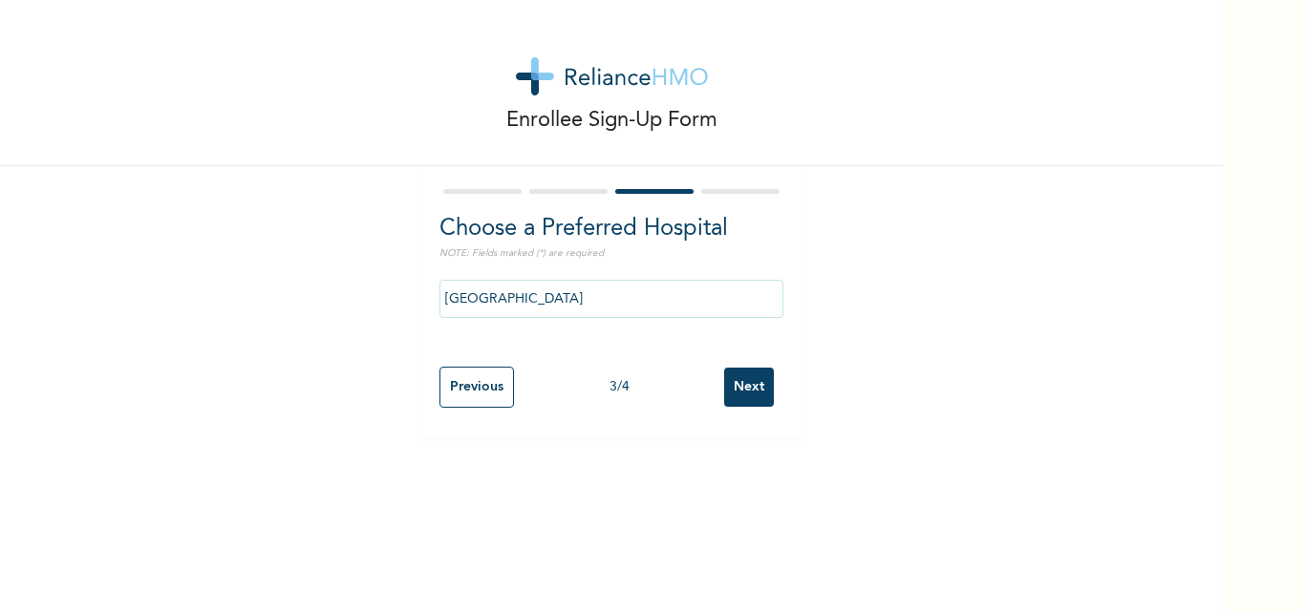
click at [735, 388] on input "Next" at bounding box center [749, 387] width 50 height 39
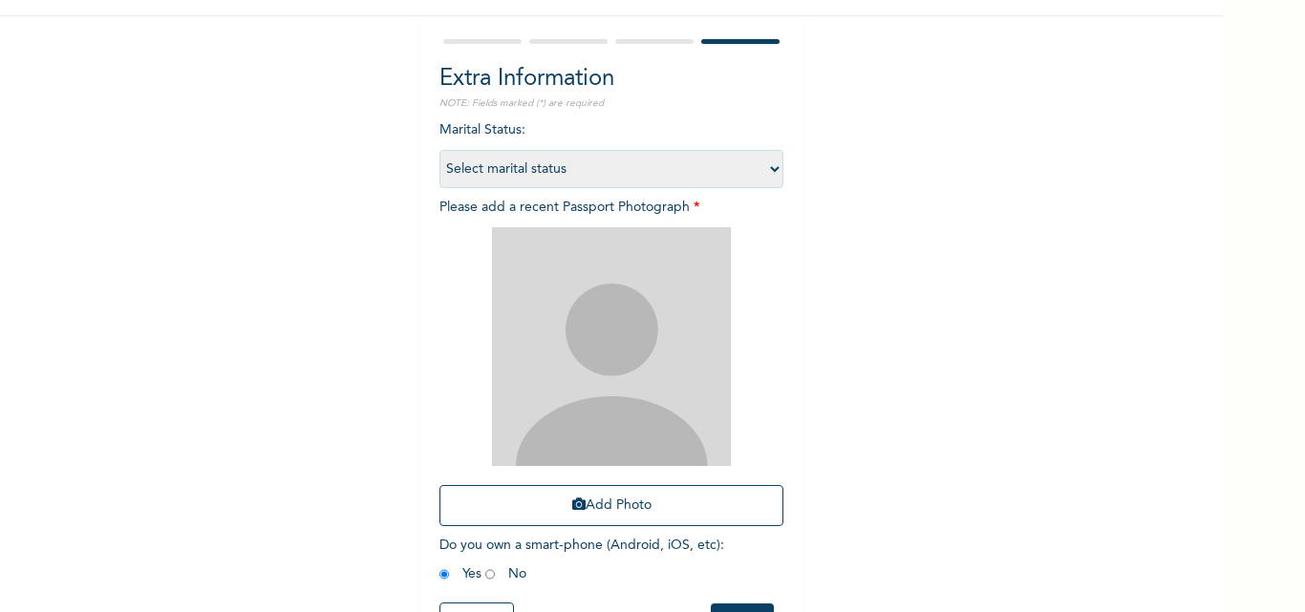
scroll to position [153, 0]
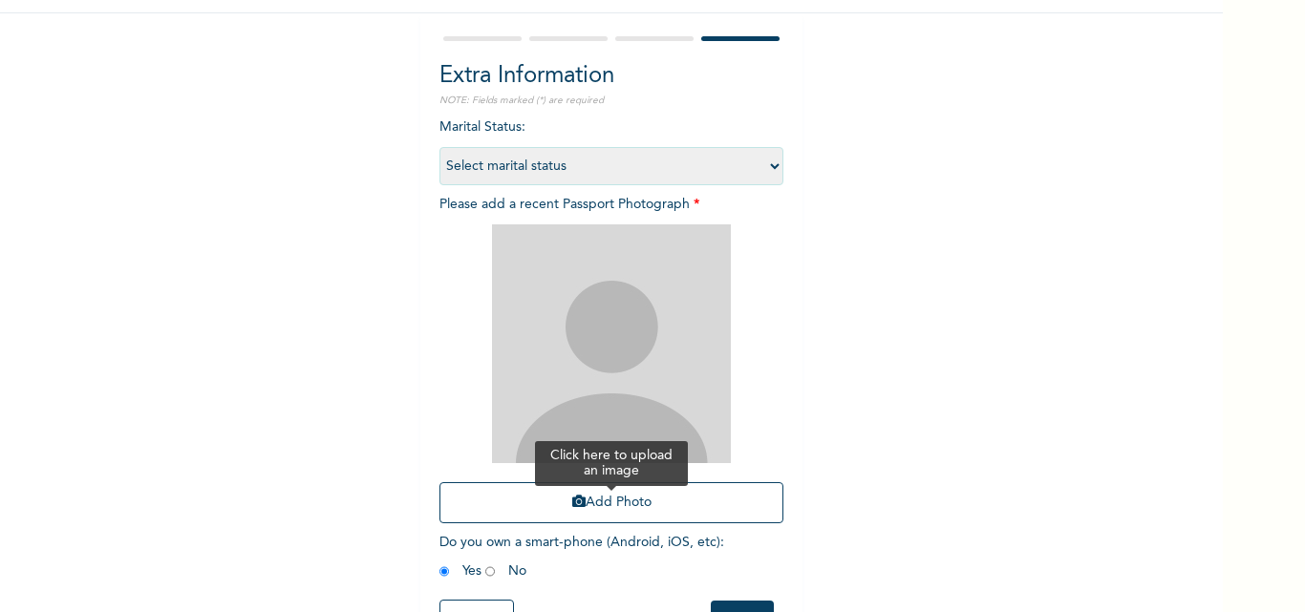
click at [655, 499] on button "Add Photo" at bounding box center [611, 502] width 344 height 41
click at [1259, 536] on div "Enrollee Sign-Up Form Extra Information NOTE: Fields marked (*) are required Ma…" at bounding box center [652, 306] width 1305 height 612
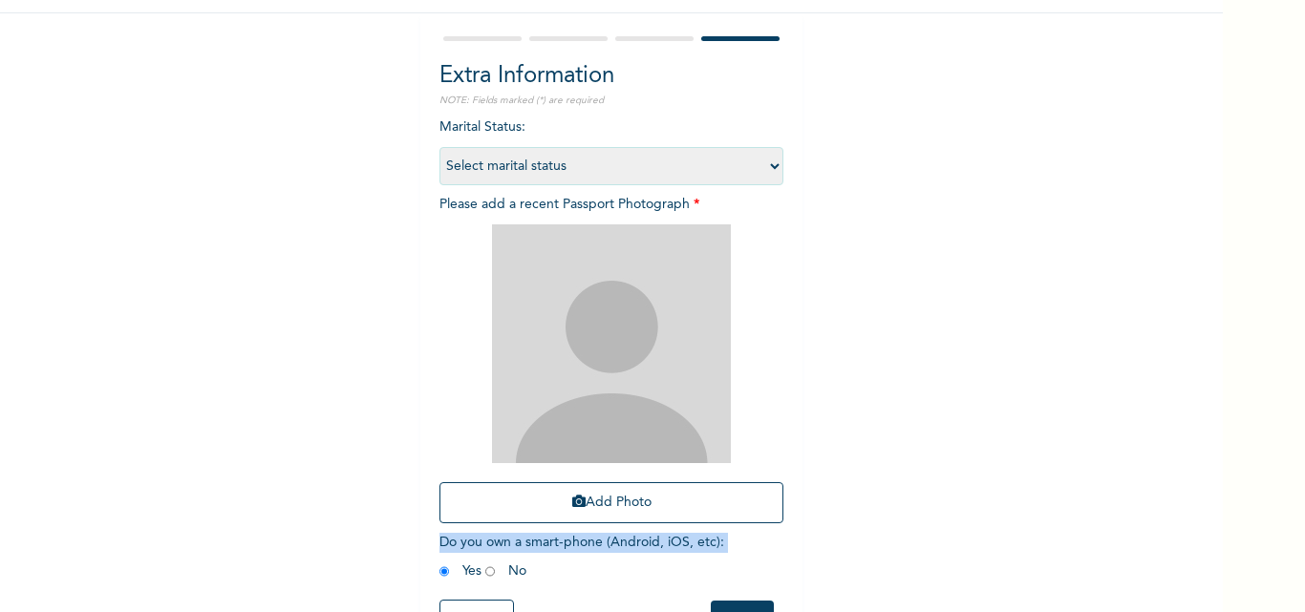
click at [1259, 536] on div "Enrollee Sign-Up Form Extra Information NOTE: Fields marked (*) are required Ma…" at bounding box center [652, 306] width 1305 height 612
click at [1164, 497] on div "Enrollee Sign-Up Form Extra Information NOTE: Fields marked (*) are required Ma…" at bounding box center [611, 258] width 1223 height 822
click at [439, 570] on input "radio" at bounding box center [444, 572] width 10 height 18
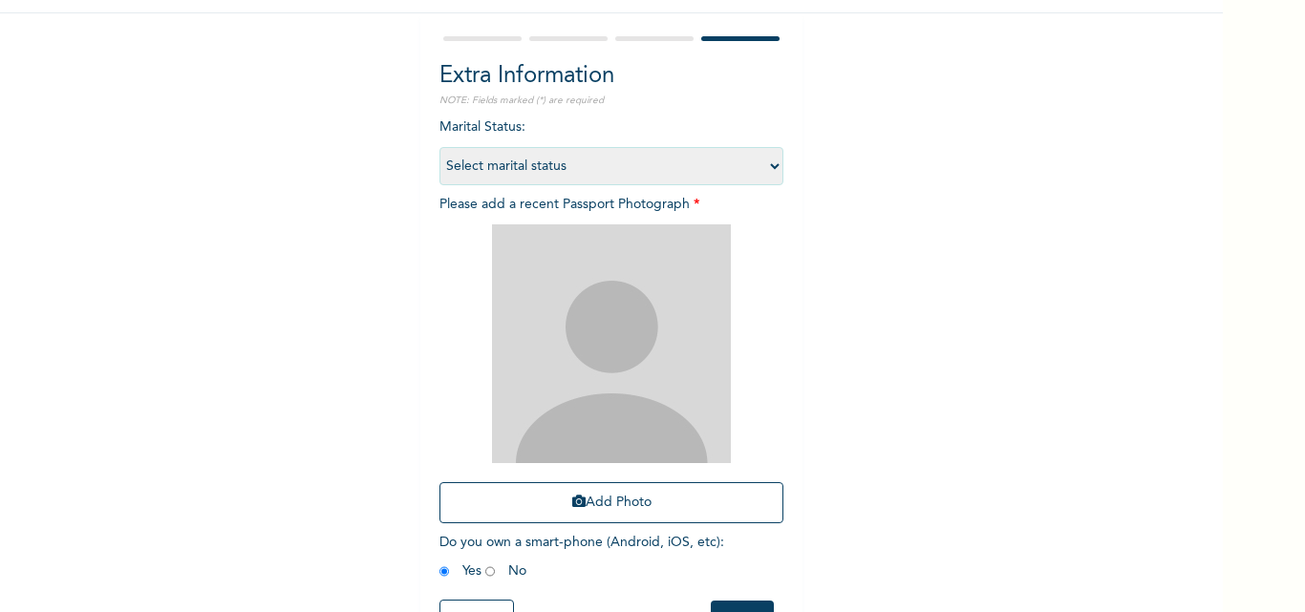
click at [439, 569] on input "radio" at bounding box center [444, 572] width 10 height 18
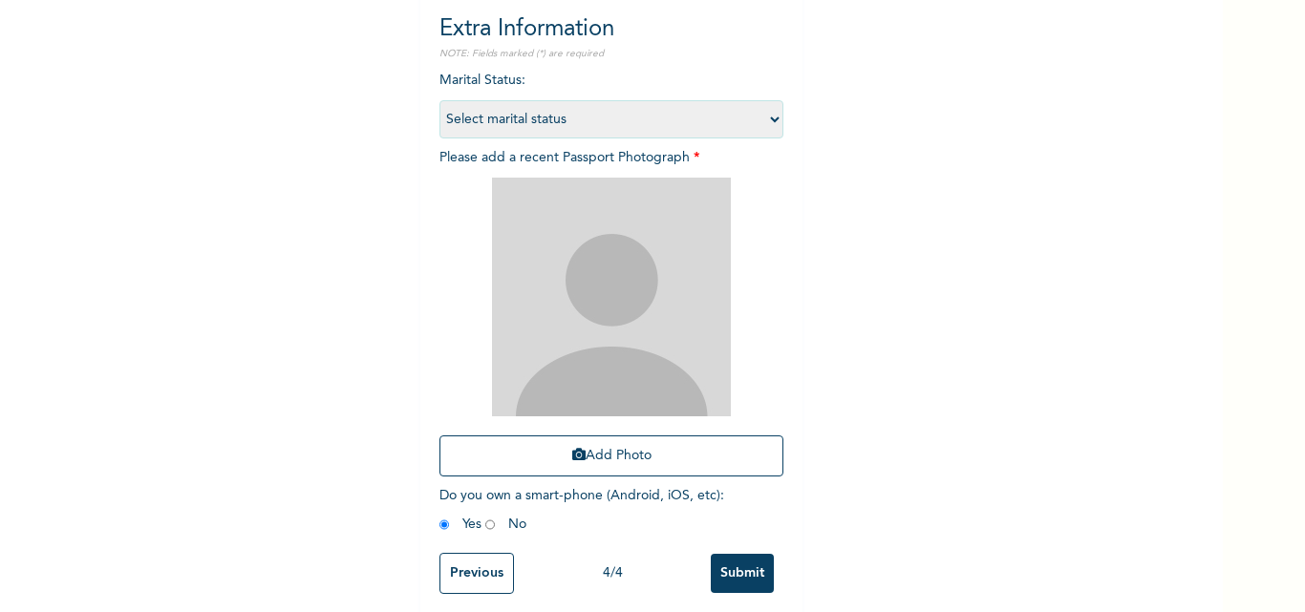
scroll to position [224, 0]
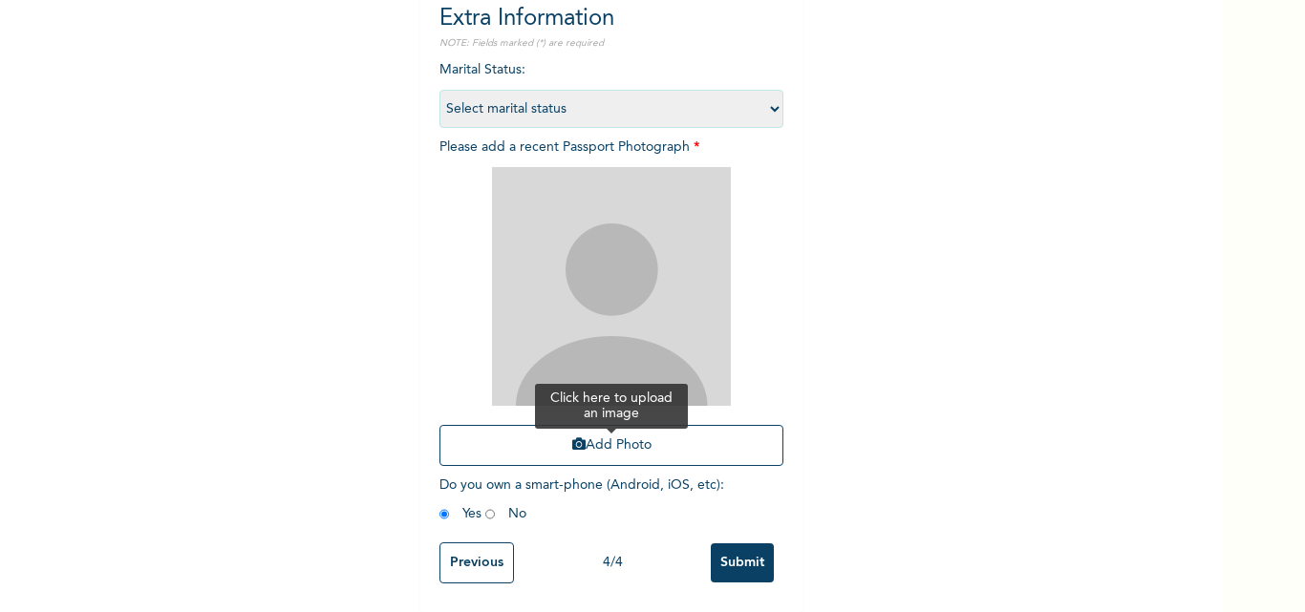
click at [658, 430] on button "Add Photo" at bounding box center [611, 445] width 344 height 41
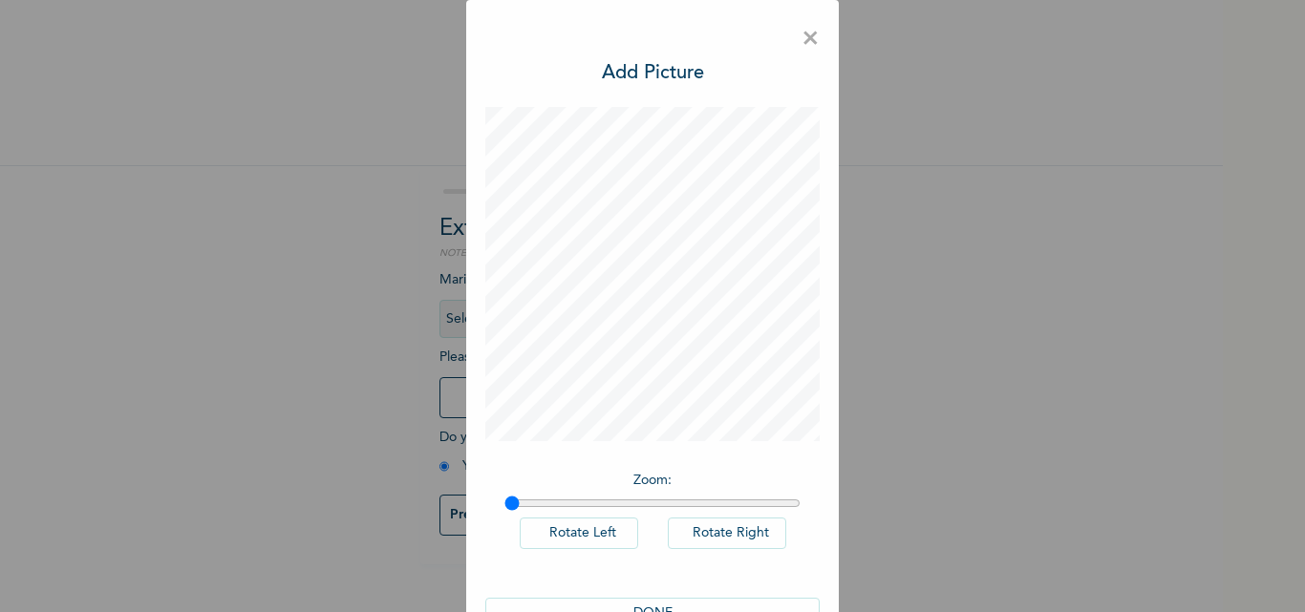
scroll to position [0, 0]
click at [809, 39] on span "×" at bounding box center [810, 39] width 18 height 40
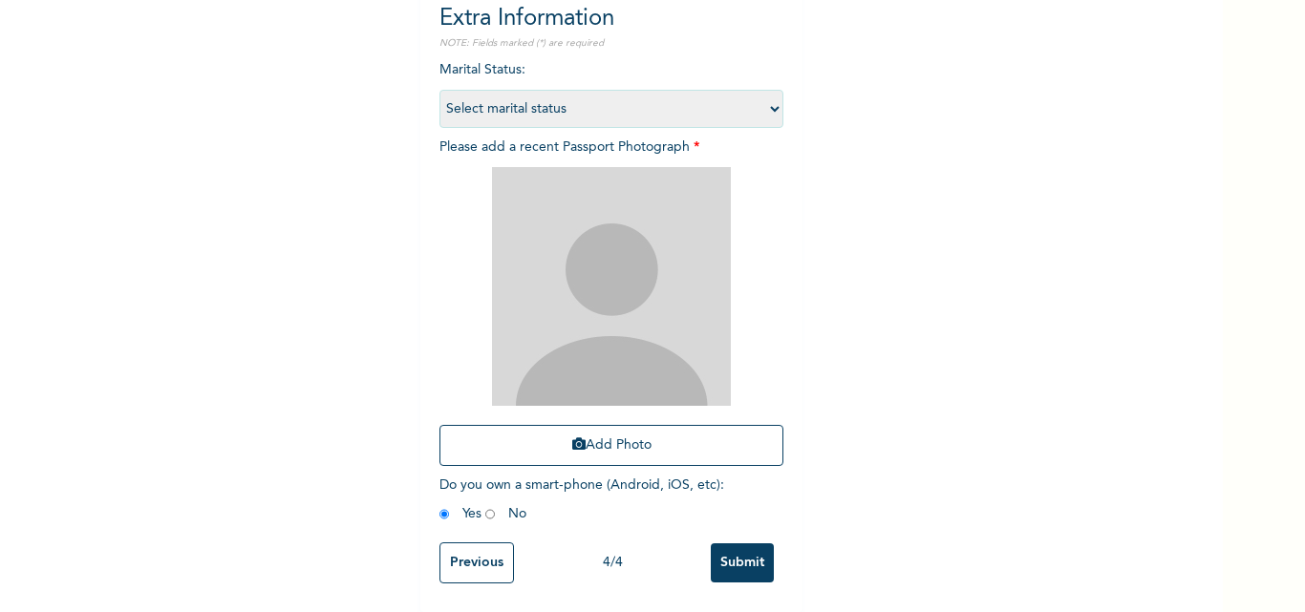
scroll to position [224, 0]
click at [638, 429] on button "Add Photo" at bounding box center [611, 445] width 344 height 41
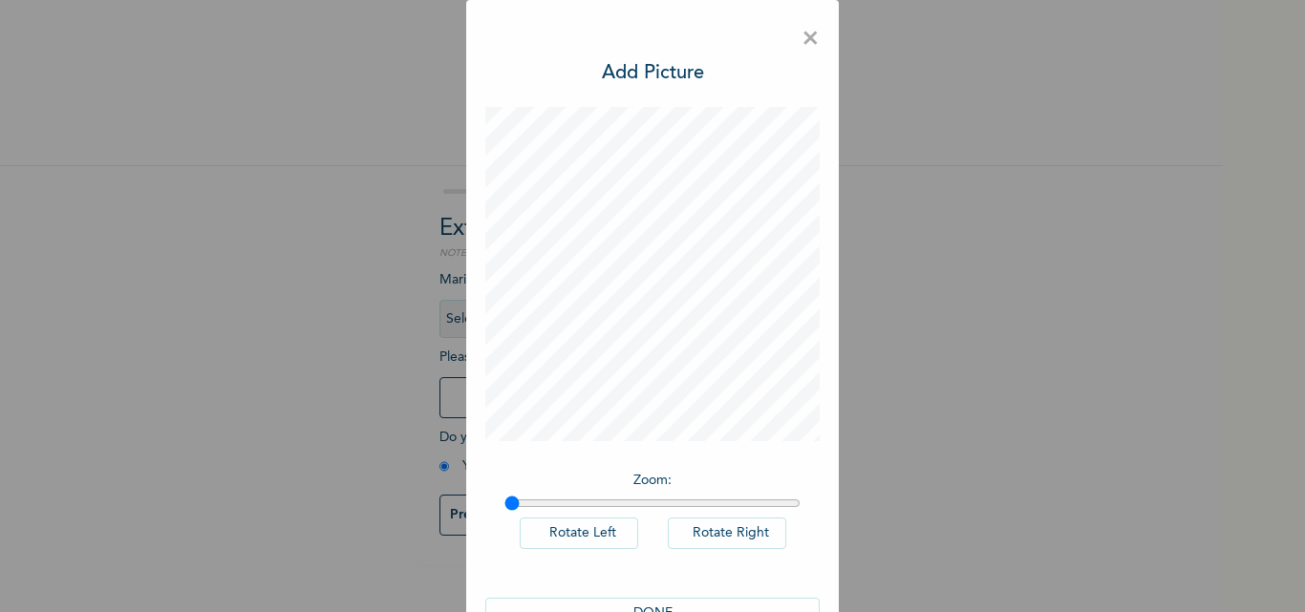
scroll to position [0, 0]
type input "1"
drag, startPoint x: 506, startPoint y: 503, endPoint x: 478, endPoint y: 509, distance: 29.2
click at [504, 509] on input "range" at bounding box center [652, 503] width 296 height 15
drag, startPoint x: 694, startPoint y: 48, endPoint x: 774, endPoint y: 29, distance: 81.6
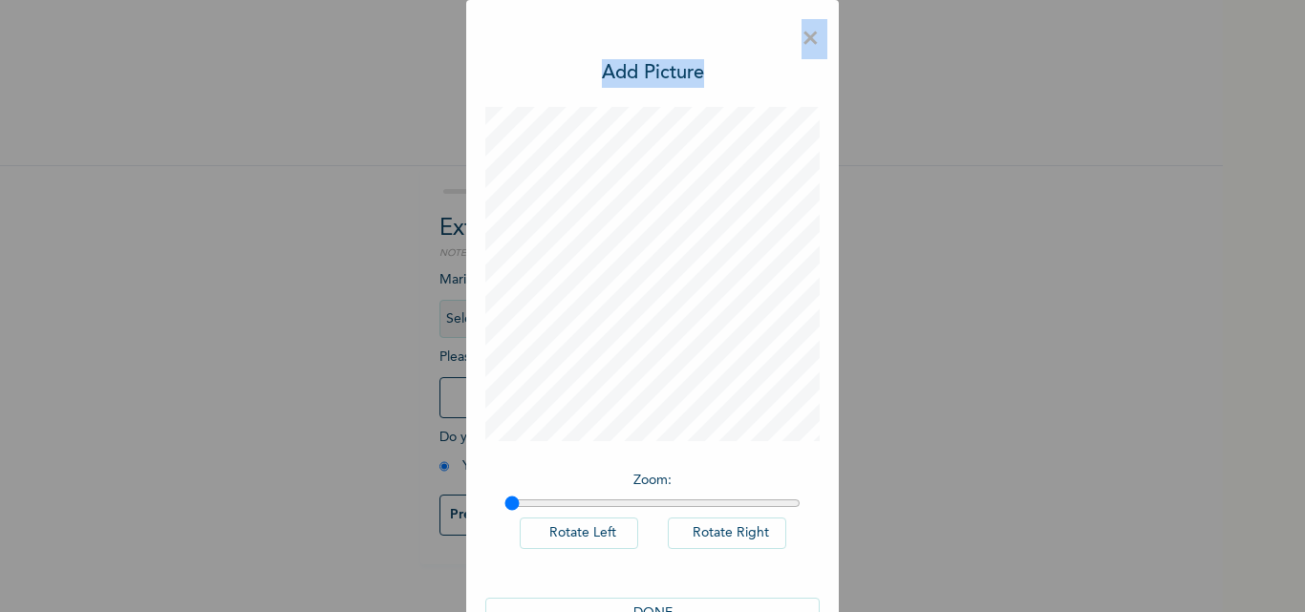
click at [774, 29] on div "× Add Picture Zoom : Rotate Left Rotate Right DONE" at bounding box center [652, 334] width 373 height 668
click at [857, 44] on div "× Add Picture Zoom : Rotate Left Rotate Right DONE" at bounding box center [652, 306] width 1305 height 612
click at [808, 28] on span "×" at bounding box center [810, 39] width 18 height 40
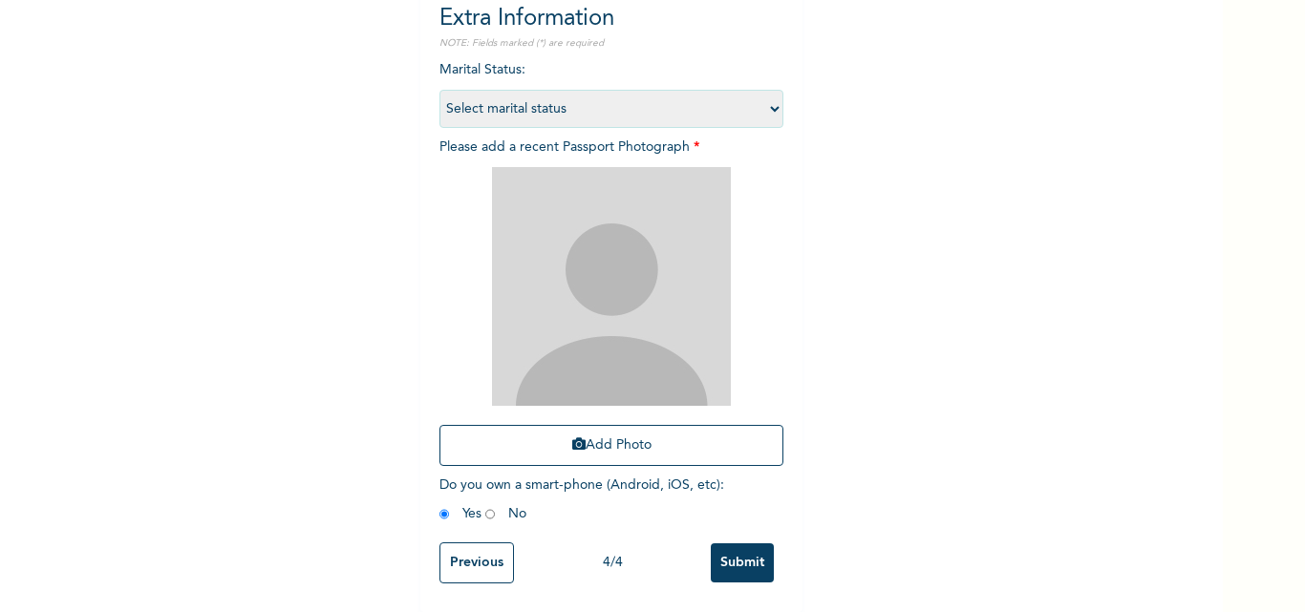
scroll to position [224, 0]
click at [626, 425] on button "Add Photo" at bounding box center [611, 445] width 344 height 41
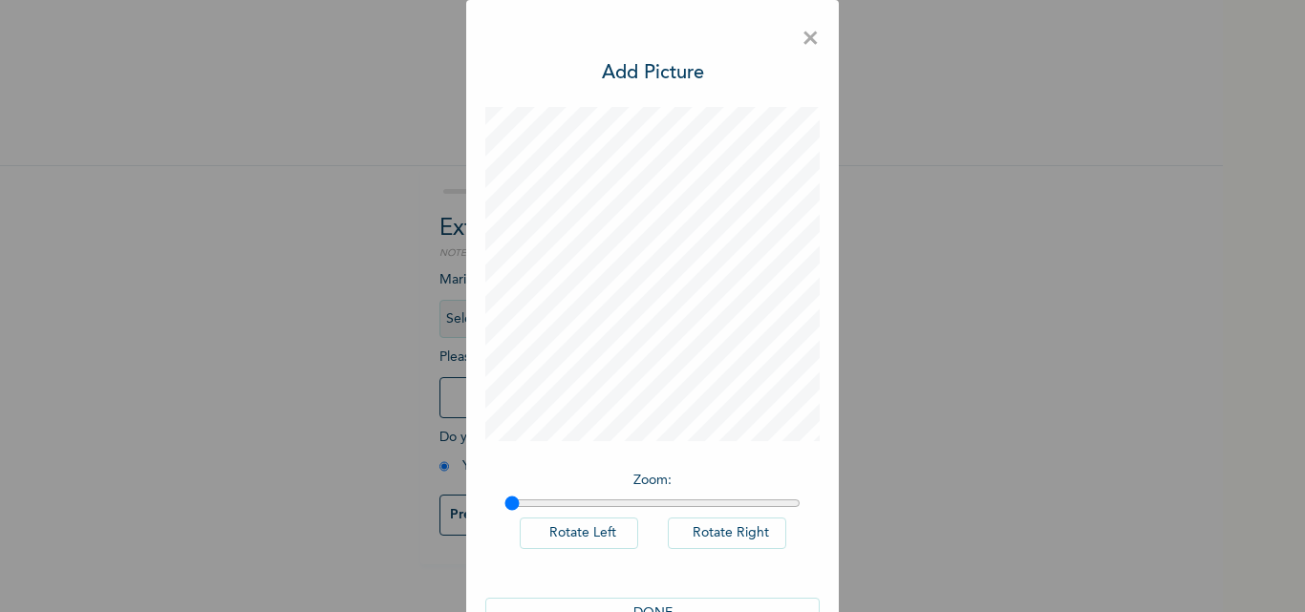
click at [752, 535] on button "Rotate Right" at bounding box center [727, 534] width 118 height 32
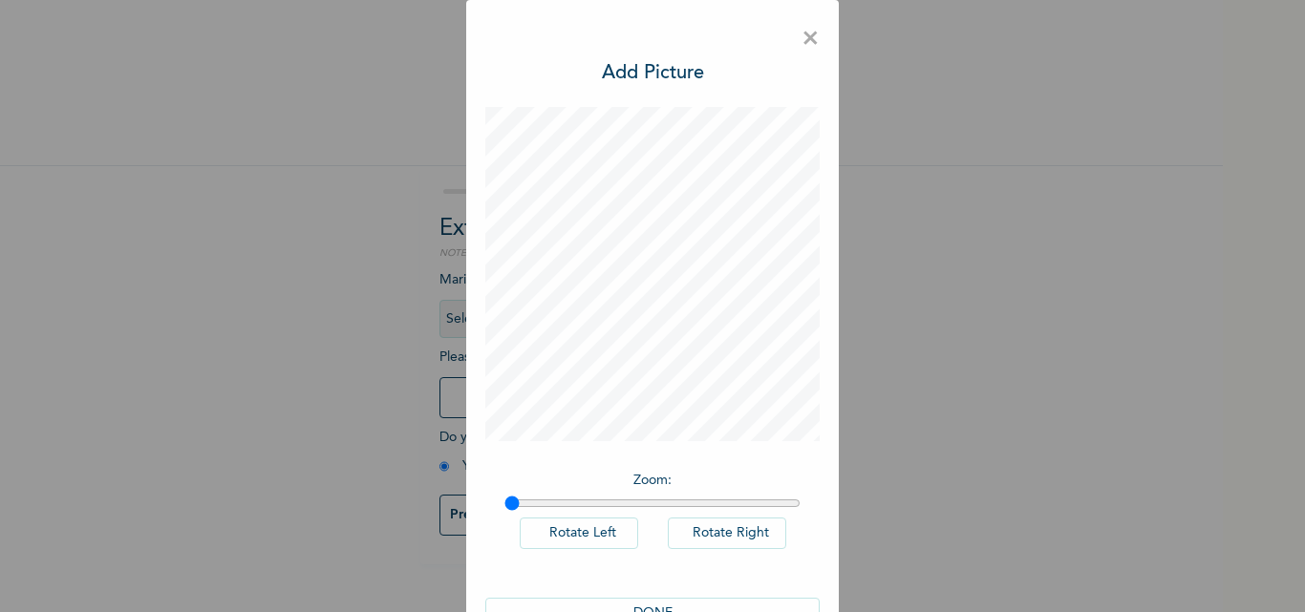
click at [752, 535] on button "Rotate Right" at bounding box center [727, 534] width 118 height 32
click at [1124, 237] on div "× Add Picture Zoom : Rotate Left Rotate Right DONE" at bounding box center [652, 306] width 1305 height 612
click at [1122, 237] on div "× Add Picture Zoom : Rotate Left Rotate Right DONE" at bounding box center [652, 306] width 1305 height 612
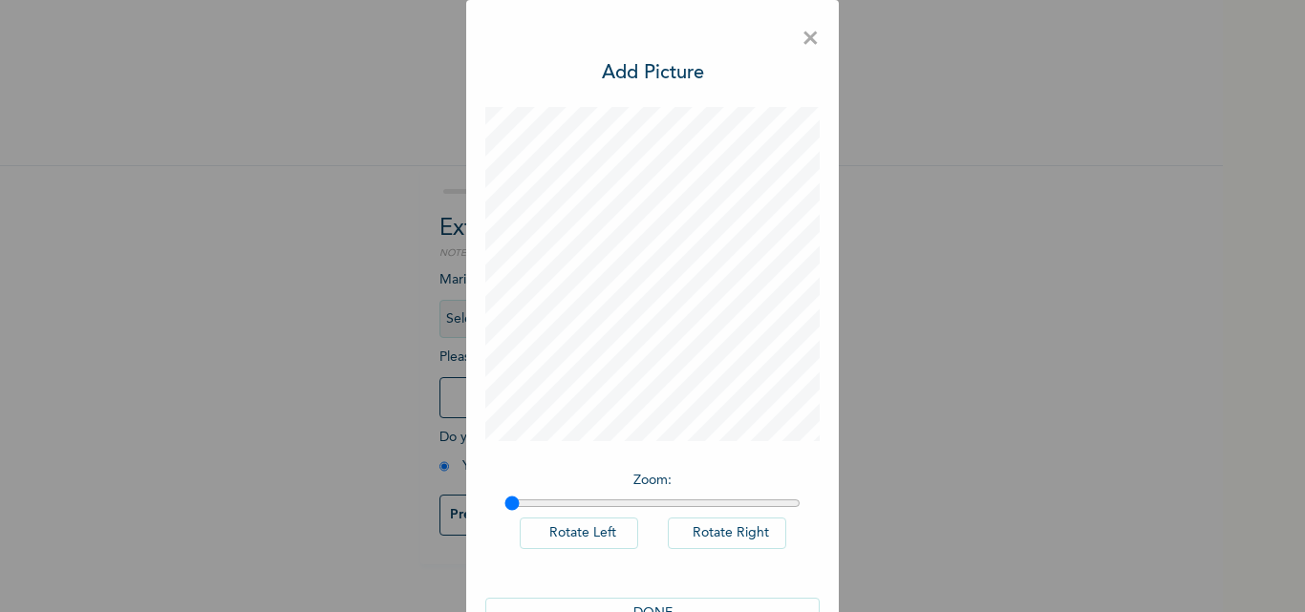
click at [1122, 237] on div "× Add Picture Zoom : Rotate Left Rotate Right DONE" at bounding box center [652, 306] width 1305 height 612
click at [801, 29] on span "×" at bounding box center [810, 39] width 18 height 40
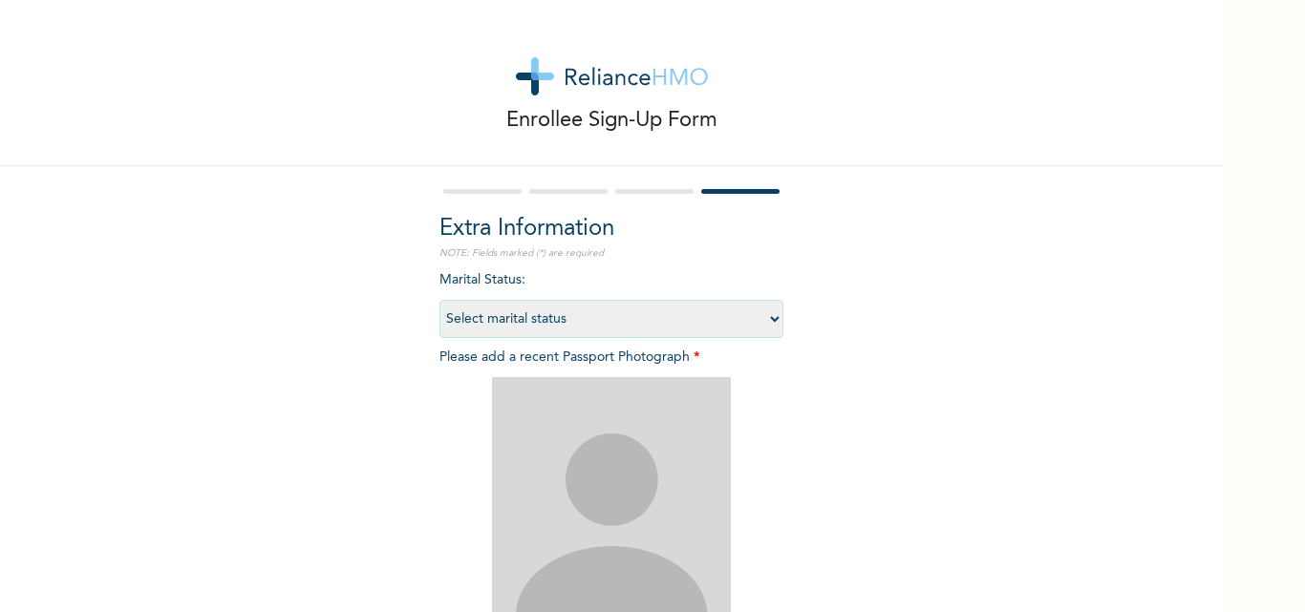
click at [770, 318] on select "Select marital status [DEMOGRAPHIC_DATA] Married [DEMOGRAPHIC_DATA] Widow/[DEMO…" at bounding box center [611, 319] width 344 height 38
select select "1"
click at [439, 300] on select "Select marital status [DEMOGRAPHIC_DATA] Married [DEMOGRAPHIC_DATA] Widow/[DEMO…" at bounding box center [611, 319] width 344 height 38
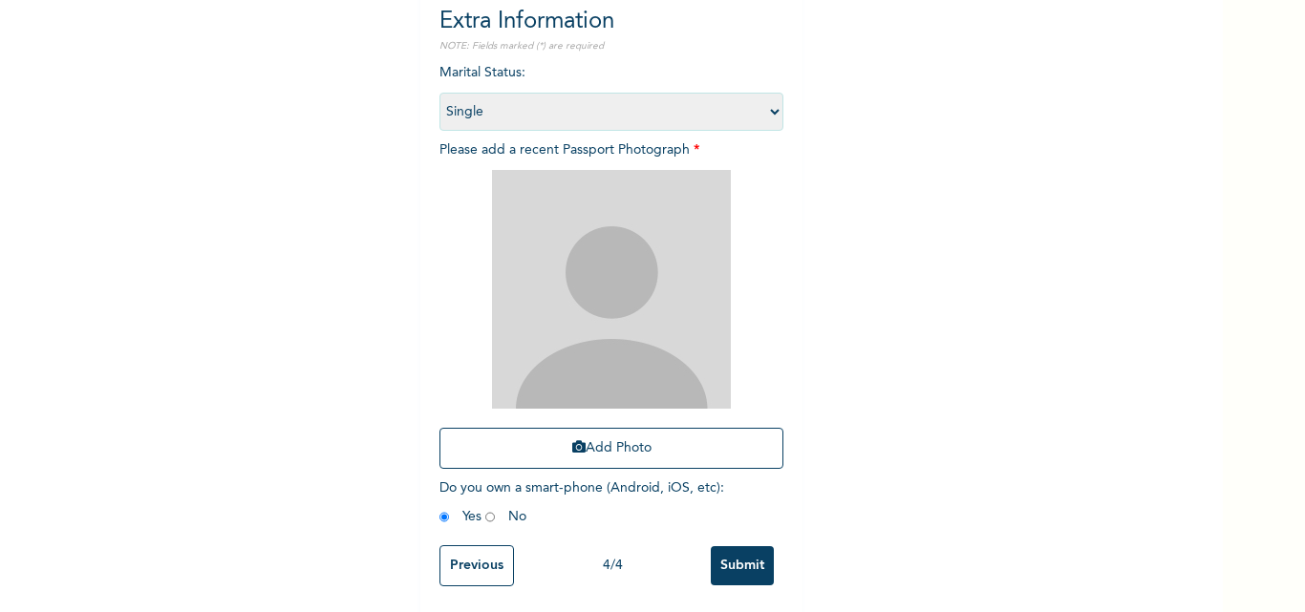
scroll to position [224, 0]
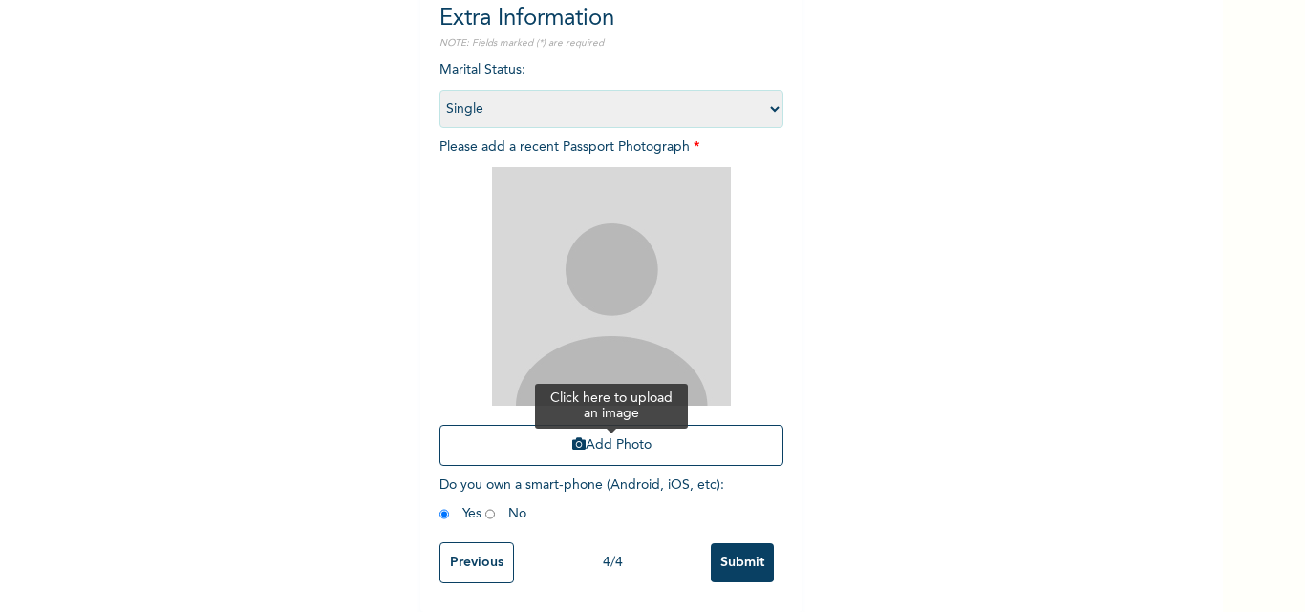
click at [615, 426] on button "Add Photo" at bounding box center [611, 445] width 344 height 41
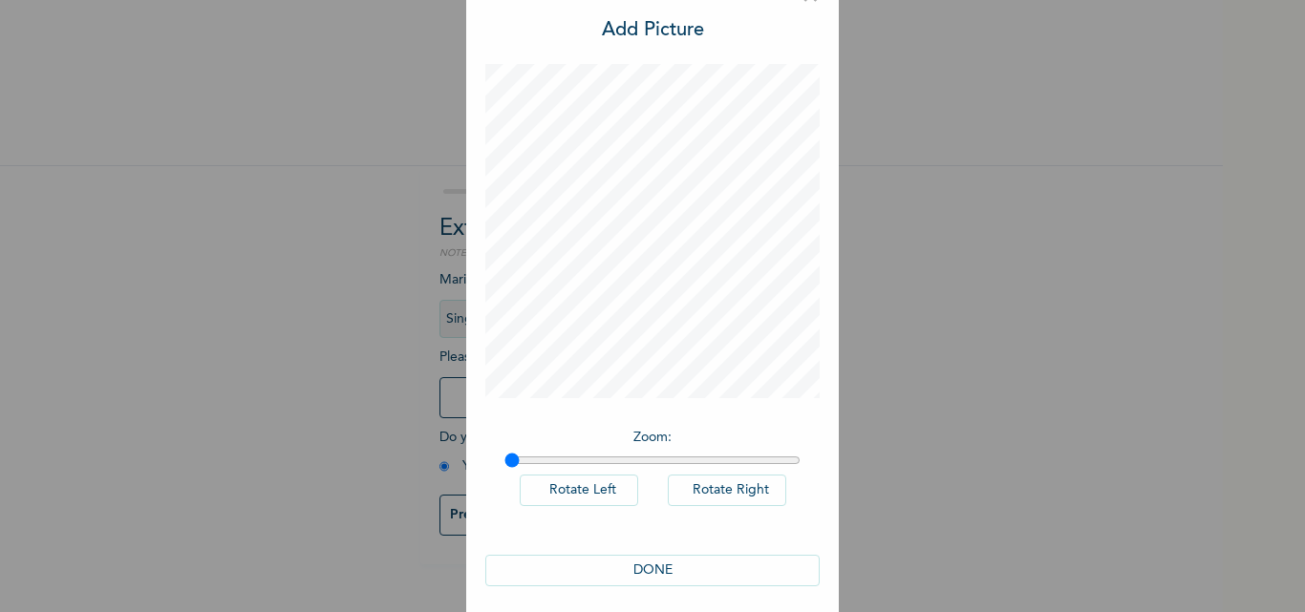
scroll to position [54, 0]
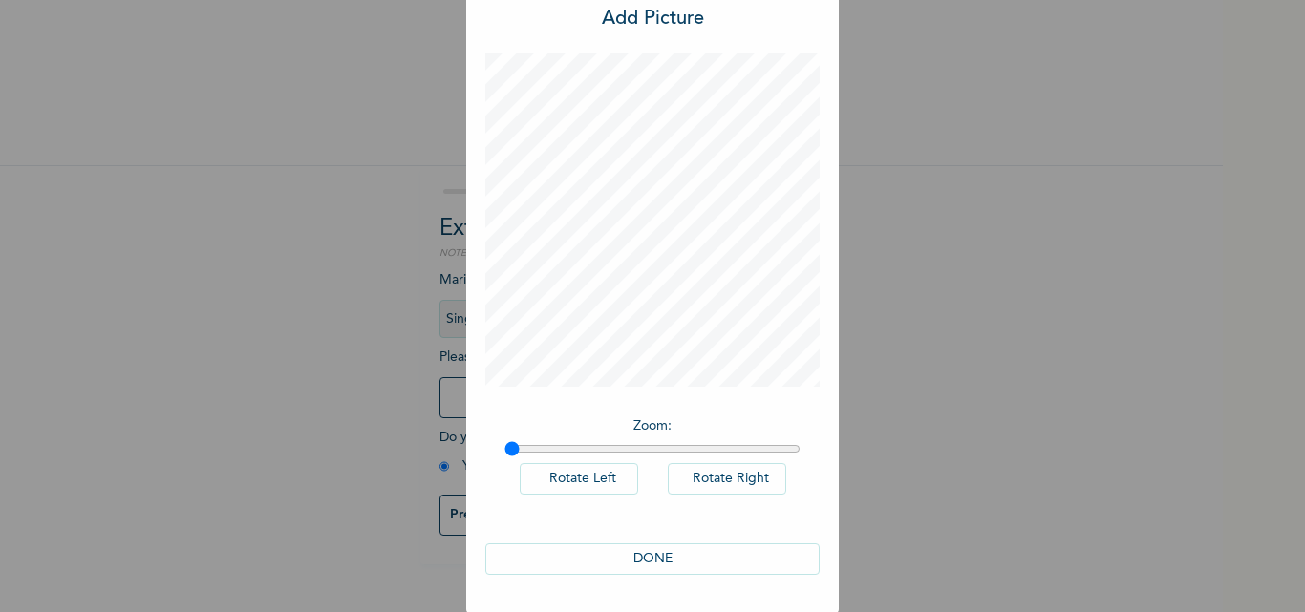
click at [712, 556] on button "DONE" at bounding box center [652, 560] width 334 height 32
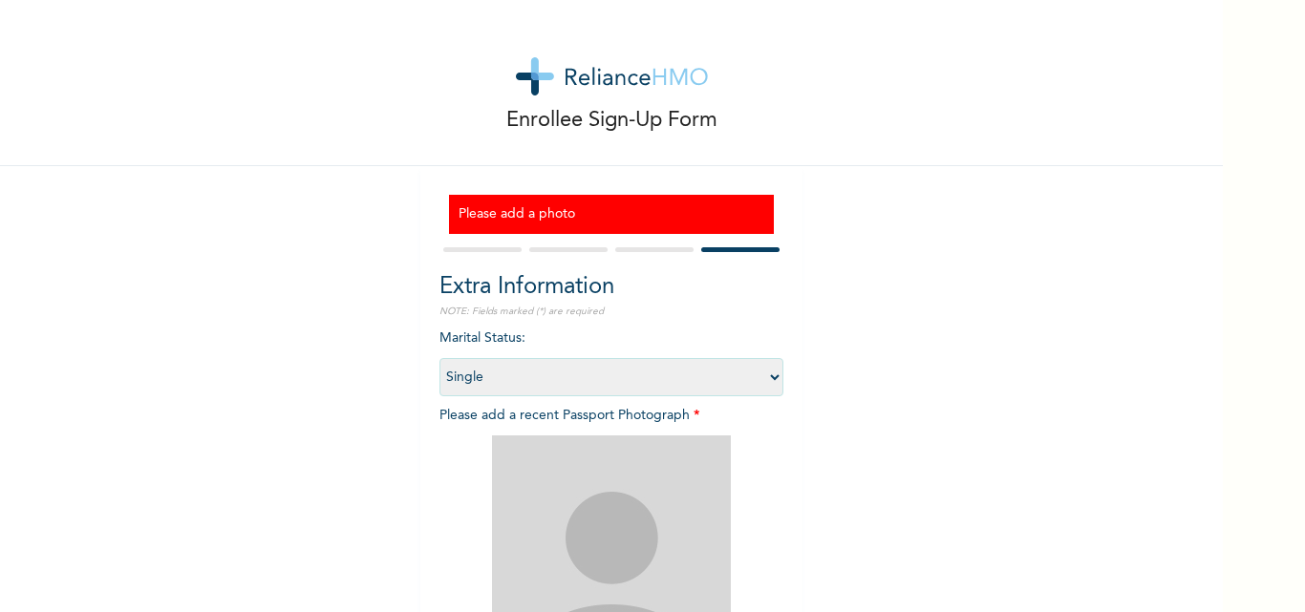
click at [1261, 533] on div "Enrollee Sign-Up Form Please add a photo Extra Information NOTE: Fields marked …" at bounding box center [652, 306] width 1305 height 612
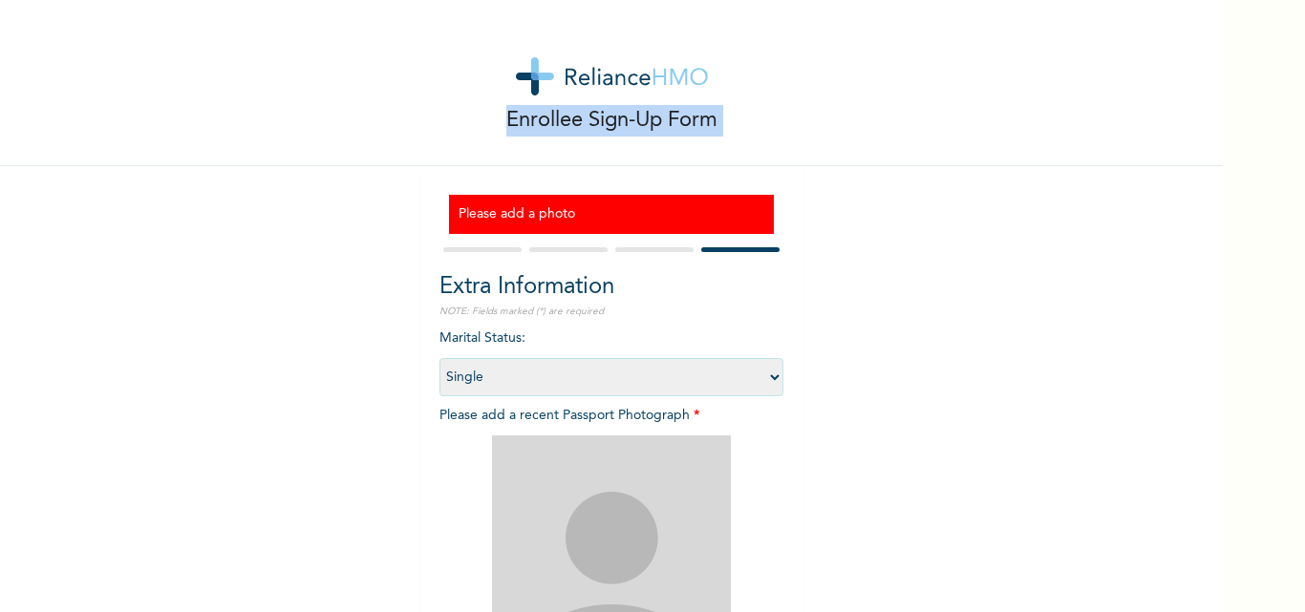
click at [1261, 533] on div "Enrollee Sign-Up Form Please add a photo Extra Information NOTE: Fields marked …" at bounding box center [652, 306] width 1305 height 612
click at [1255, 536] on div "Enrollee Sign-Up Form Please add a photo Extra Information NOTE: Fields marked …" at bounding box center [652, 306] width 1305 height 612
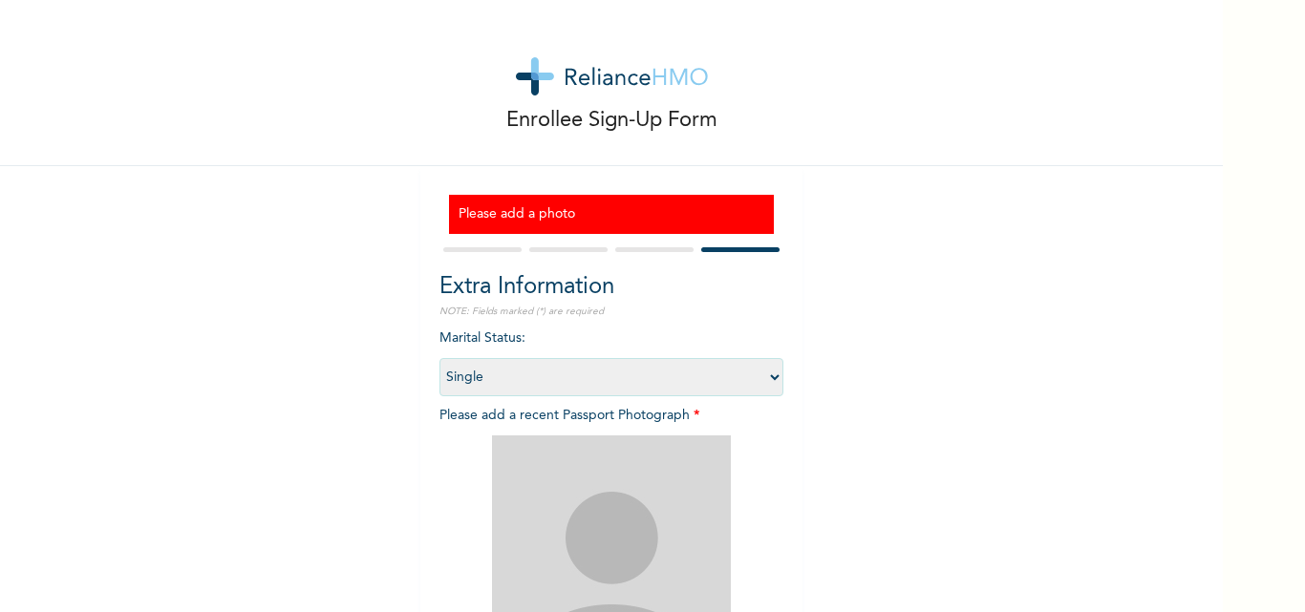
click at [1255, 536] on div "Enrollee Sign-Up Form Please add a photo Extra Information NOTE: Fields marked …" at bounding box center [652, 306] width 1305 height 612
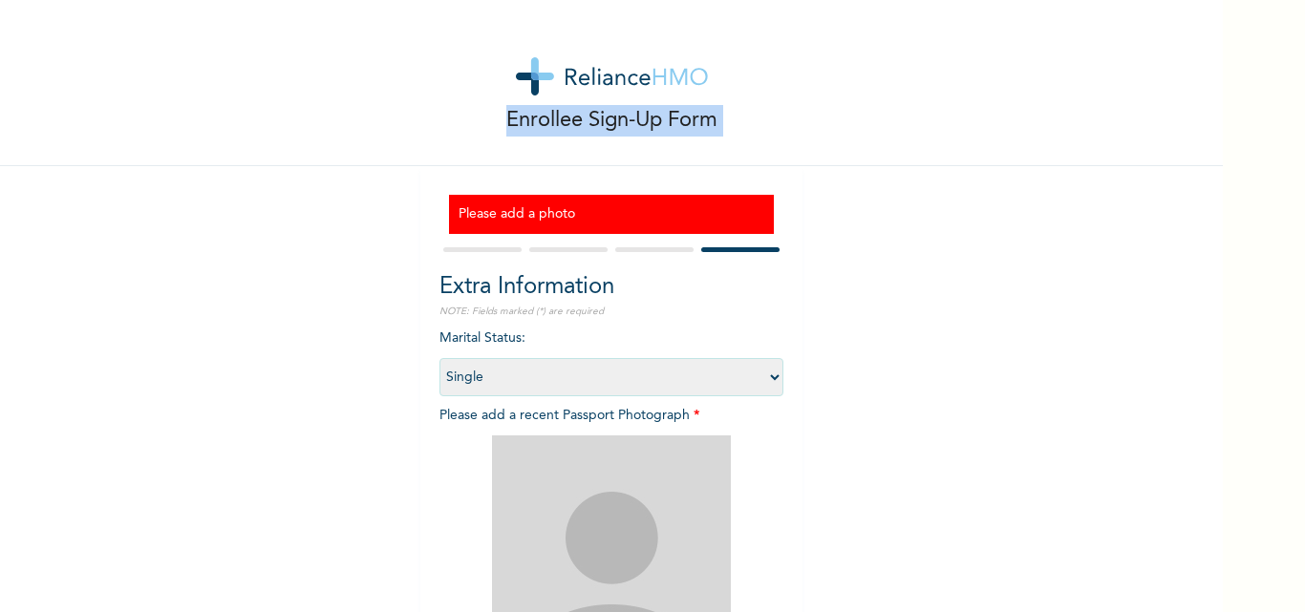
click at [1255, 536] on div "Enrollee Sign-Up Form Please add a photo Extra Information NOTE: Fields marked …" at bounding box center [652, 306] width 1305 height 612
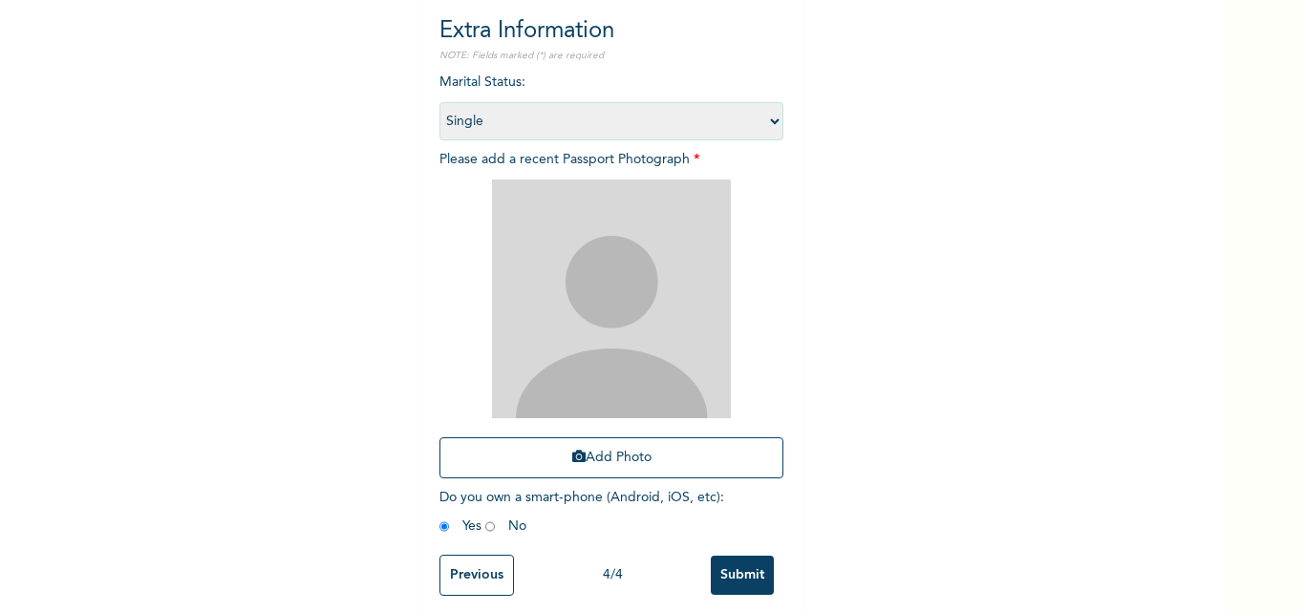
scroll to position [267, 0]
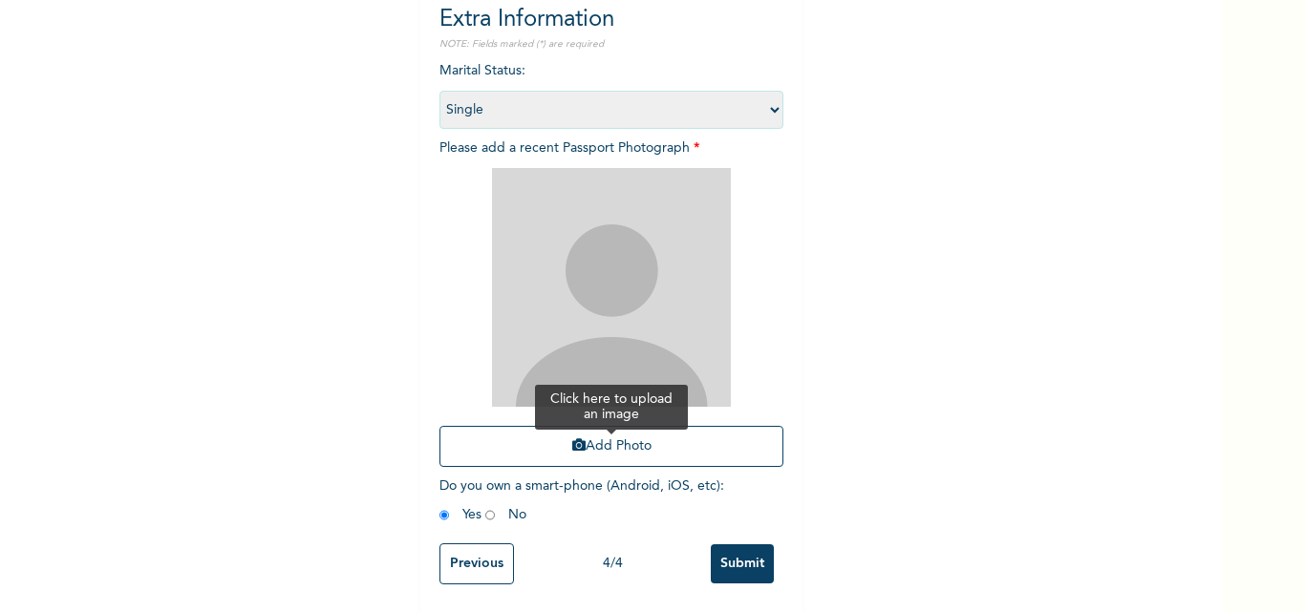
click at [627, 449] on button "Add Photo" at bounding box center [611, 446] width 344 height 41
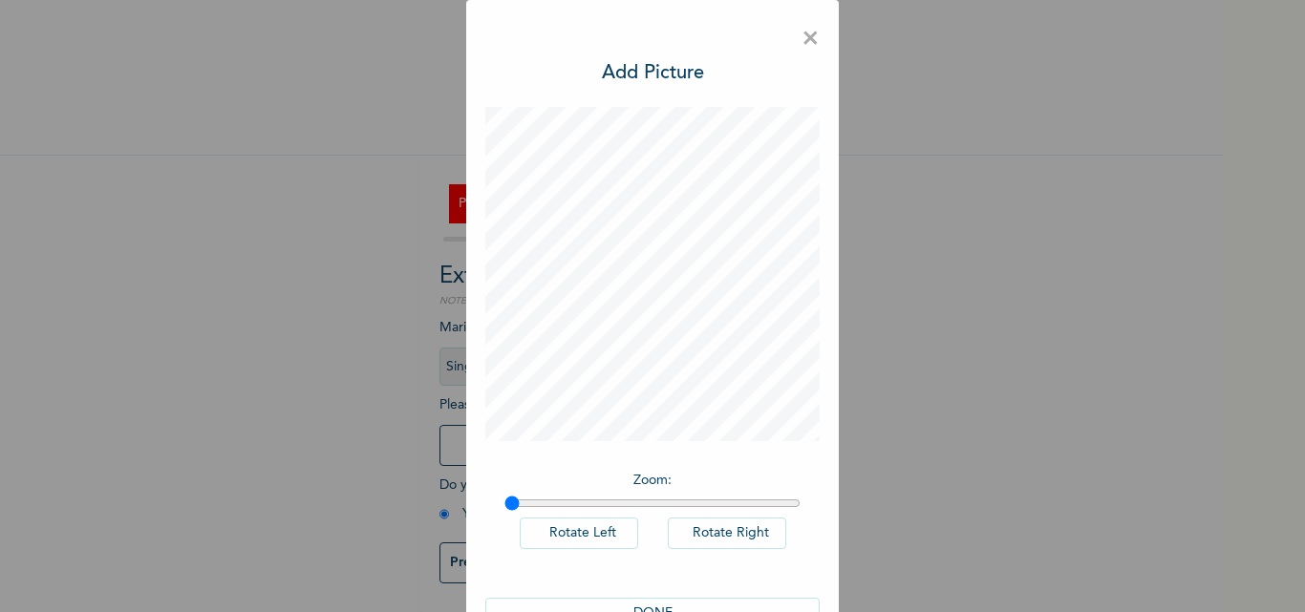
scroll to position [25, 0]
click at [1198, 603] on div "× Add Picture Zoom : Rotate Left Rotate Right DONE" at bounding box center [652, 306] width 1305 height 612
click at [1197, 603] on div "× Add Picture Zoom : Rotate Left Rotate Right DONE" at bounding box center [652, 306] width 1305 height 612
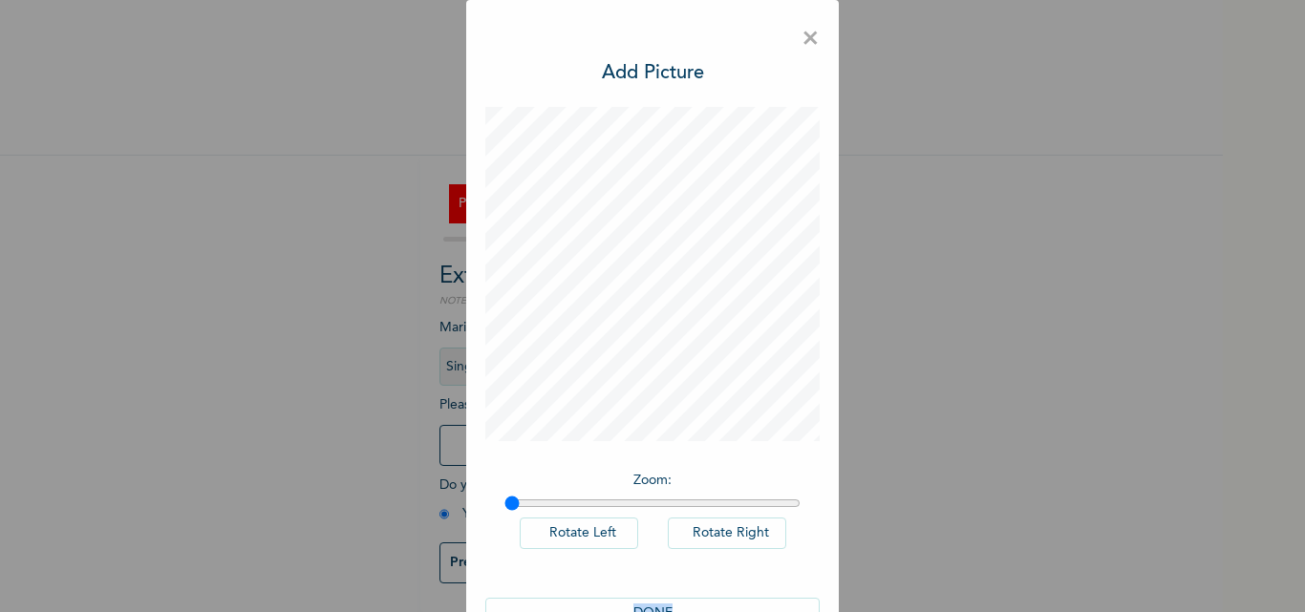
click at [1197, 603] on div "× Add Picture Zoom : Rotate Left Rotate Right DONE" at bounding box center [652, 306] width 1305 height 612
click at [1196, 603] on div "× Add Picture Zoom : Rotate Left Rotate Right DONE" at bounding box center [652, 306] width 1305 height 612
click at [1195, 603] on div "× Add Picture Zoom : Rotate Left Rotate Right DONE" at bounding box center [652, 306] width 1305 height 612
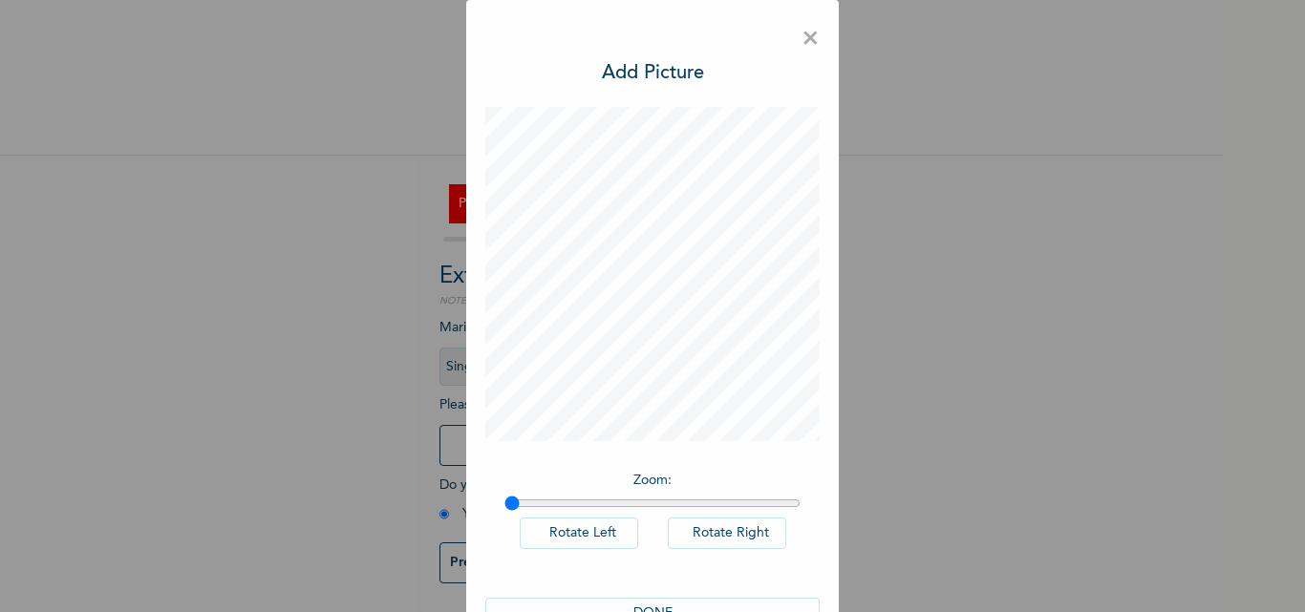
click at [1214, 587] on div "× Add Picture Zoom : Rotate Left Rotate Right DONE" at bounding box center [652, 306] width 1305 height 612
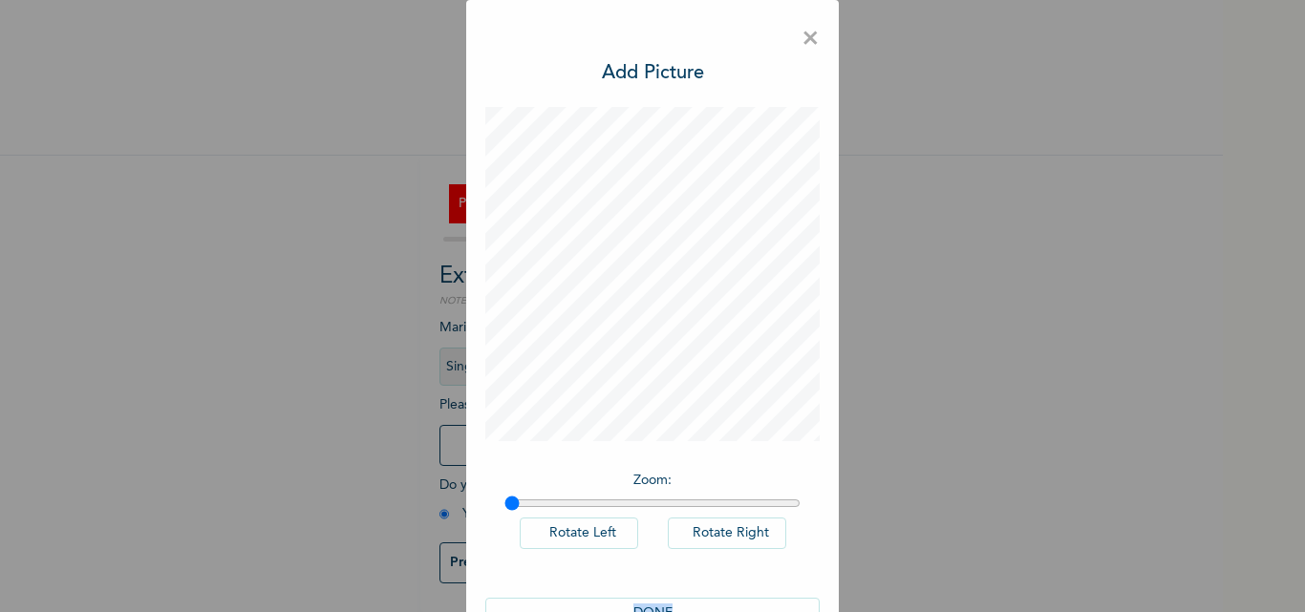
click at [1214, 587] on div "× Add Picture Zoom : Rotate Left Rotate Right DONE" at bounding box center [652, 306] width 1305 height 612
click at [1201, 602] on div "× Add Picture Zoom : Rotate Left Rotate Right DONE" at bounding box center [652, 306] width 1305 height 612
click at [1200, 602] on div "× Add Picture Zoom : Rotate Left Rotate Right DONE" at bounding box center [652, 306] width 1305 height 612
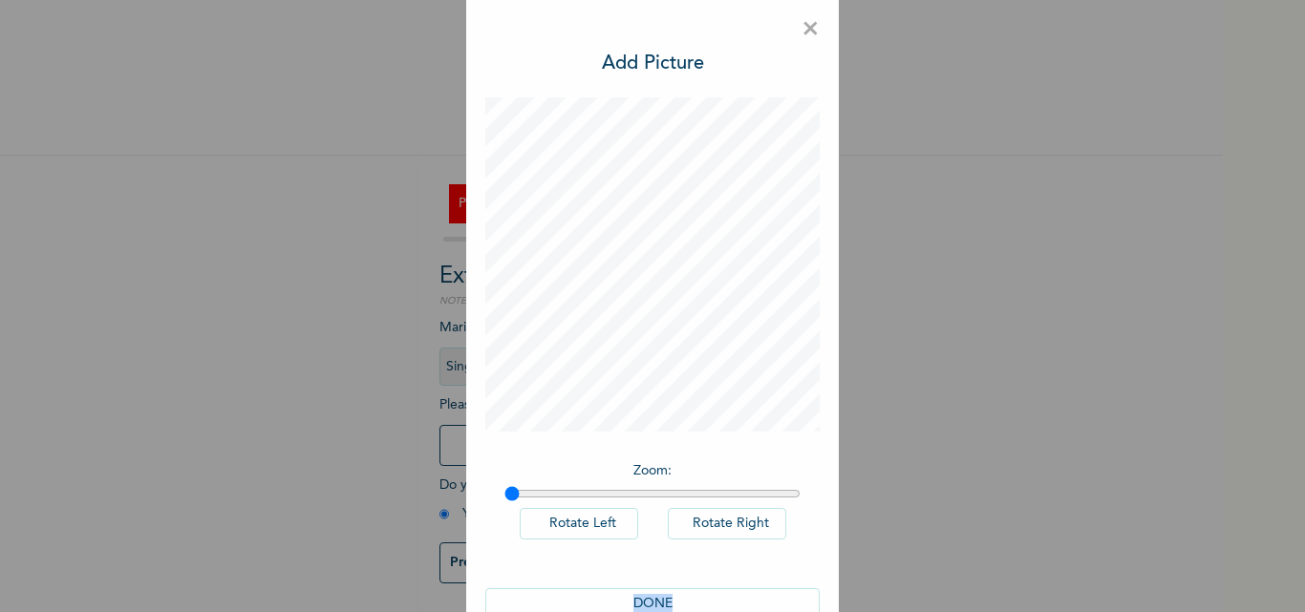
scroll to position [29, 0]
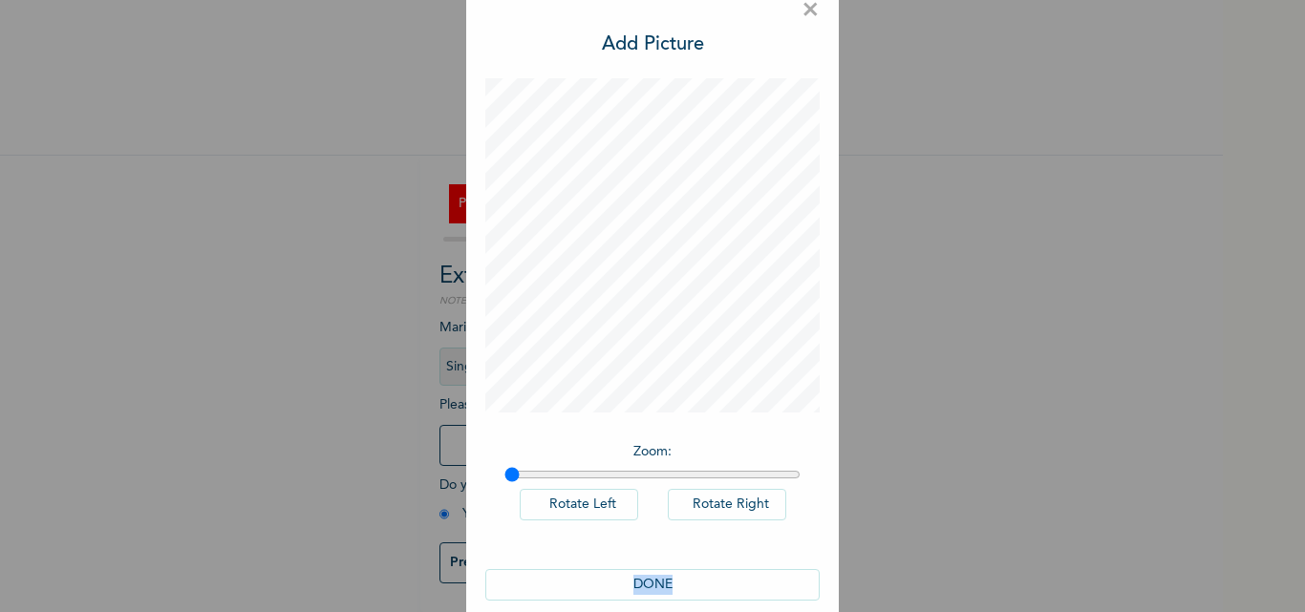
click at [1200, 602] on div "× Add Picture Zoom : Rotate Left Rotate Right DONE" at bounding box center [652, 306] width 1305 height 612
click at [1199, 602] on div "× Add Picture Zoom : Rotate Left Rotate Right DONE" at bounding box center [652, 306] width 1305 height 612
click at [640, 583] on button "DONE" at bounding box center [652, 585] width 334 height 32
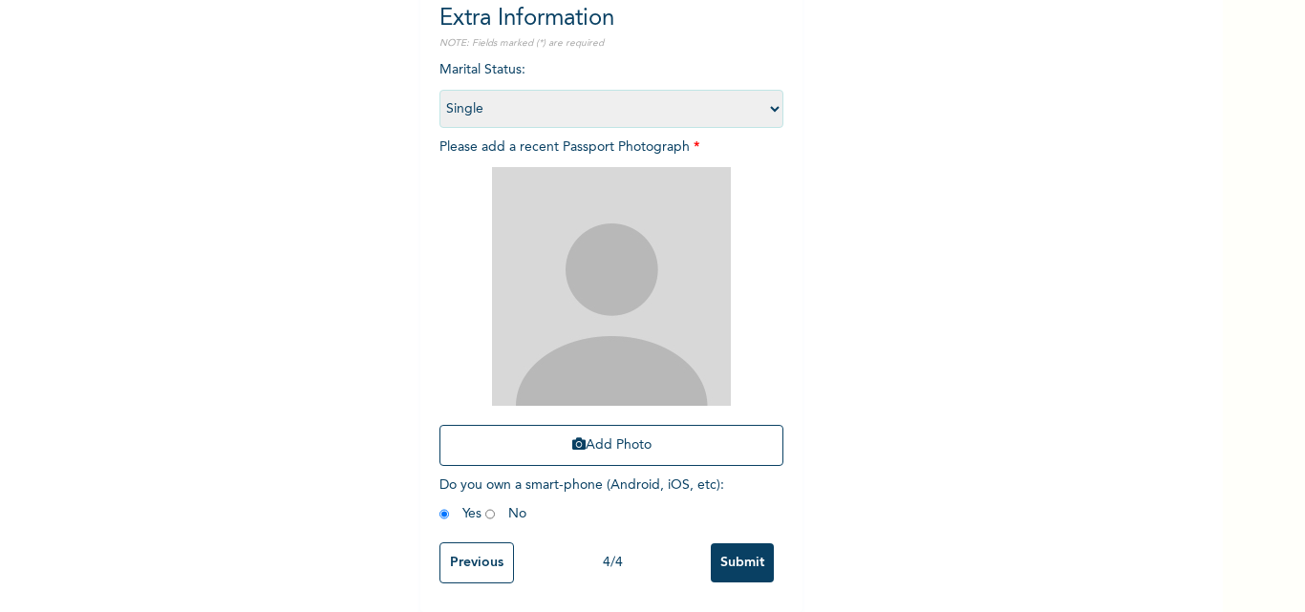
scroll to position [283, 0]
click at [587, 425] on button "Add Photo" at bounding box center [611, 445] width 344 height 41
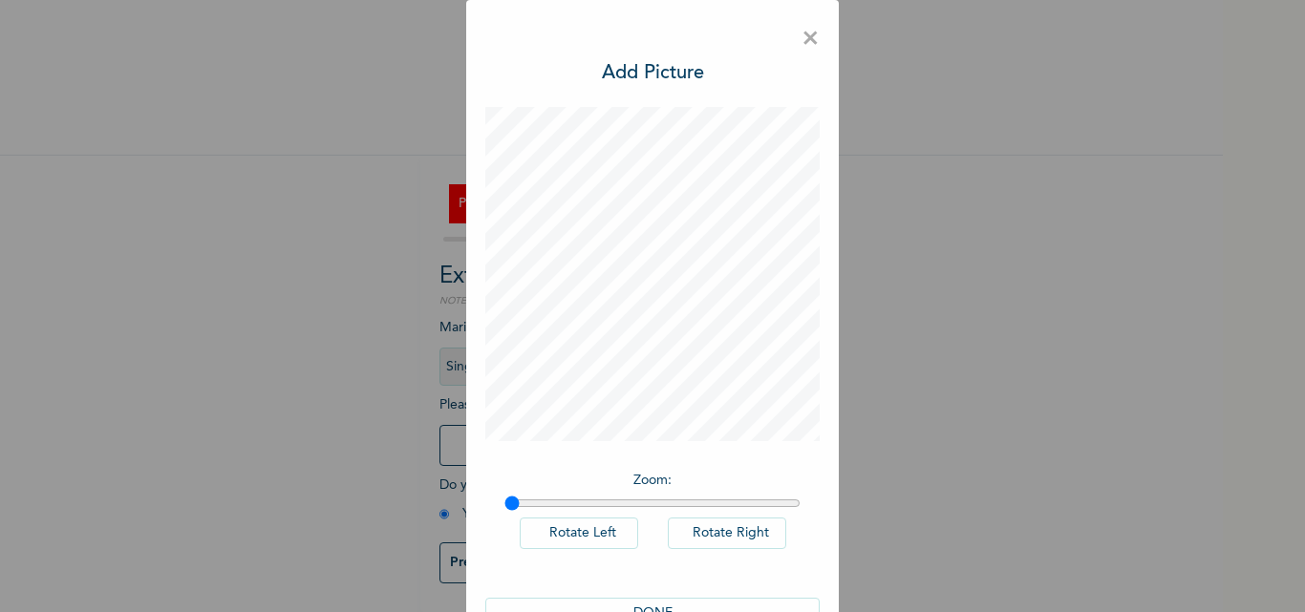
scroll to position [25, 0]
click at [1218, 587] on div "× Add Picture Zoom : Rotate Left Rotate Right DONE" at bounding box center [652, 306] width 1305 height 612
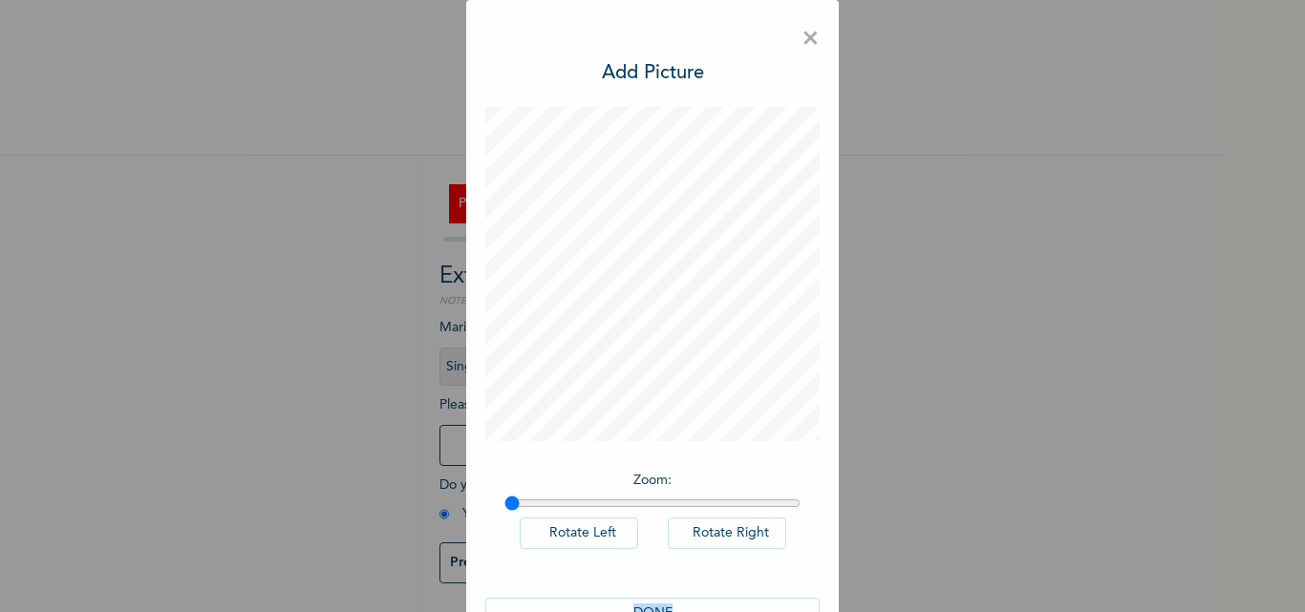
click at [1218, 587] on div "× Add Picture Zoom : Rotate Left Rotate Right DONE" at bounding box center [652, 306] width 1305 height 612
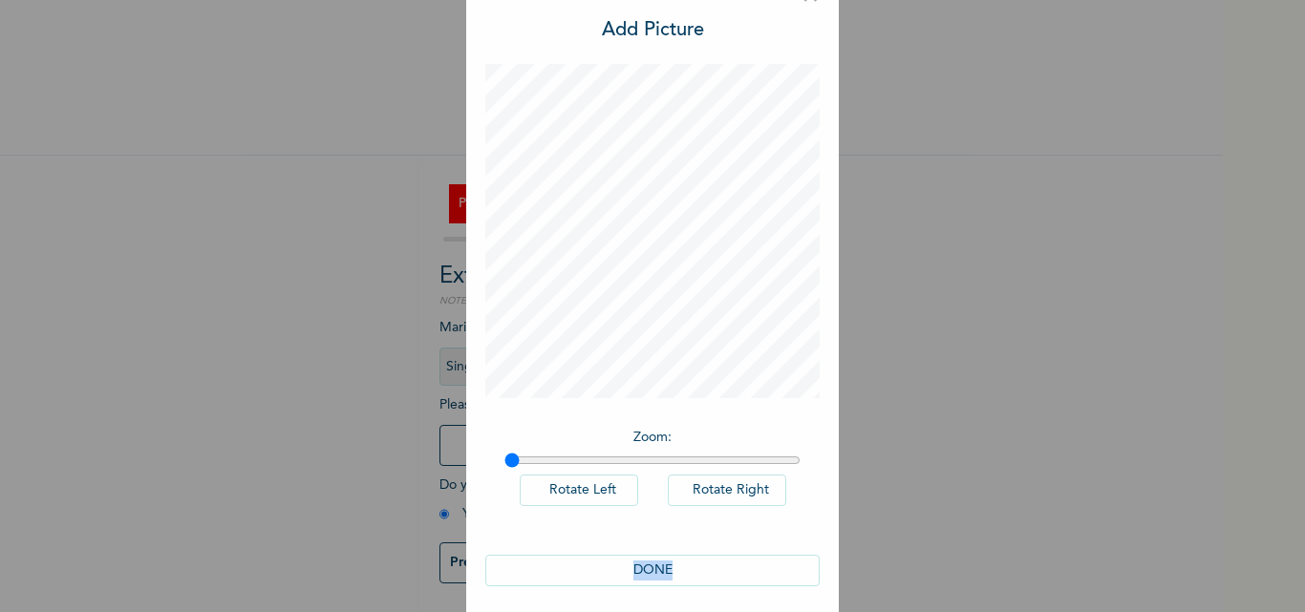
scroll to position [54, 0]
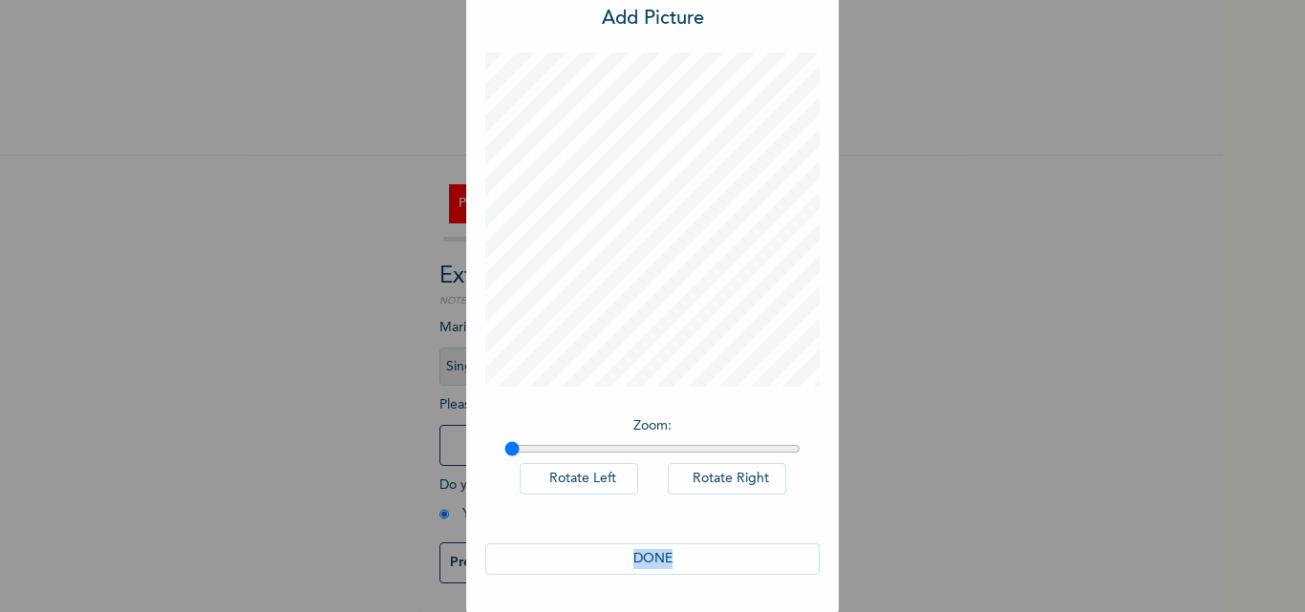
click at [642, 560] on button "DONE" at bounding box center [652, 560] width 334 height 32
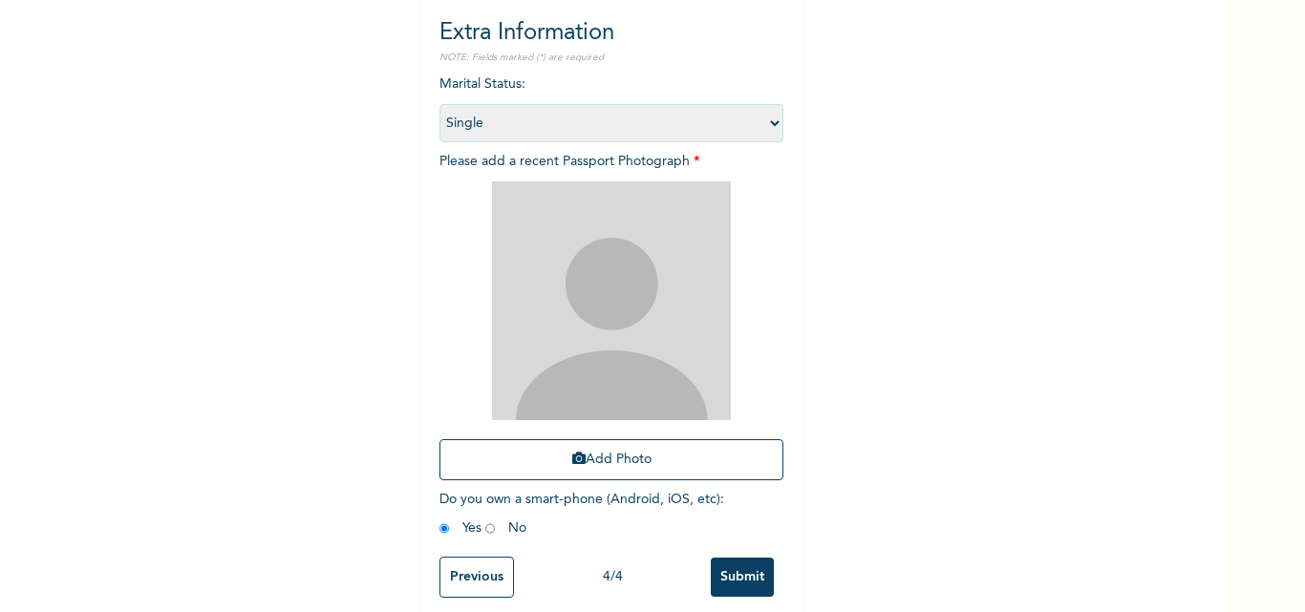
scroll to position [283, 0]
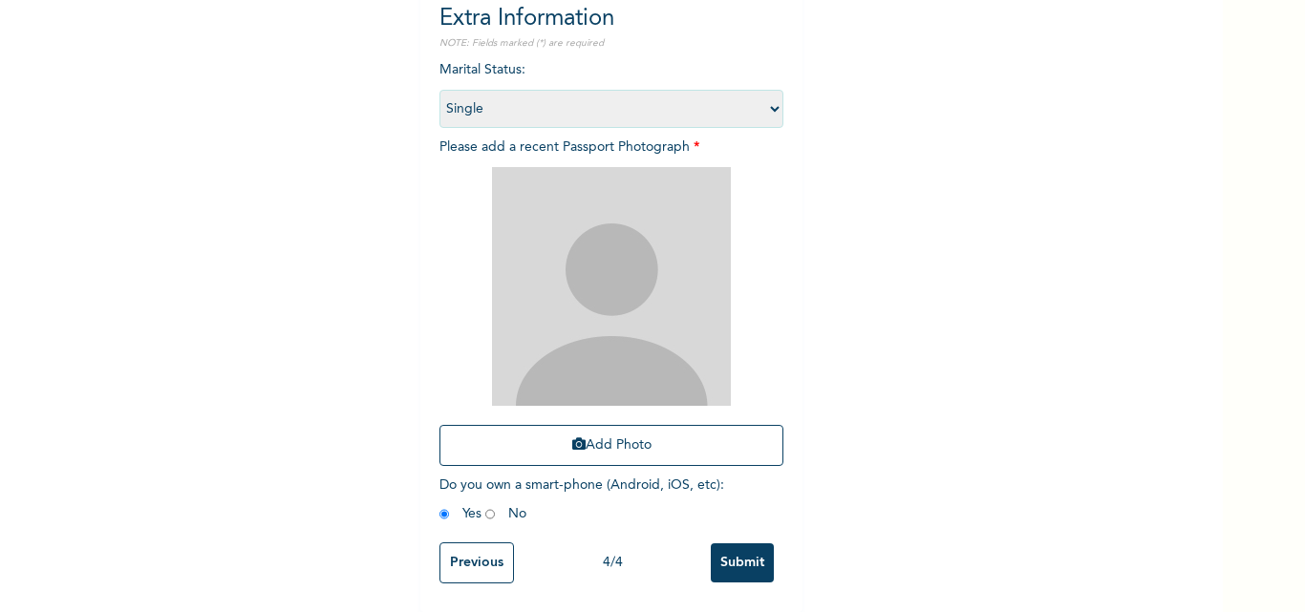
click at [605, 309] on img at bounding box center [611, 286] width 239 height 239
click at [584, 431] on button "Add Photo" at bounding box center [611, 445] width 344 height 41
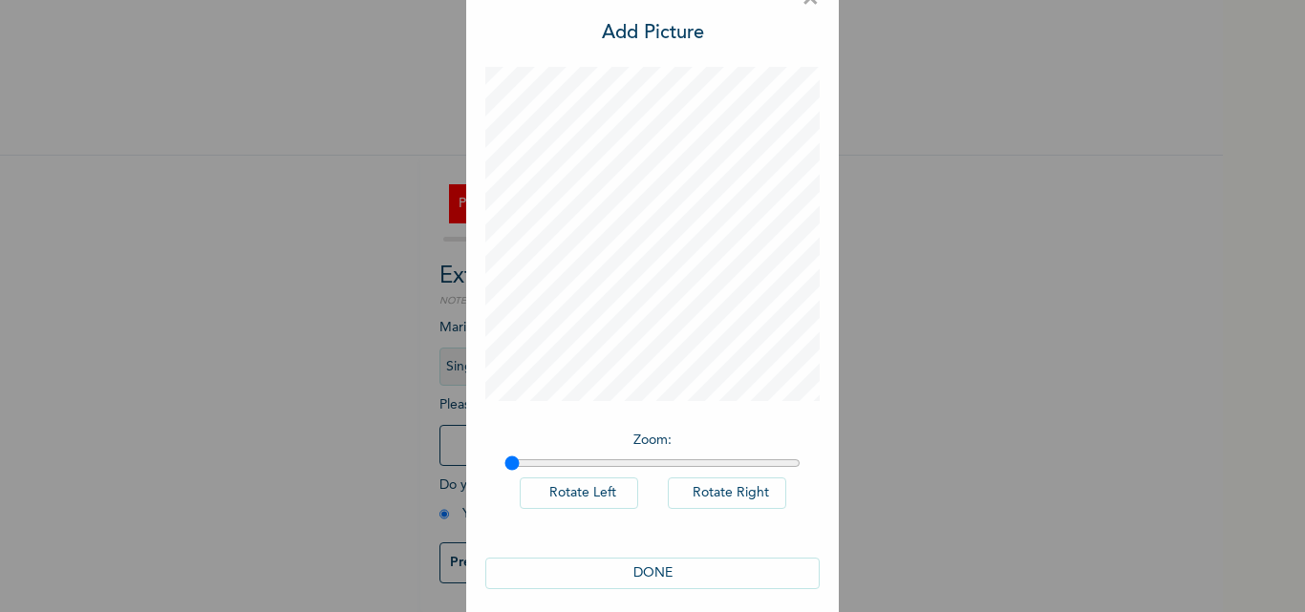
scroll to position [54, 0]
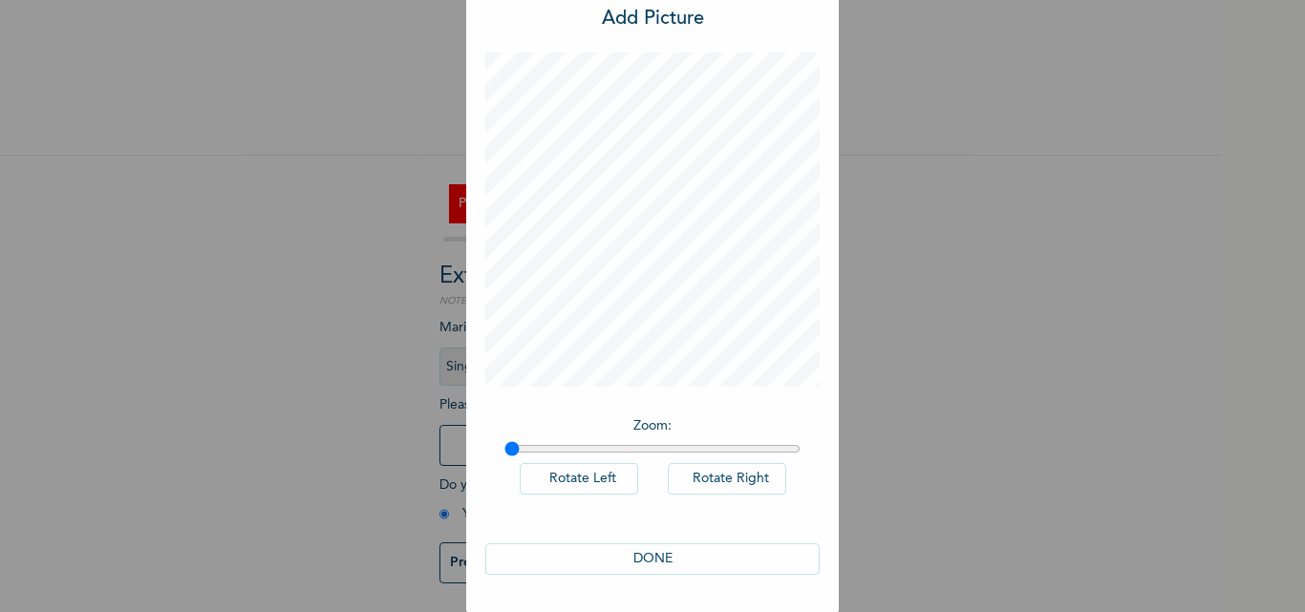
click at [648, 556] on button "DONE" at bounding box center [652, 560] width 334 height 32
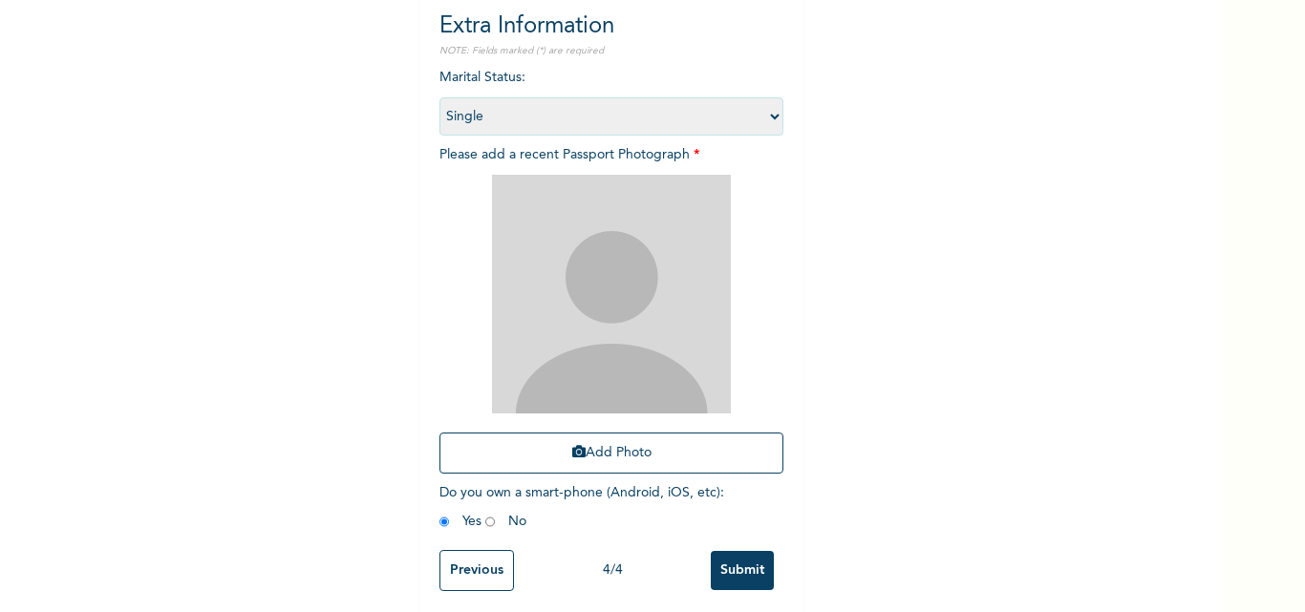
scroll to position [283, 0]
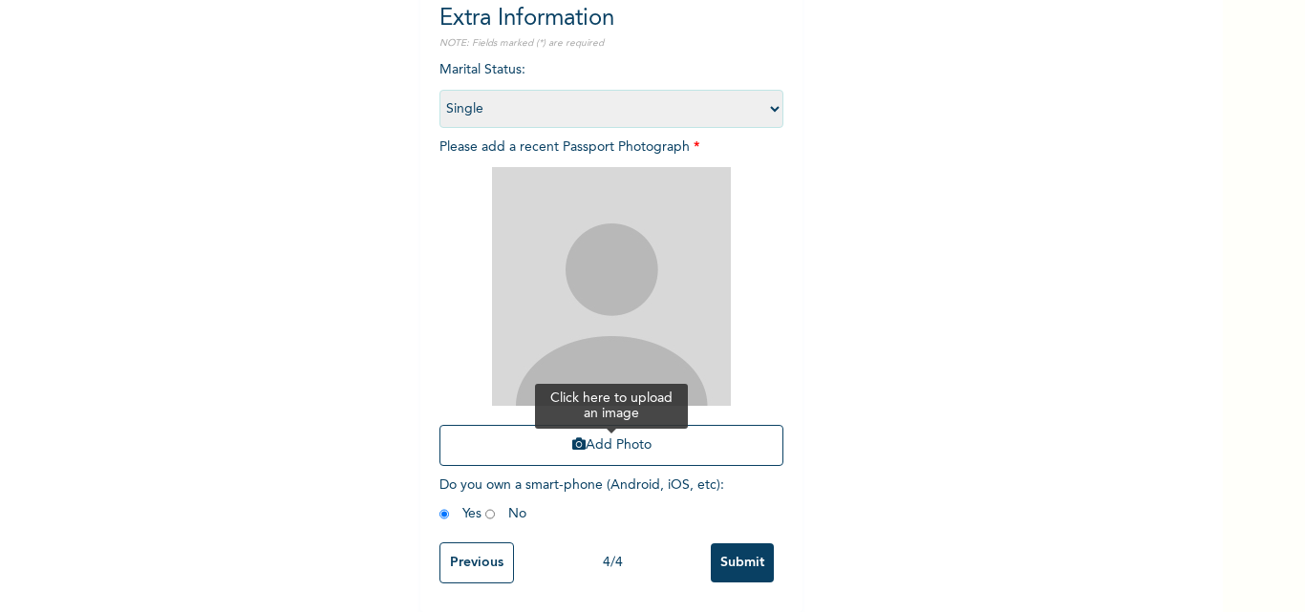
click at [623, 425] on button "Add Photo" at bounding box center [611, 445] width 344 height 41
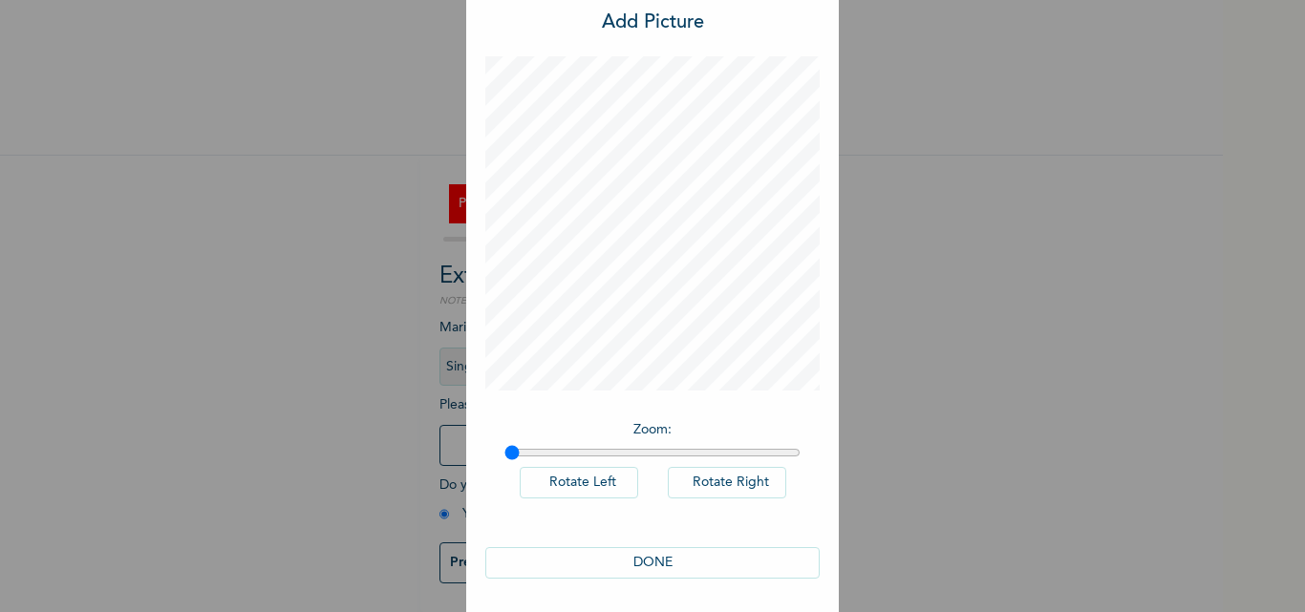
scroll to position [54, 0]
click at [665, 552] on button "DONE" at bounding box center [652, 560] width 334 height 32
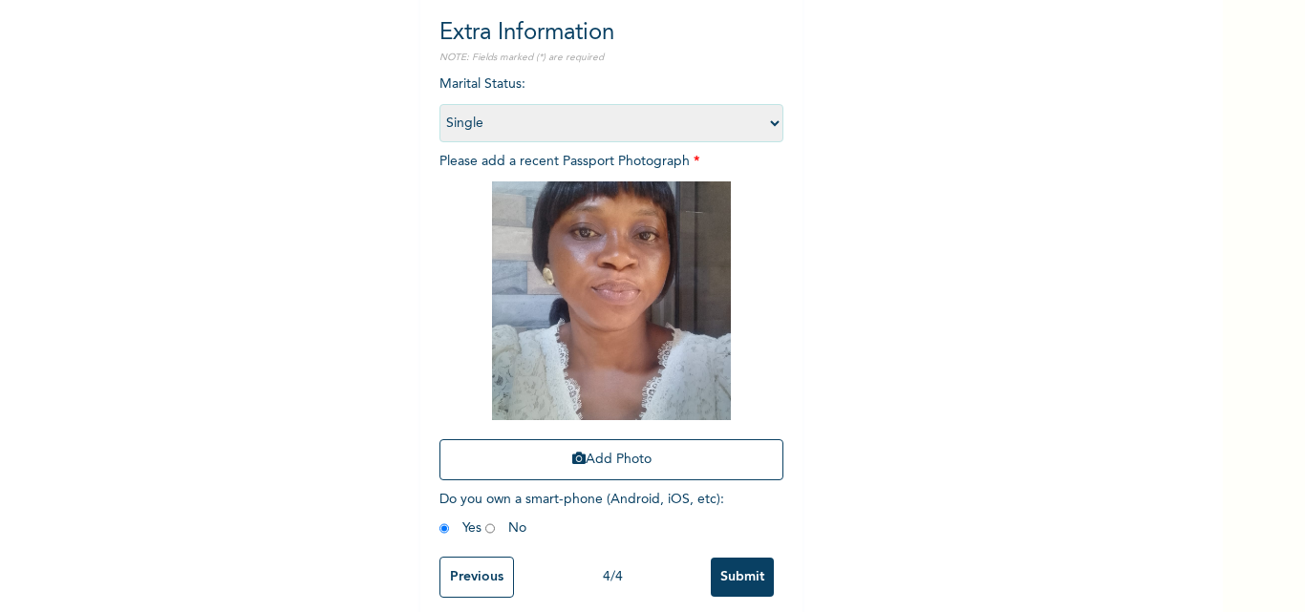
scroll to position [283, 0]
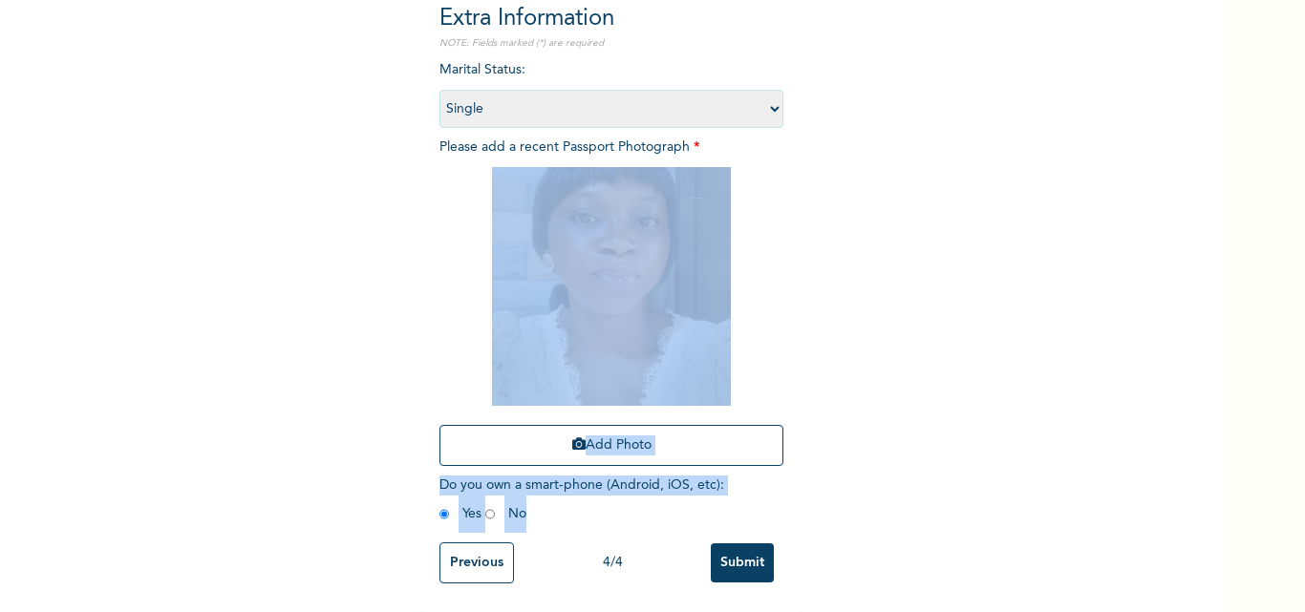
drag, startPoint x: 1134, startPoint y: 605, endPoint x: 934, endPoint y: 331, distance: 339.1
click at [934, 331] on div "Enrollee Sign-Up Form Please add a photo Extra Information NOTE: Fields marked …" at bounding box center [611, 172] width 1223 height 881
click at [629, 430] on button "Add Photo" at bounding box center [611, 445] width 344 height 41
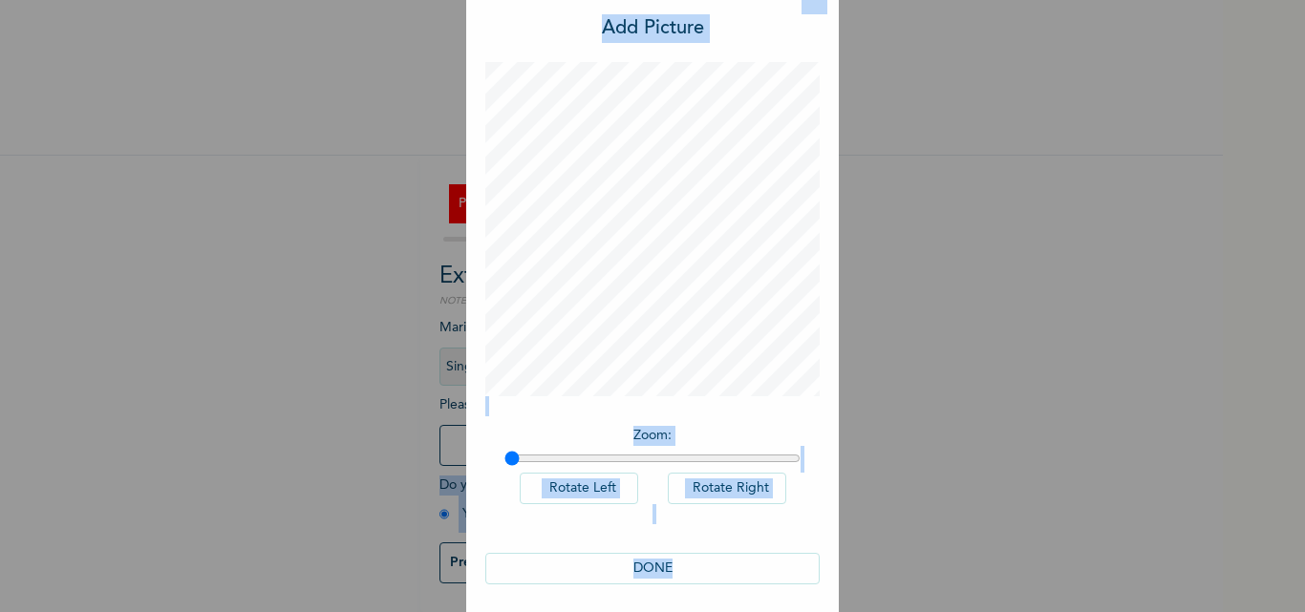
scroll to position [54, 0]
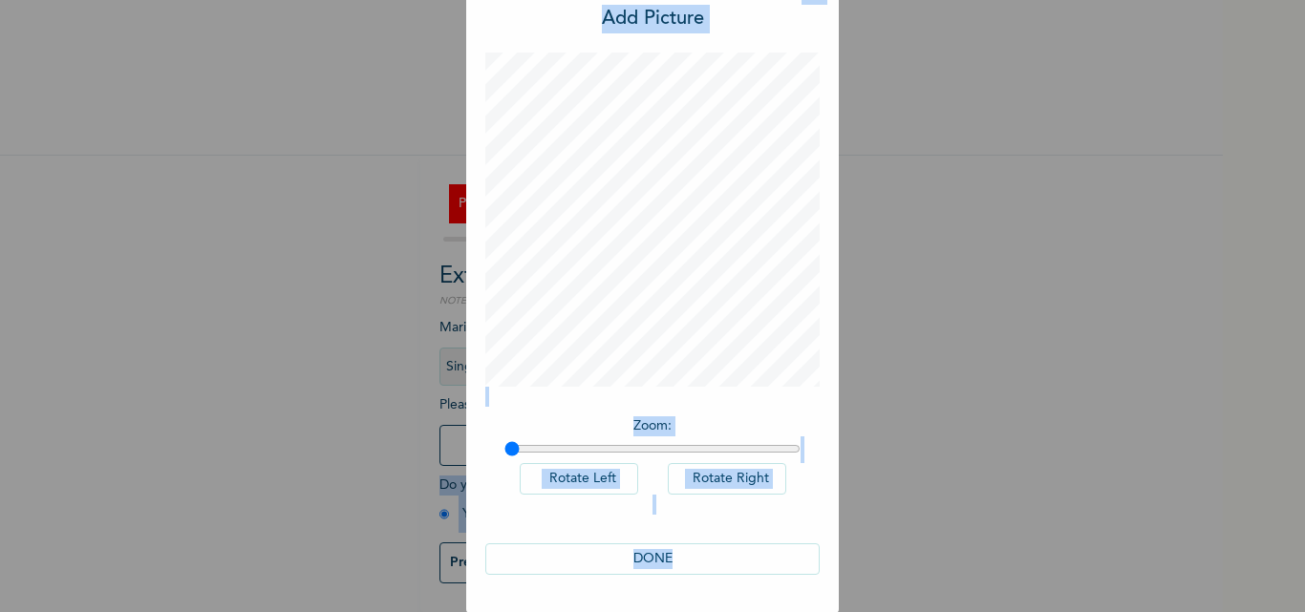
click at [643, 556] on button "DONE" at bounding box center [652, 560] width 334 height 32
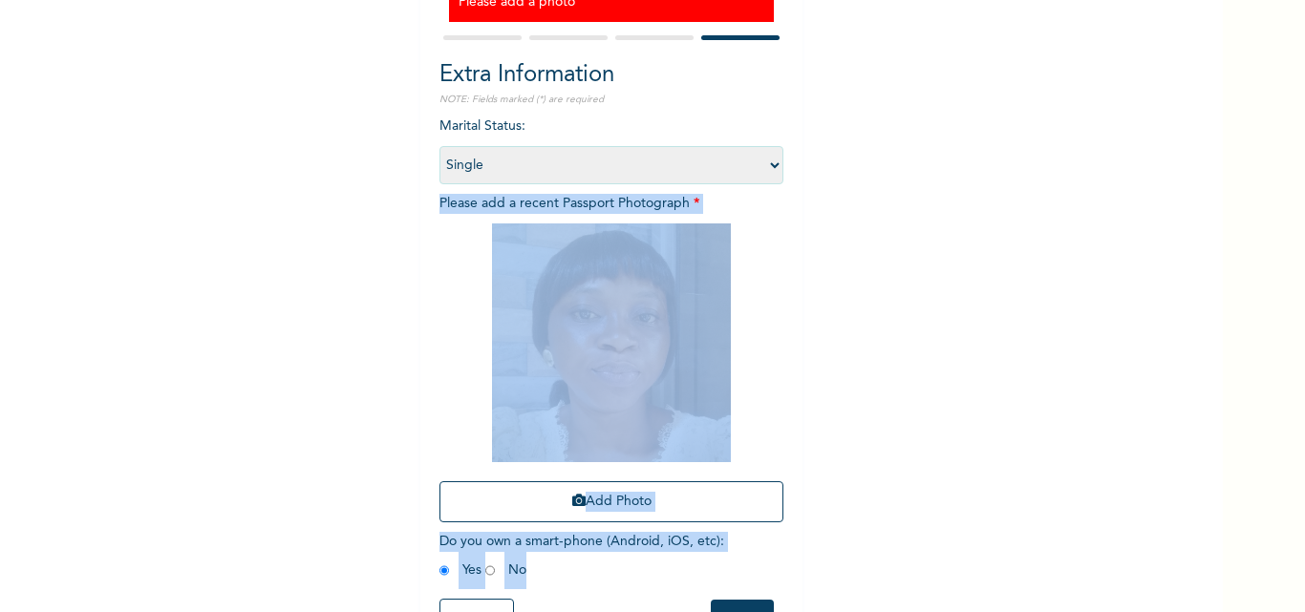
scroll to position [216, 0]
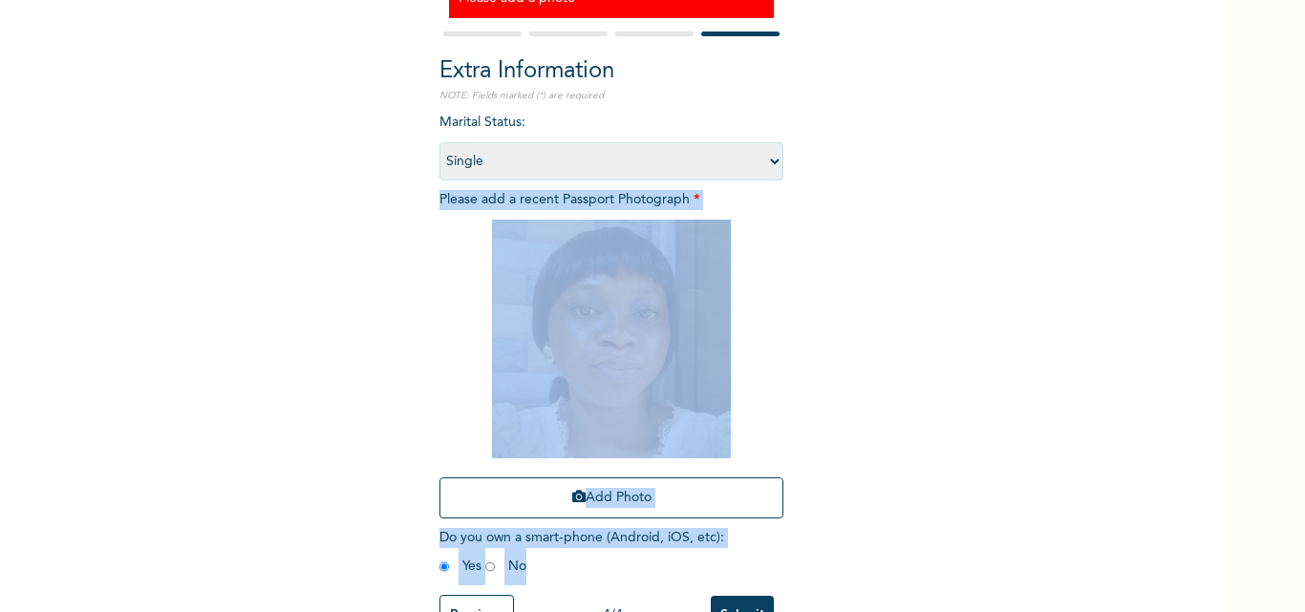
click at [948, 334] on div "Enrollee Sign-Up Form Please add a photo Extra Information NOTE: Fields marked …" at bounding box center [611, 224] width 1223 height 881
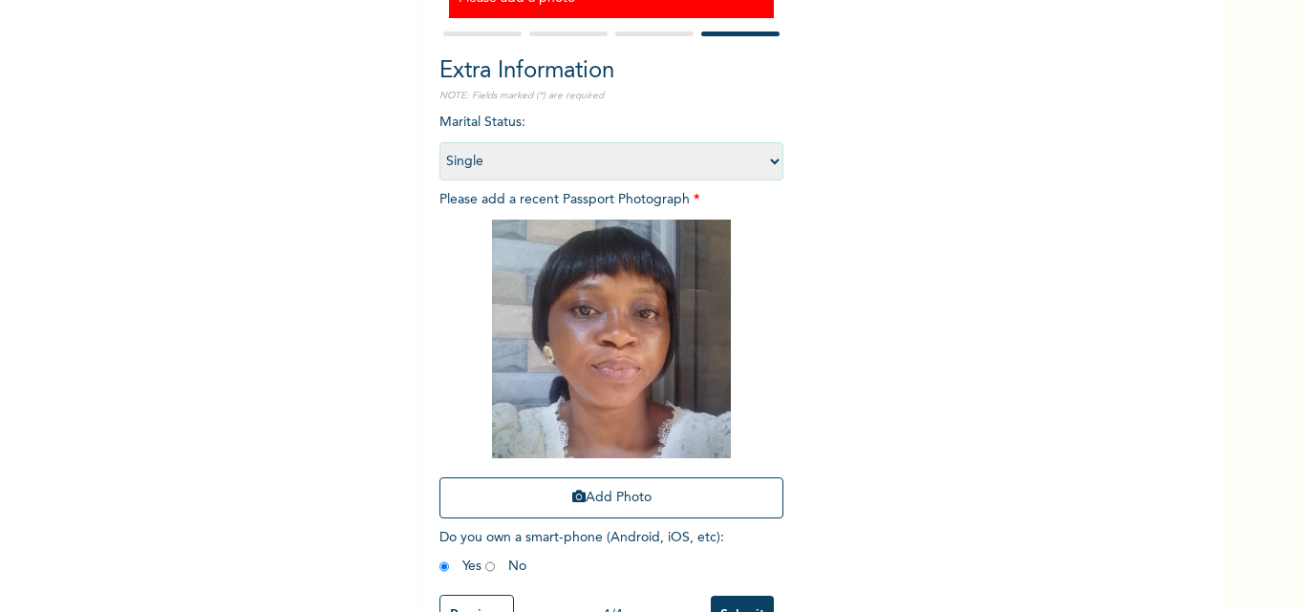
click at [768, 160] on select "Select marital status [DEMOGRAPHIC_DATA] Married [DEMOGRAPHIC_DATA] Widow/[DEMO…" at bounding box center [611, 161] width 344 height 38
click at [880, 201] on div "Enrollee Sign-Up Form Please add a photo Extra Information NOTE: Fields marked …" at bounding box center [611, 224] width 1223 height 881
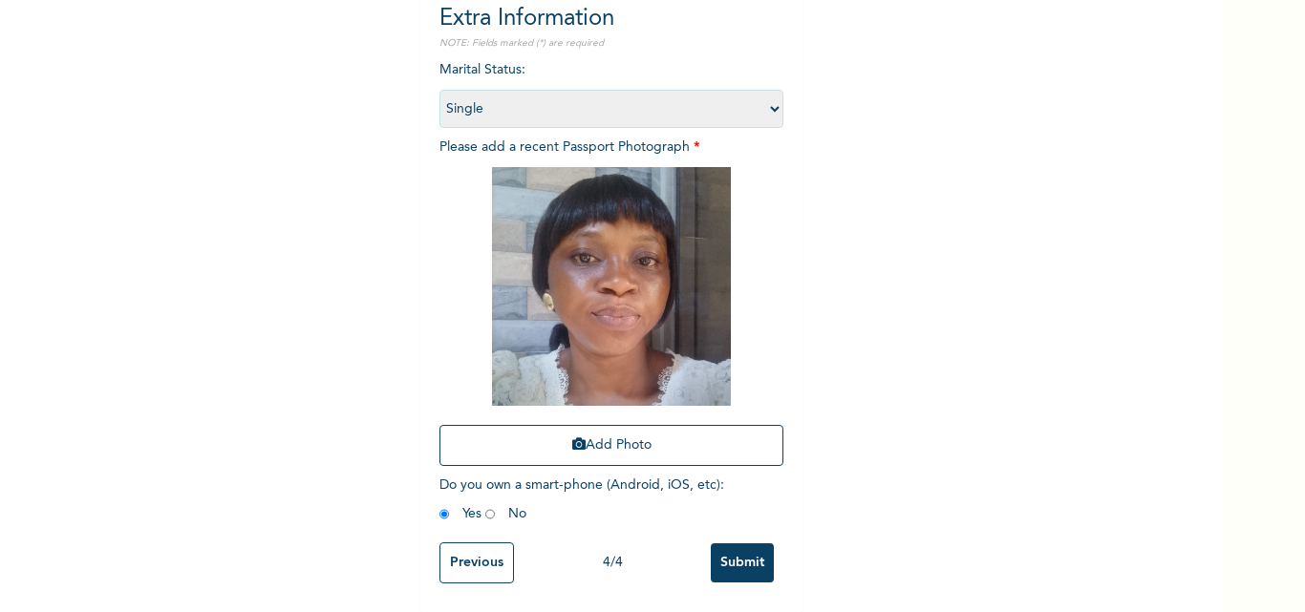
scroll to position [283, 0]
click at [736, 551] on input "Submit" at bounding box center [742, 563] width 63 height 39
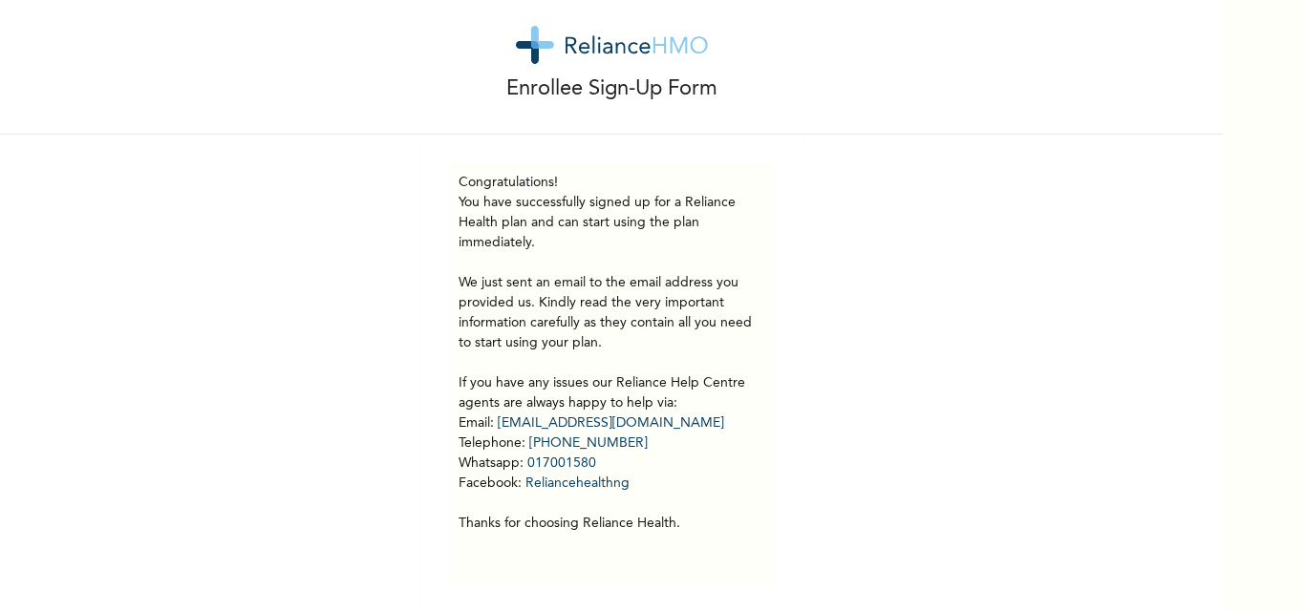
scroll to position [46, 0]
click at [1199, 591] on div "Enrollee Sign-Up Form Congratulations! You have successfully signed up for a Re…" at bounding box center [611, 290] width 1223 height 644
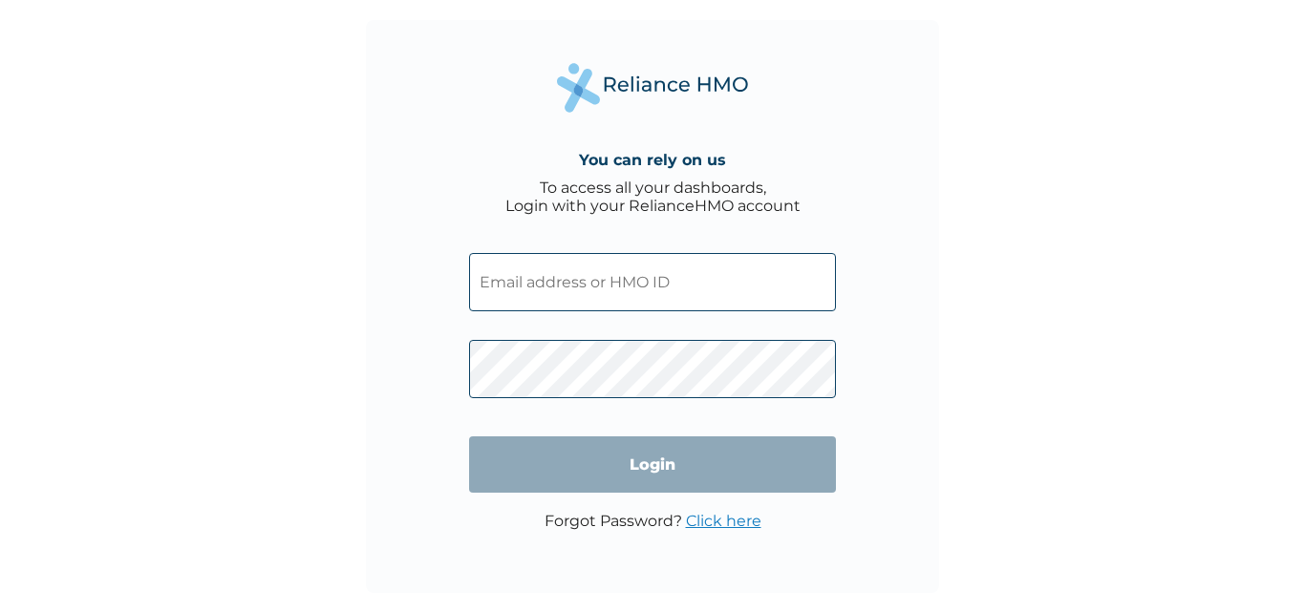
paste input "SWX/10042/A"
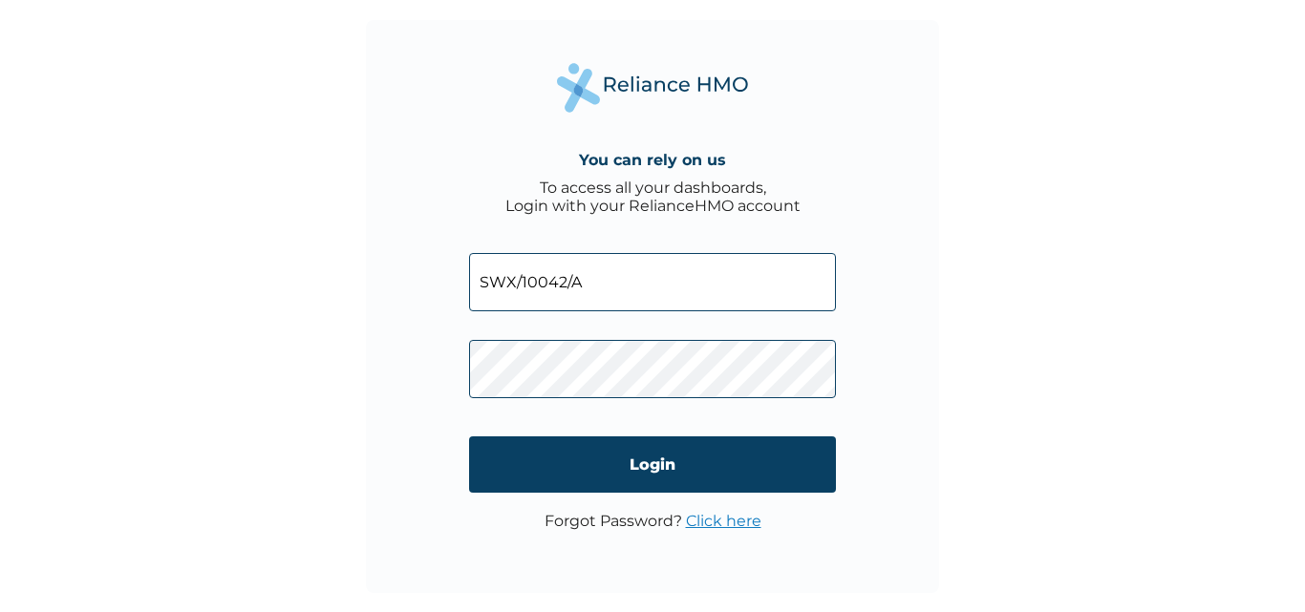
type input "SWX/10042/A"
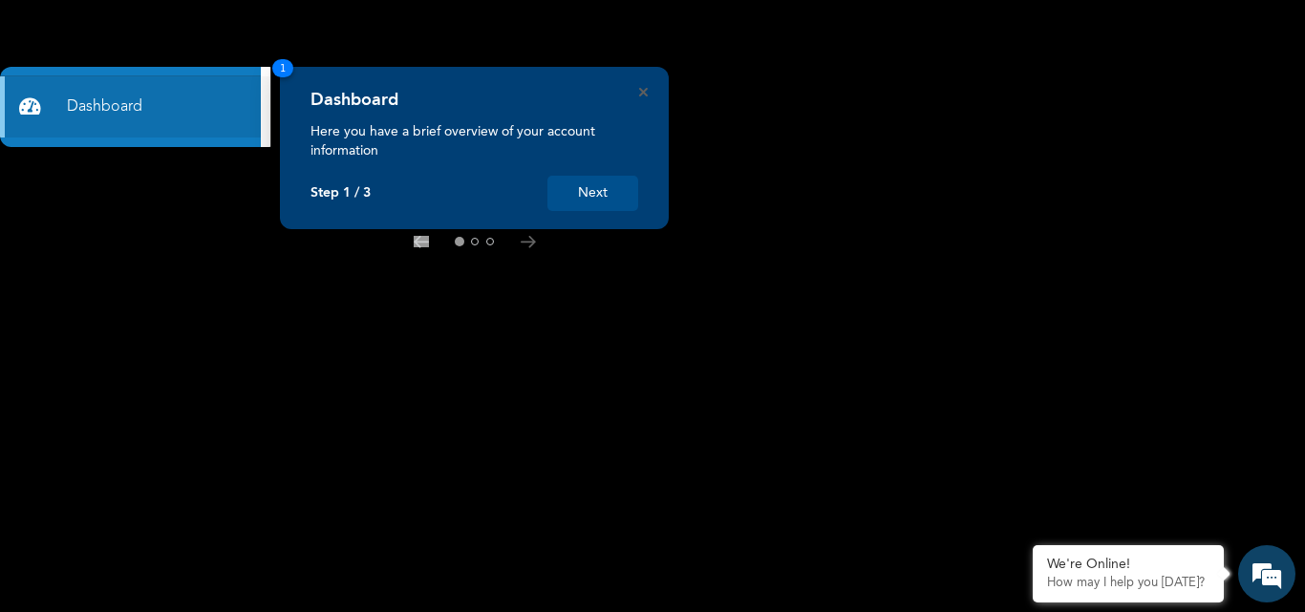
click at [737, 216] on rect at bounding box center [652, 306] width 1305 height 612
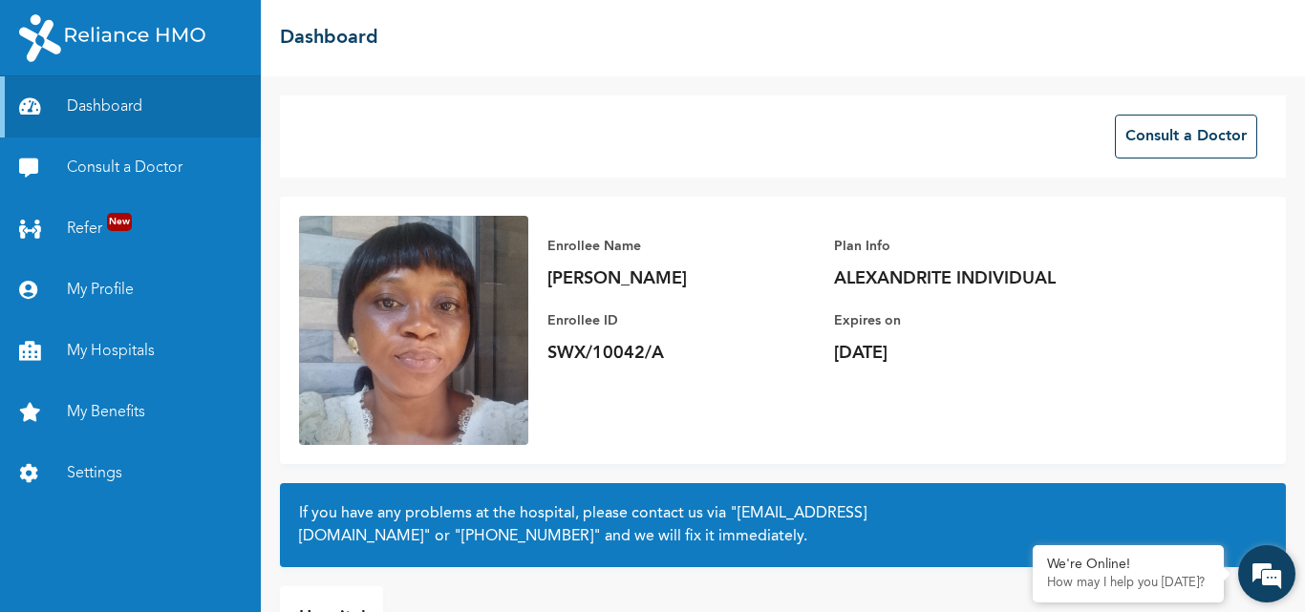
click at [1293, 598] on div "We're Online! How may I help you today?" at bounding box center [1266, 573] width 57 height 57
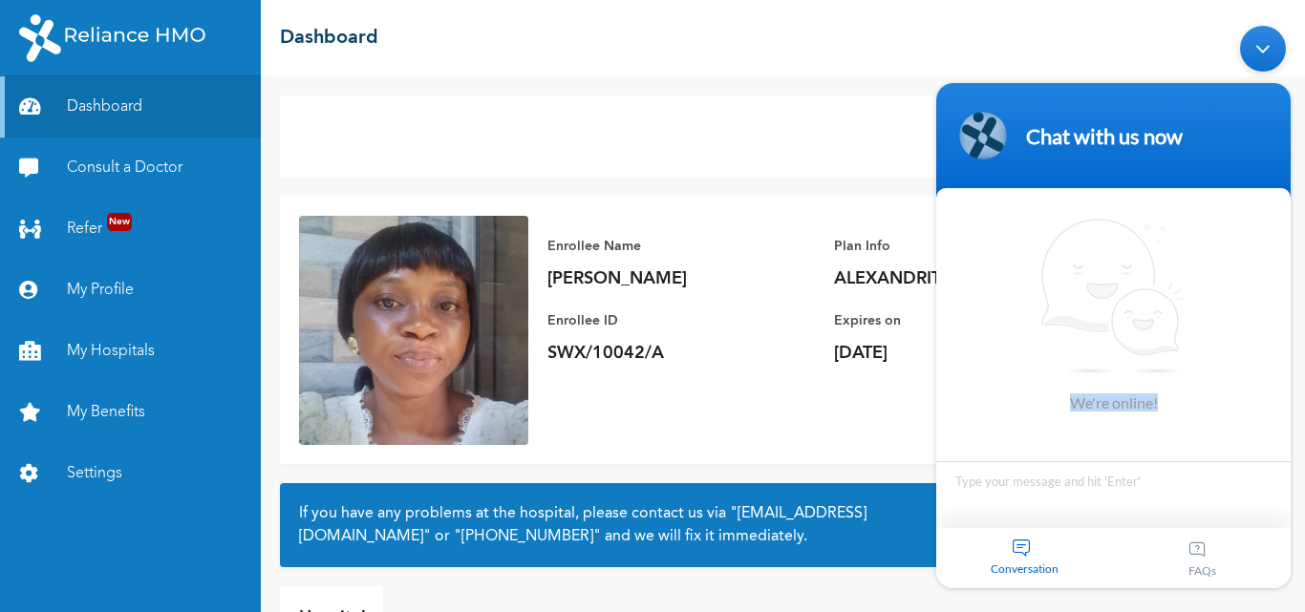
click at [1293, 541] on body "Chat with us now We're online! Conversation FAQs" at bounding box center [1113, 307] width 373 height 582
drag, startPoint x: 2220, startPoint y: 614, endPoint x: 1293, endPoint y: 541, distance: 929.5
click at [1293, 553] on body "Chat with us now We're online! Conversation FAQs" at bounding box center [1113, 307] width 373 height 582
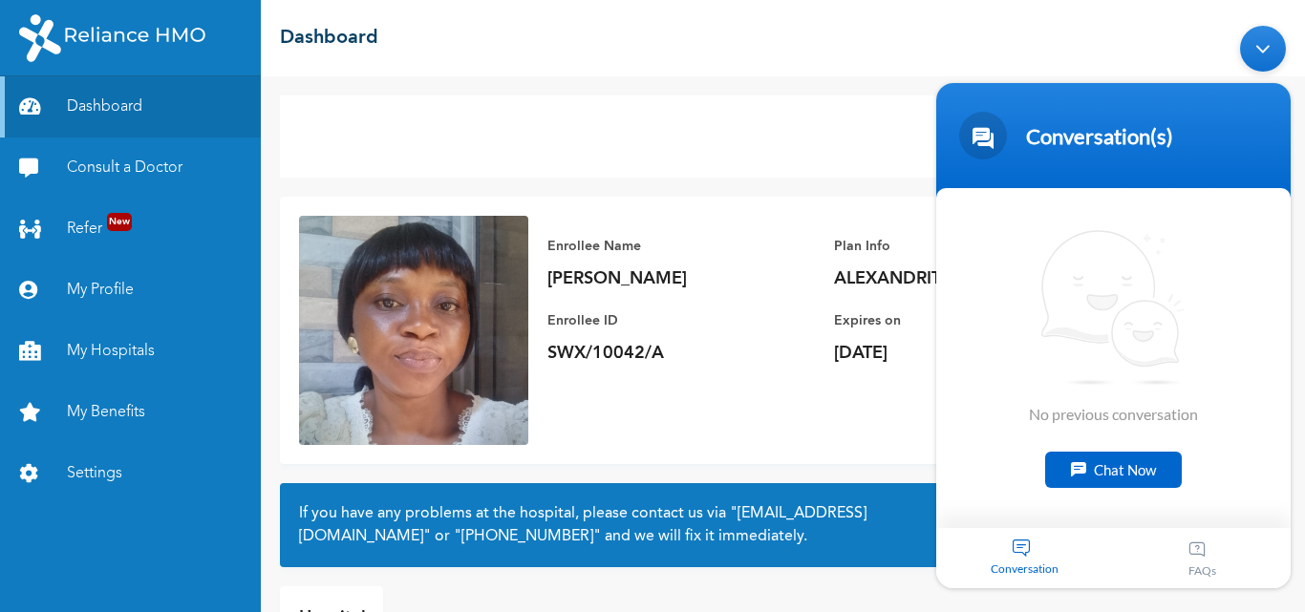
click at [1293, 598] on div "We're Online! How may I help you today?" at bounding box center [1266, 573] width 57 height 57
click at [1293, 596] on body "Conversation(s) We're online! No previous conversation Chat Now Conversation FA…" at bounding box center [1113, 307] width 373 height 582
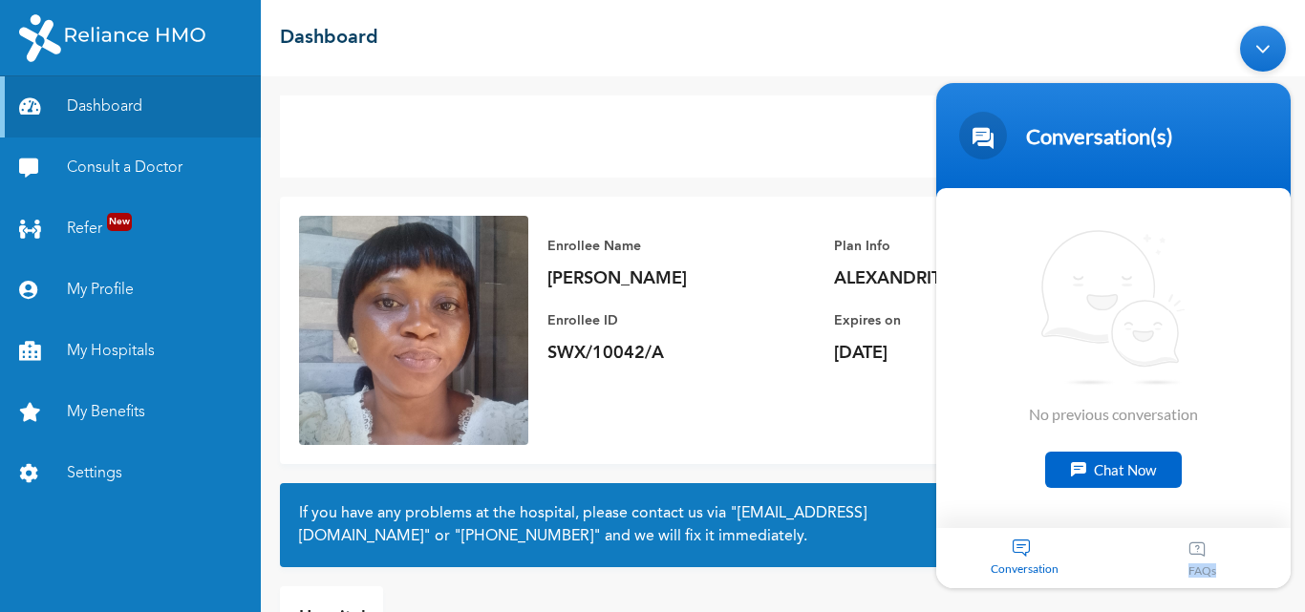
click at [1293, 596] on body "Conversation(s) We're online! No previous conversation Chat Now Conversation FA…" at bounding box center [1113, 307] width 373 height 582
click at [99, 288] on link "My Profile" at bounding box center [130, 290] width 261 height 61
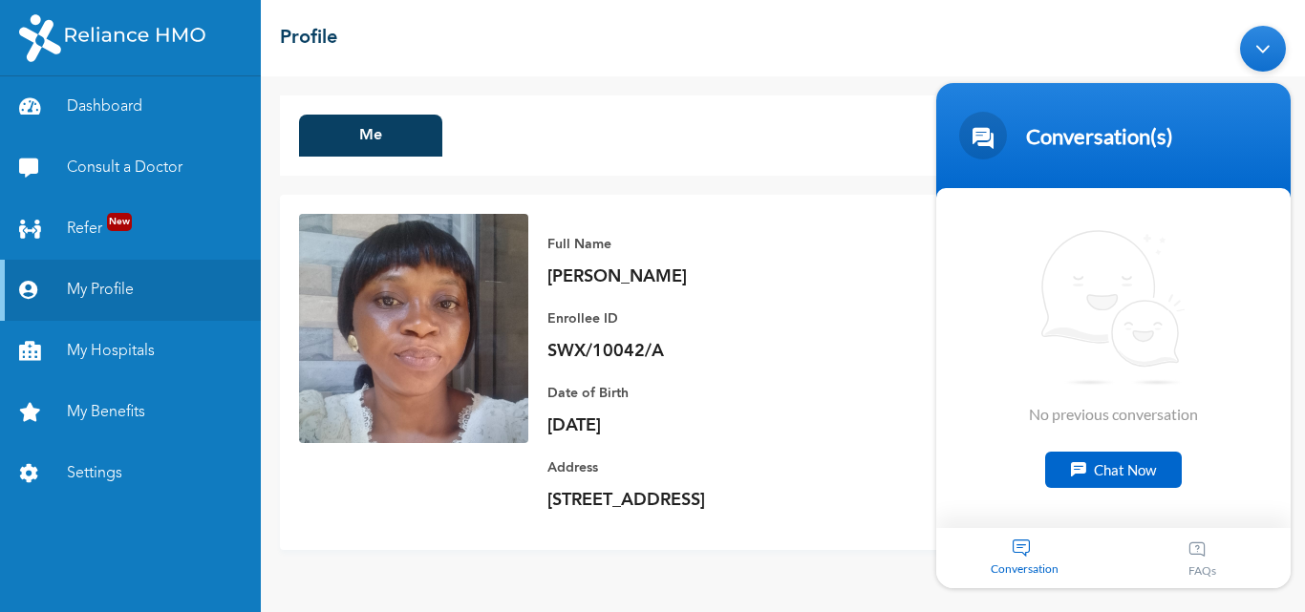
click at [1254, 40] on div "Minimize live chat window" at bounding box center [1263, 49] width 46 height 46
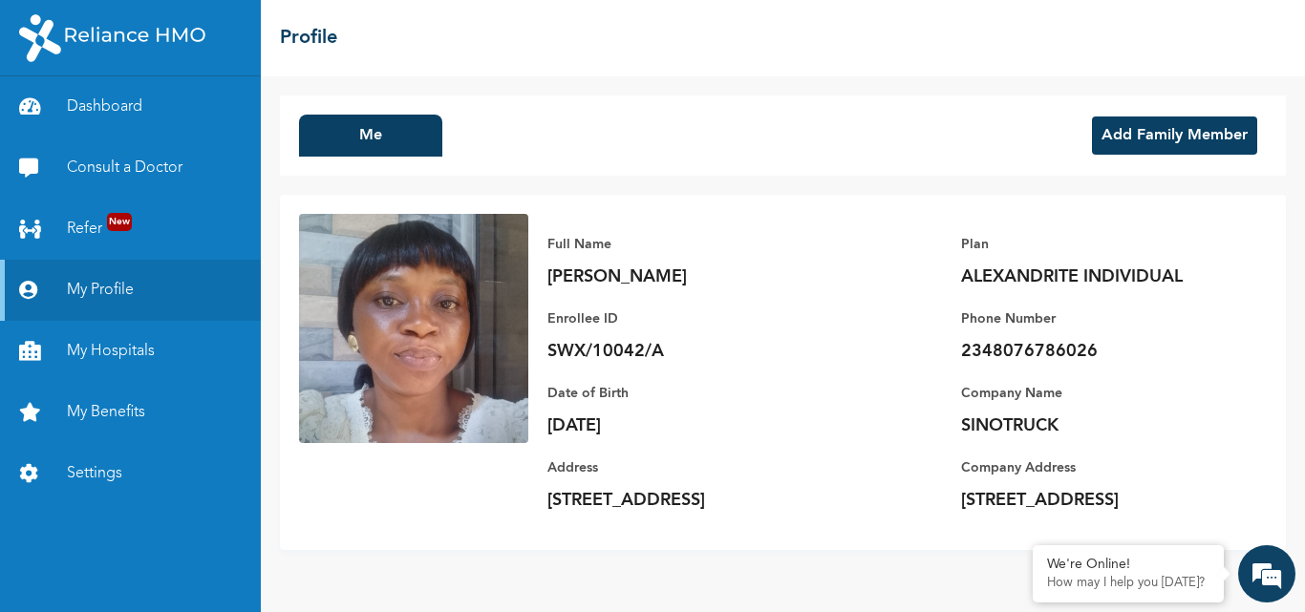
click at [1211, 146] on button "Add Family Member" at bounding box center [1174, 136] width 165 height 38
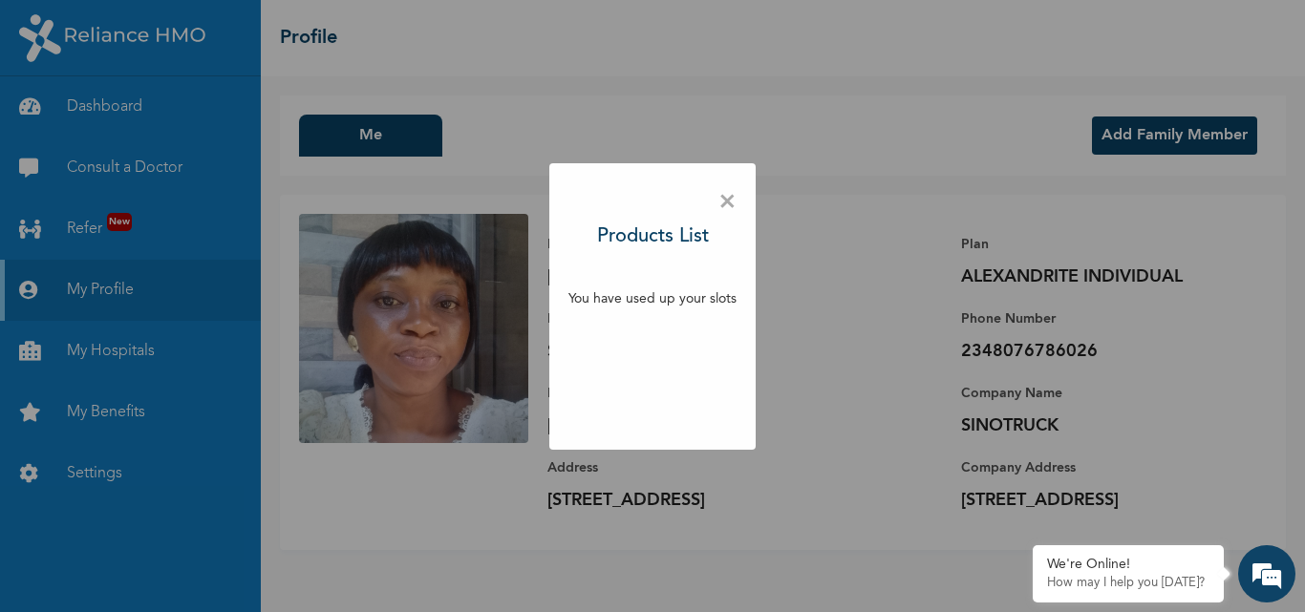
click at [718, 206] on span "×" at bounding box center [727, 202] width 18 height 40
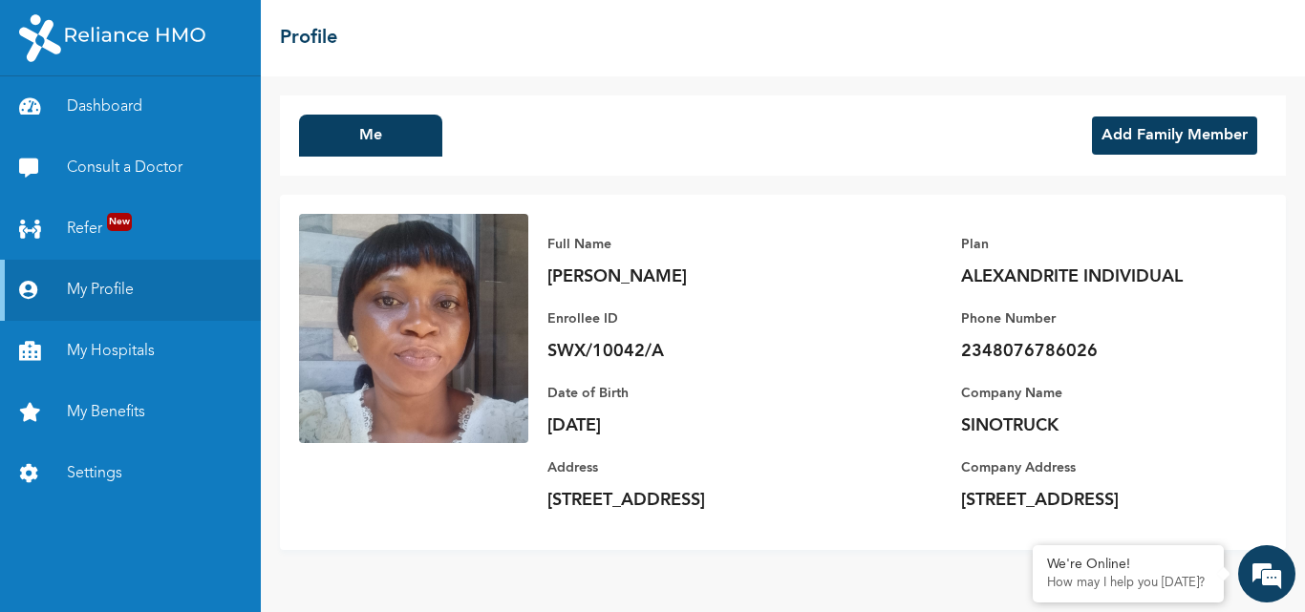
click at [1228, 139] on button "Add Family Member" at bounding box center [1174, 136] width 165 height 38
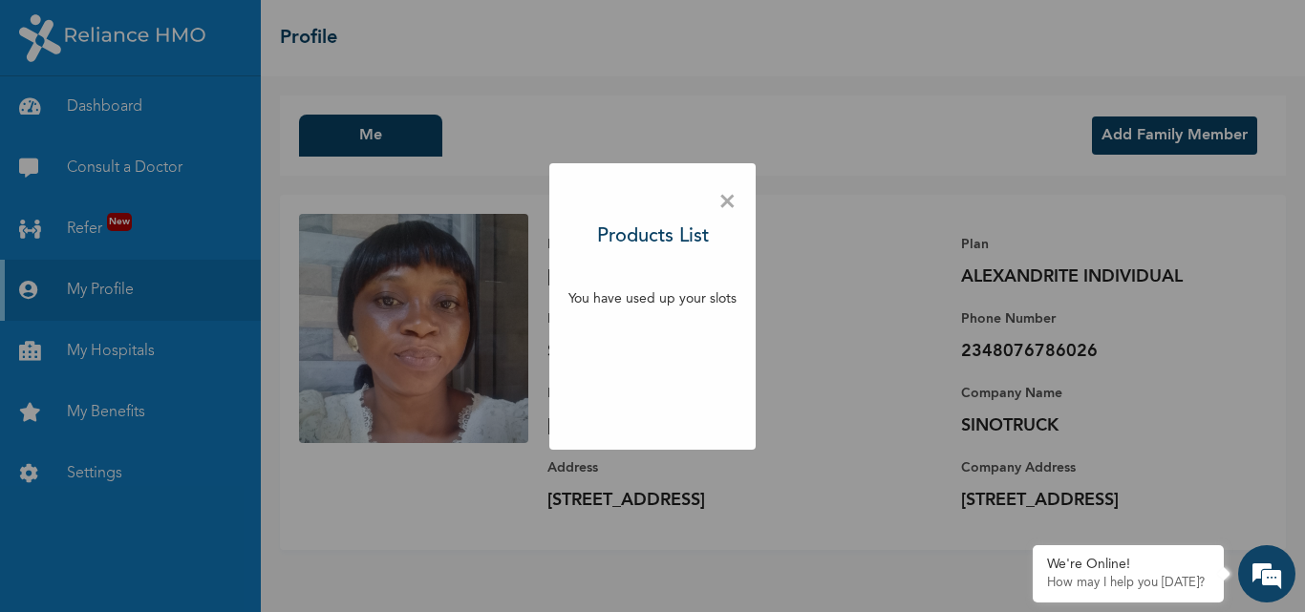
click at [742, 192] on div "× Products List You have used up your slots" at bounding box center [652, 306] width 206 height 287
click at [720, 199] on span "×" at bounding box center [727, 202] width 18 height 40
